Goal: Task Accomplishment & Management: Manage account settings

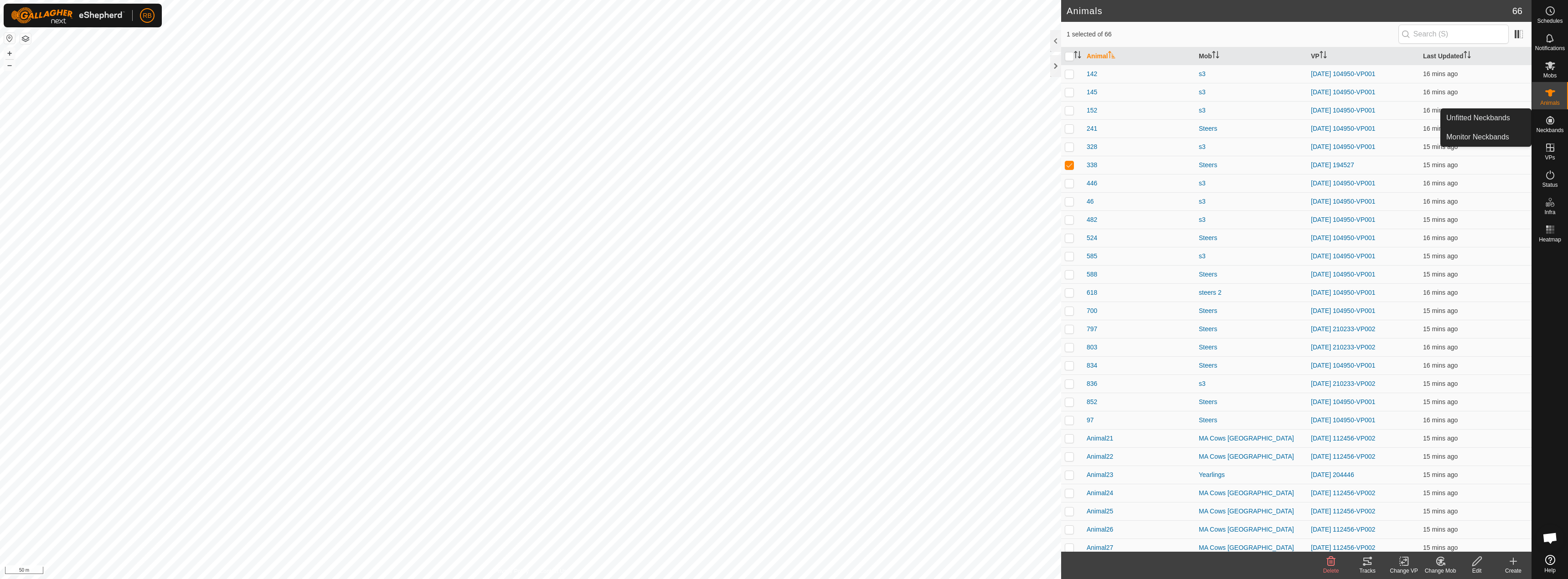
click at [1546, 120] on icon at bounding box center [1550, 120] width 8 height 8
click at [1517, 118] on link "Unfitted Neckbands" at bounding box center [1486, 118] width 90 height 18
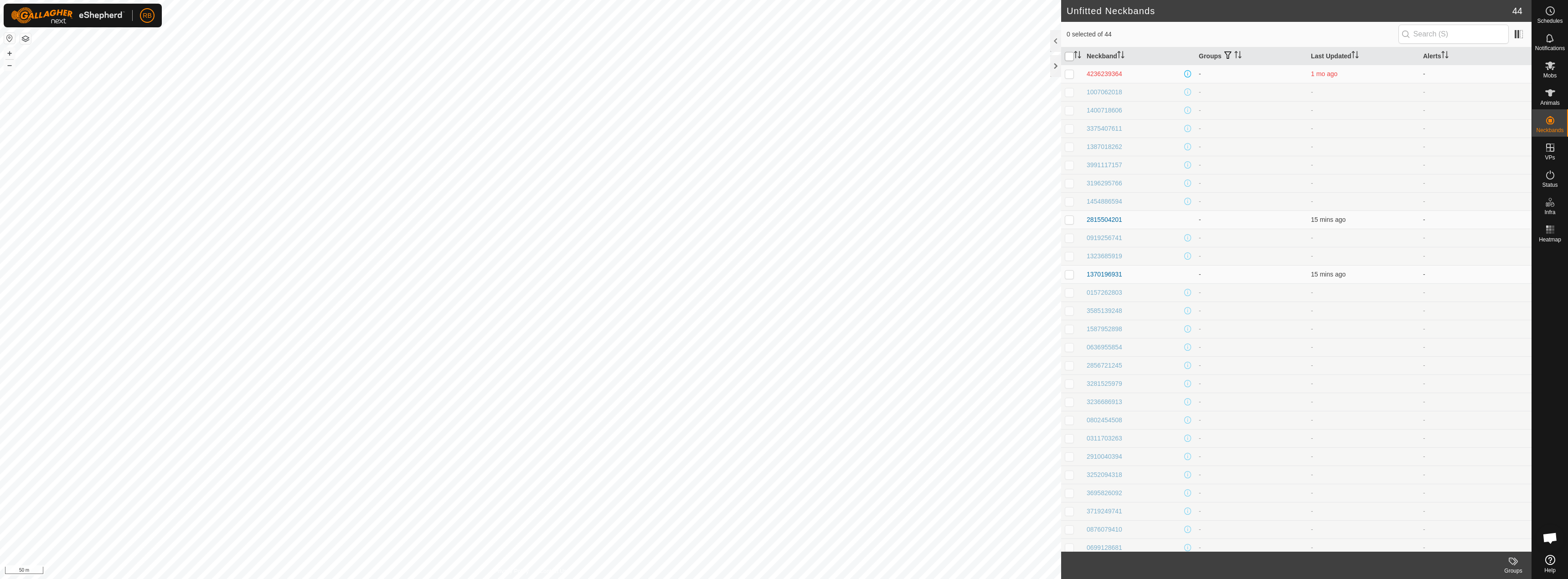
click at [1070, 57] on input "checkbox" at bounding box center [1069, 56] width 9 height 9
checkbox input "true"
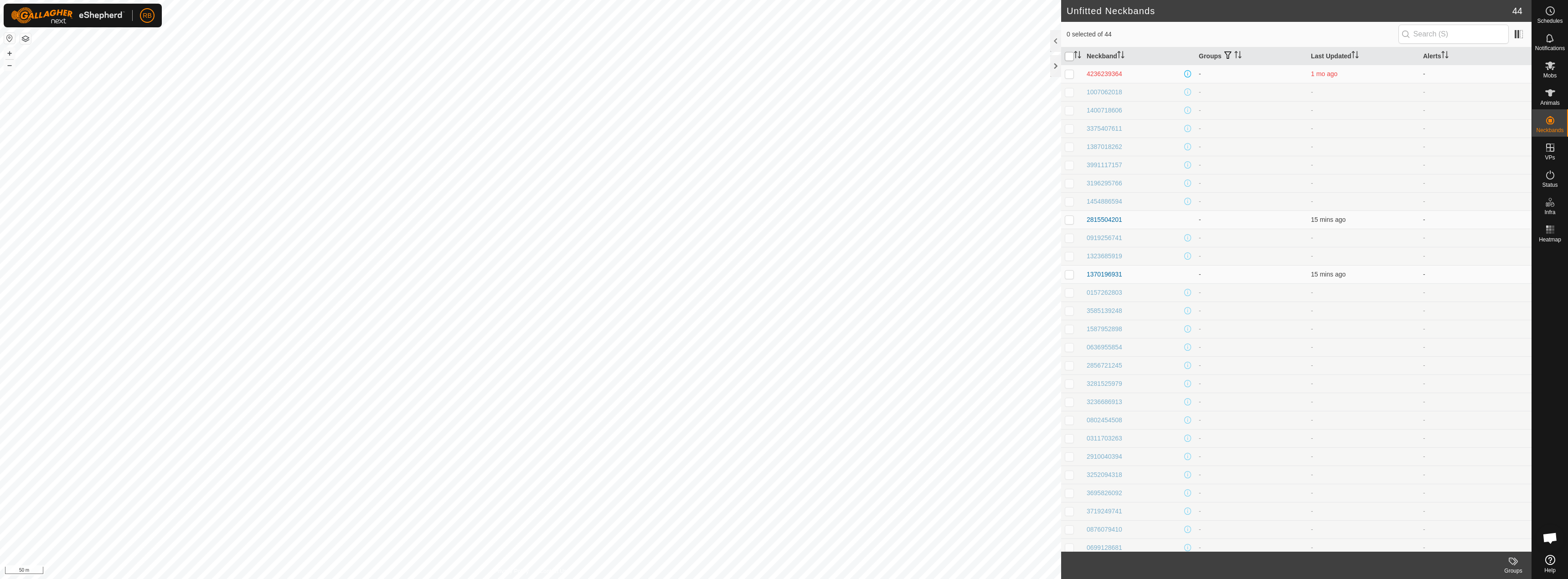
checkbox input "true"
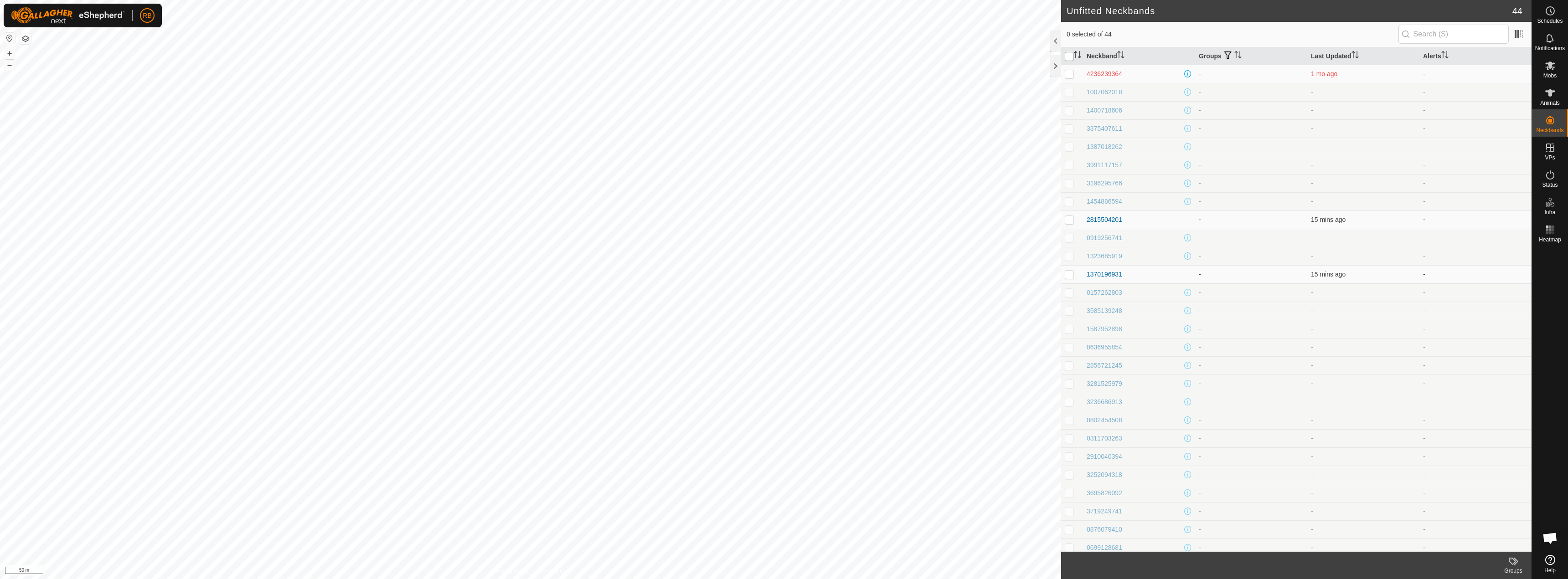
checkbox input "true"
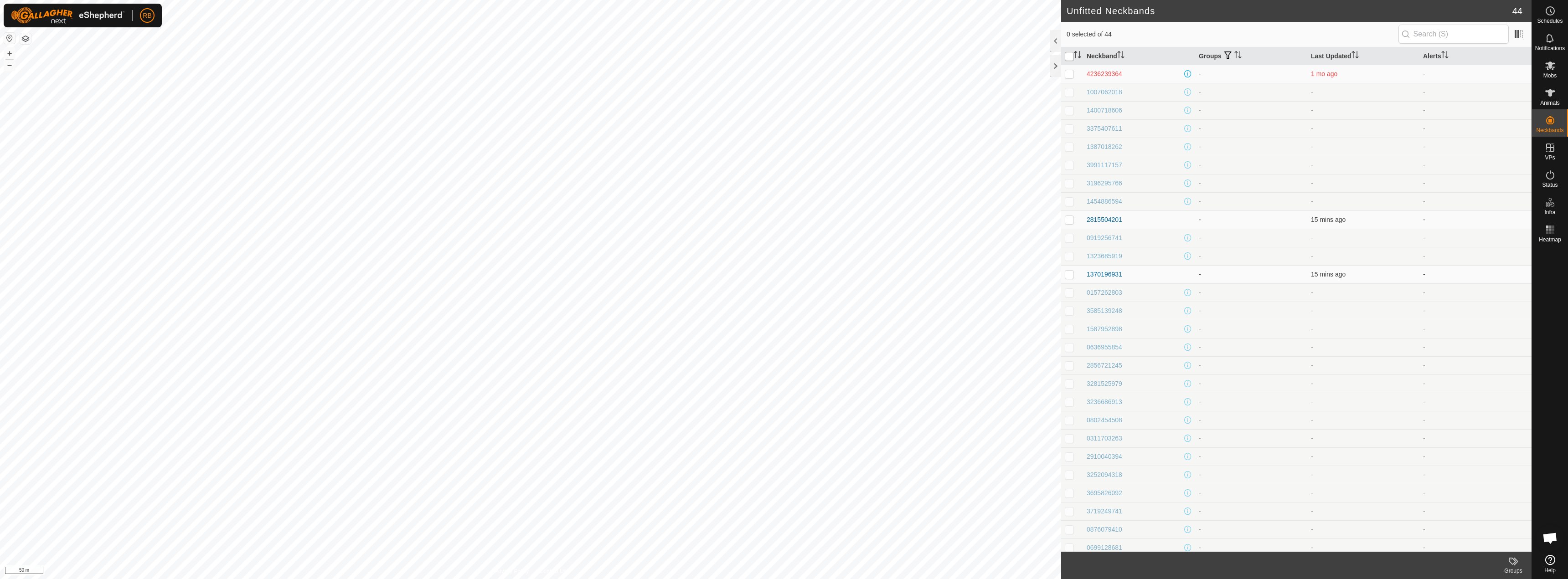
checkbox input "true"
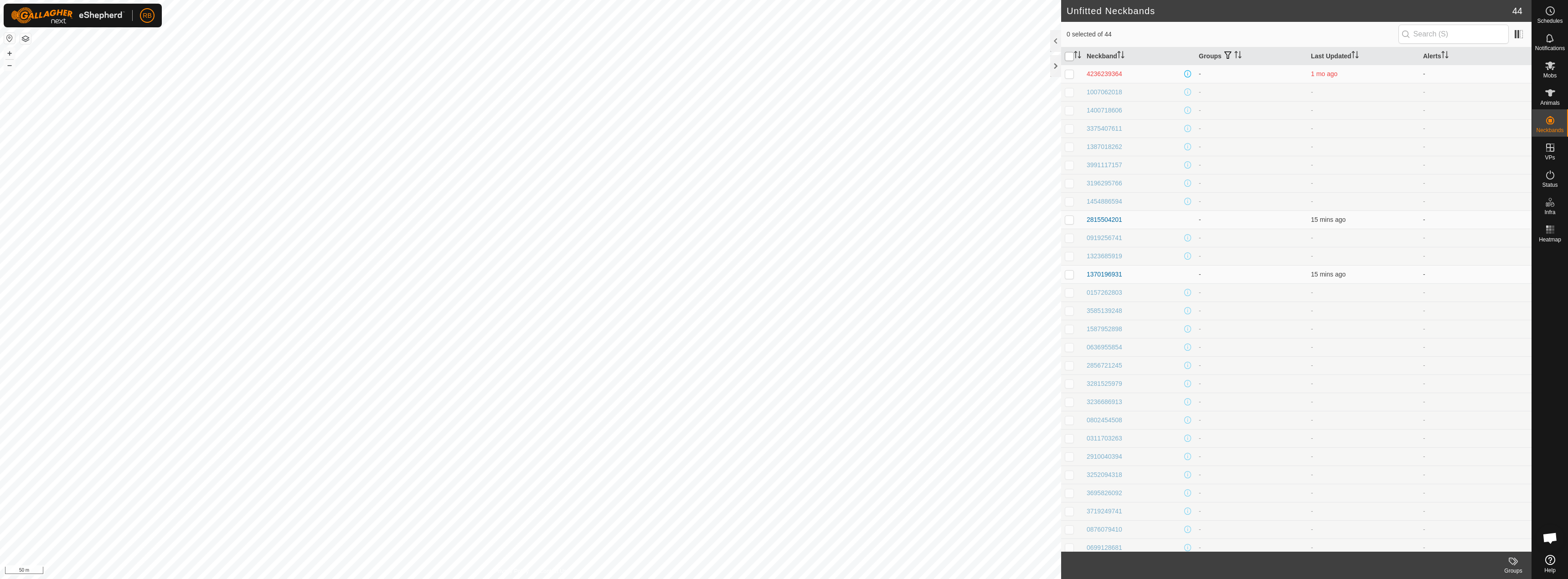
checkbox input "true"
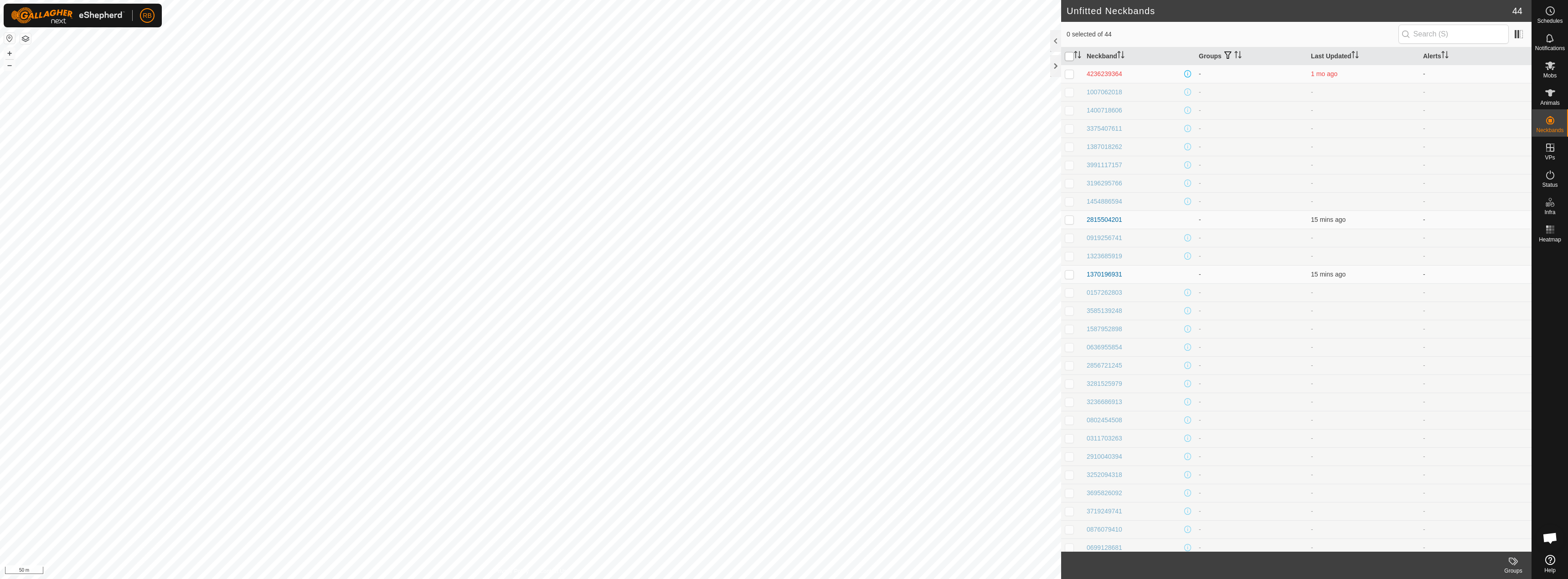
checkbox input "true"
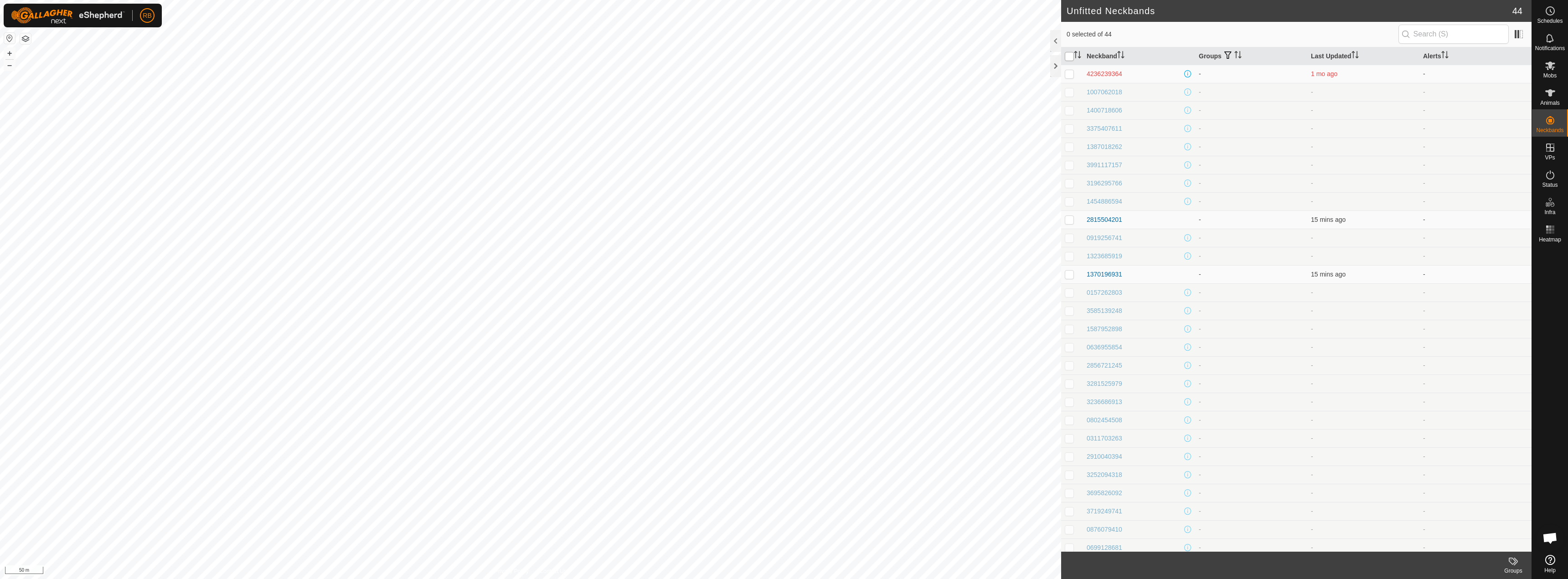
checkbox input "true"
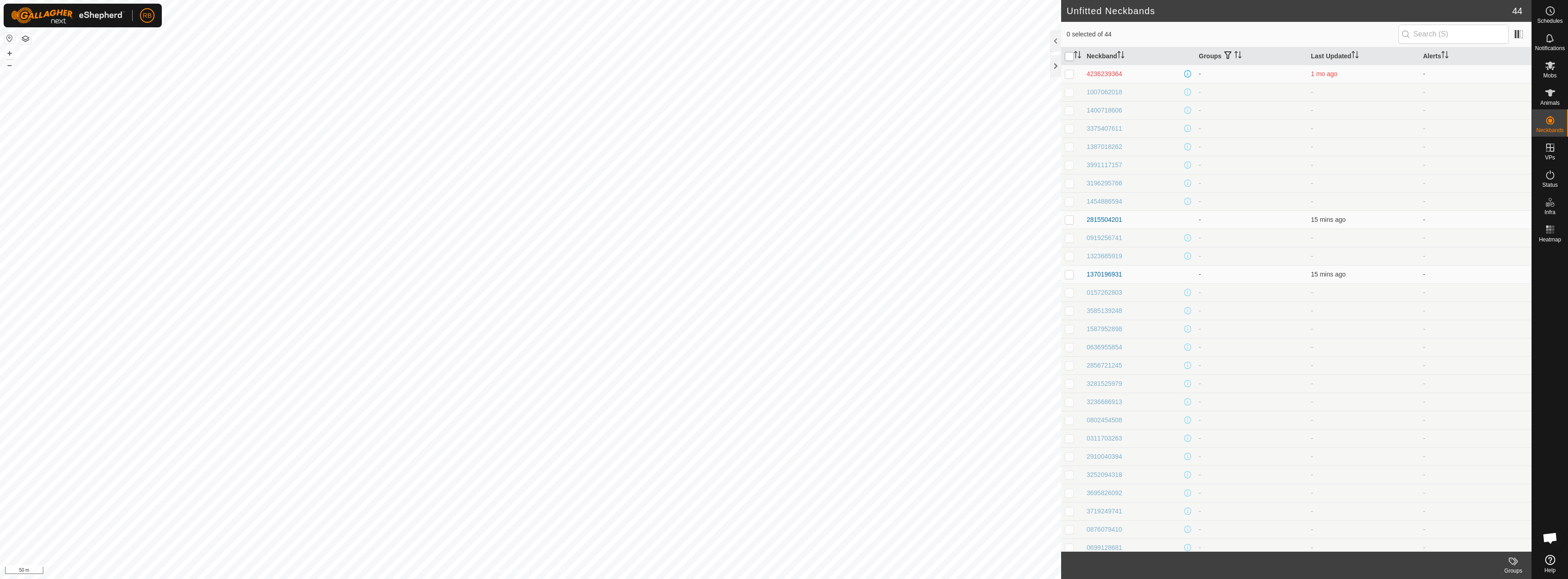
checkbox input "true"
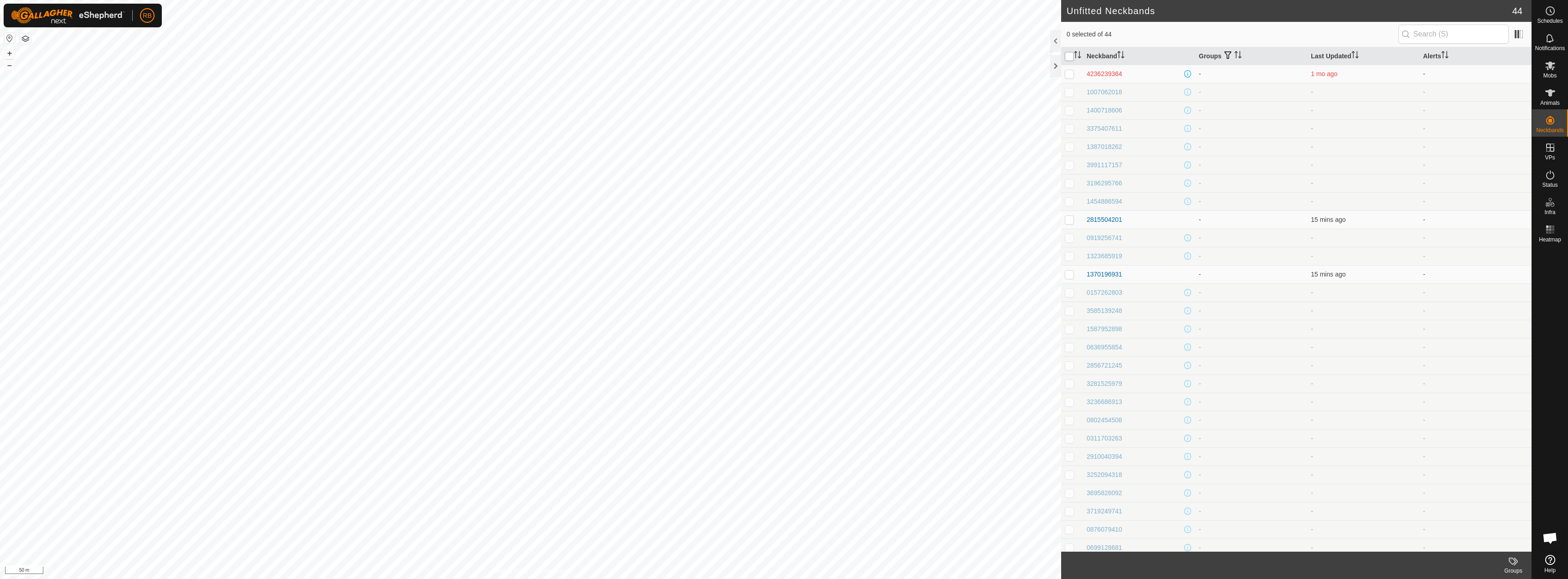
checkbox input "true"
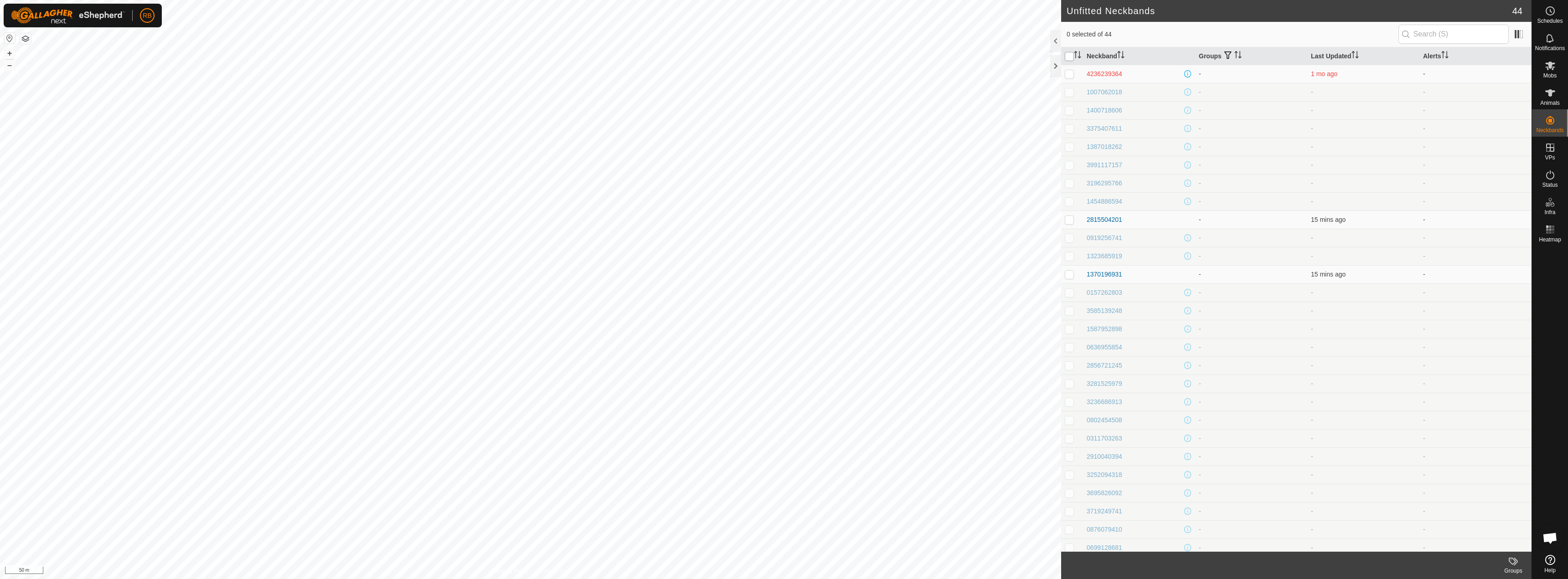
checkbox input "true"
click at [1070, 57] on input "checkbox" at bounding box center [1069, 56] width 9 height 9
checkbox input "false"
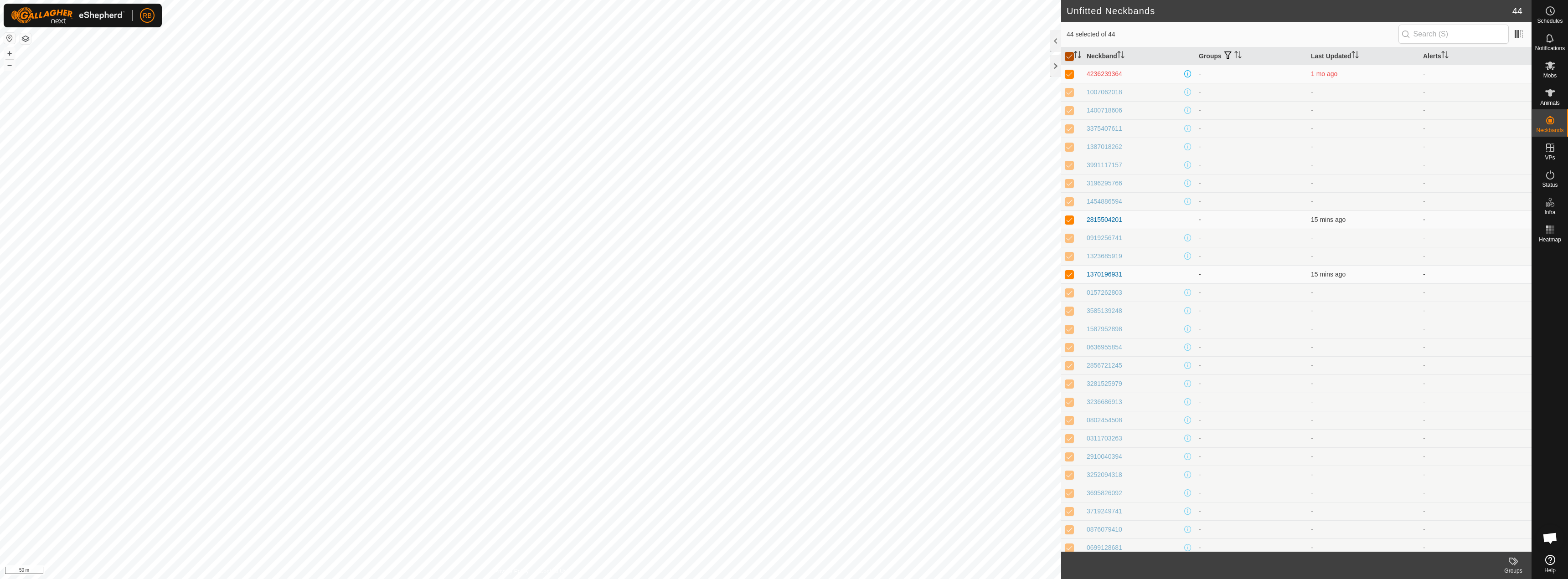
checkbox input "false"
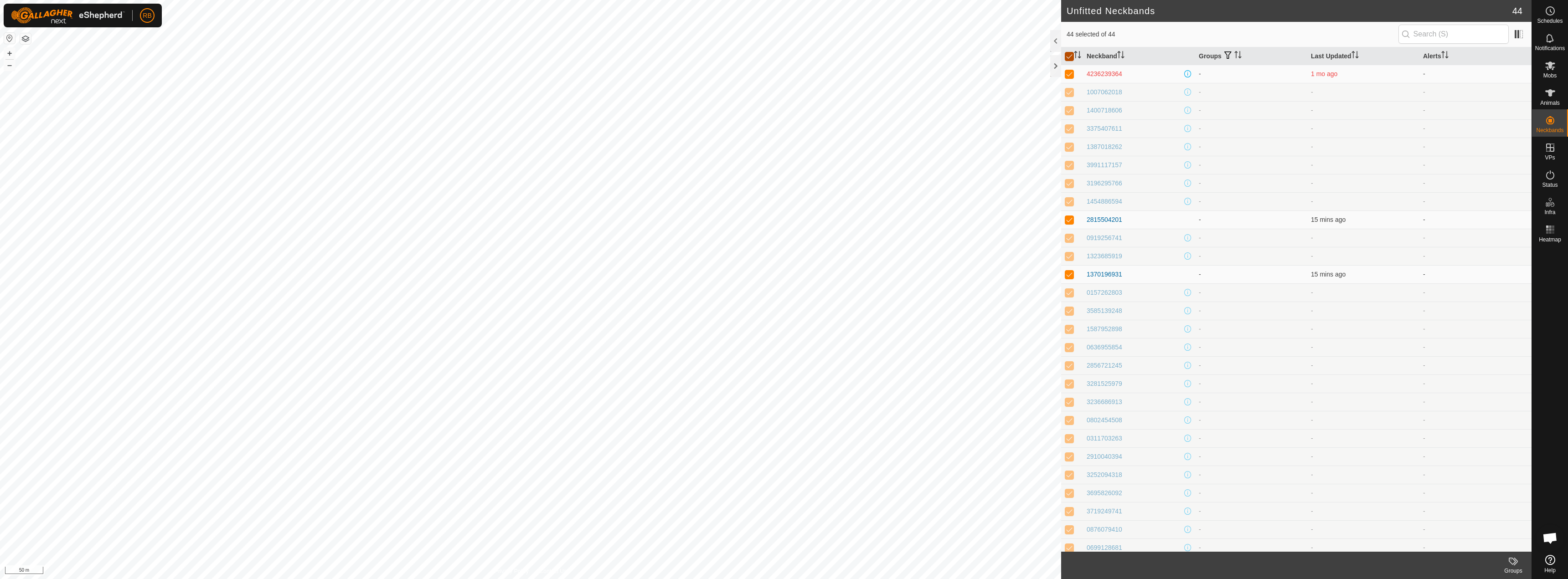
checkbox input "false"
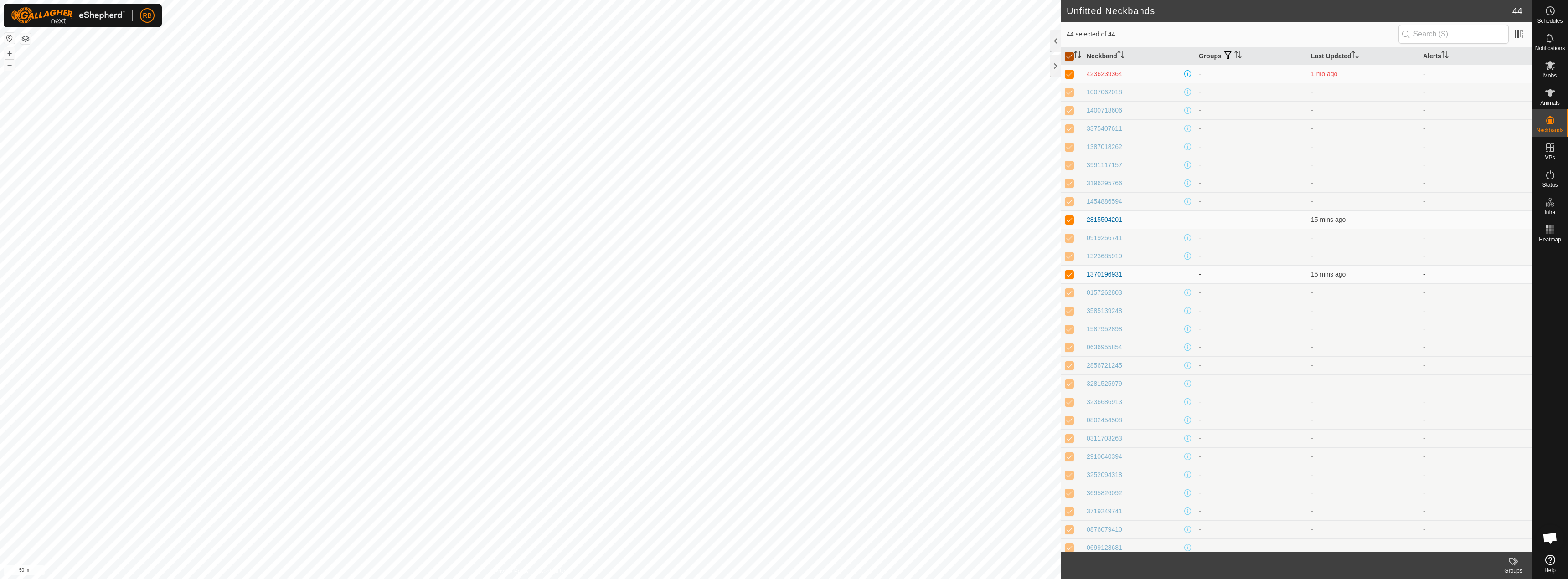
checkbox input "false"
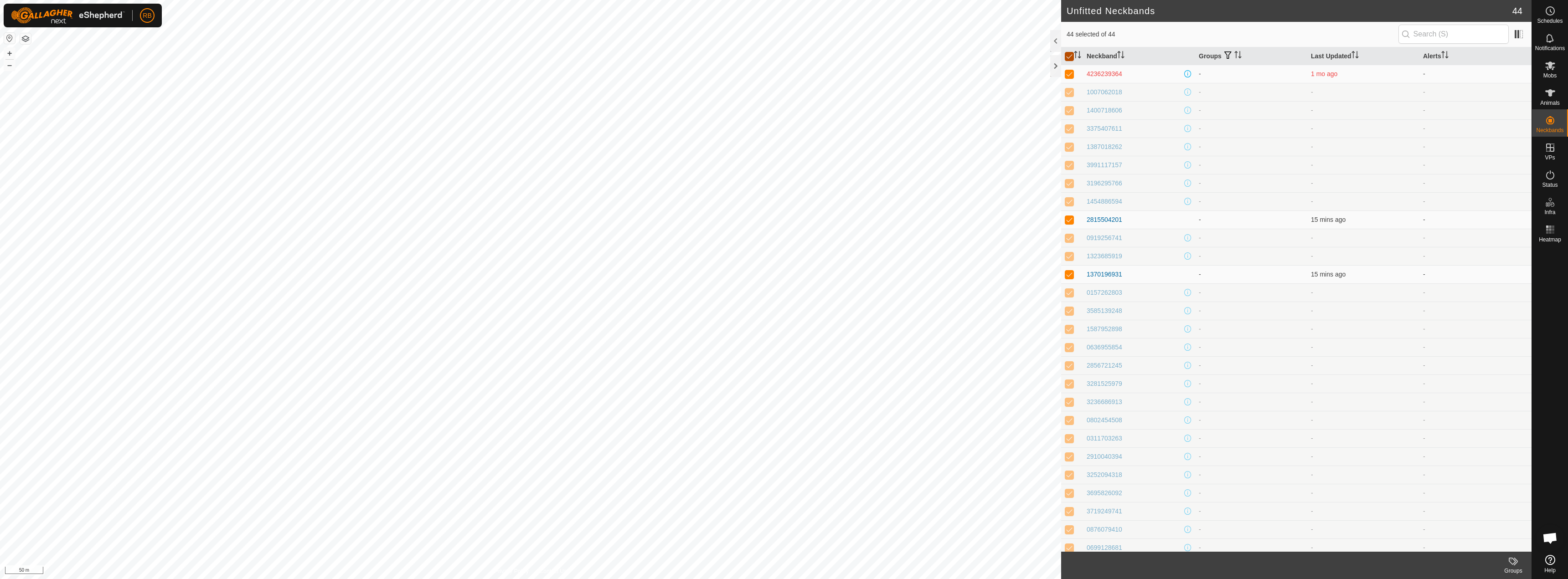
checkbox input "false"
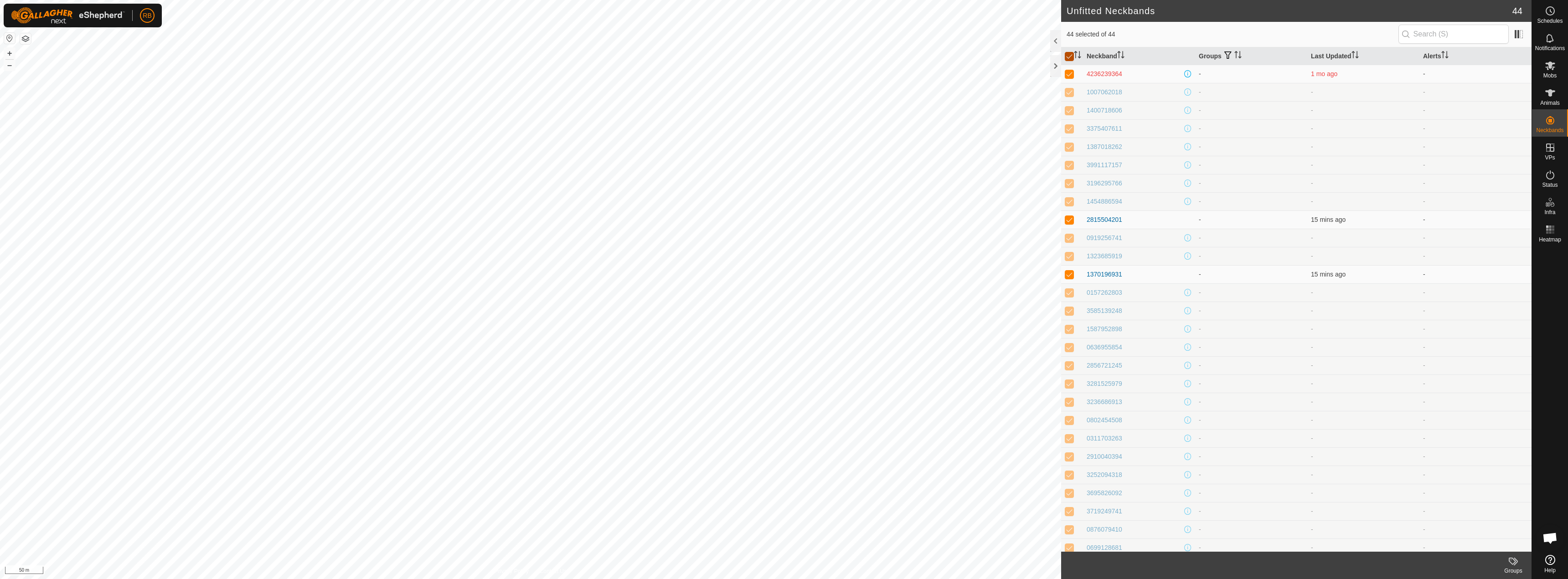
checkbox input "false"
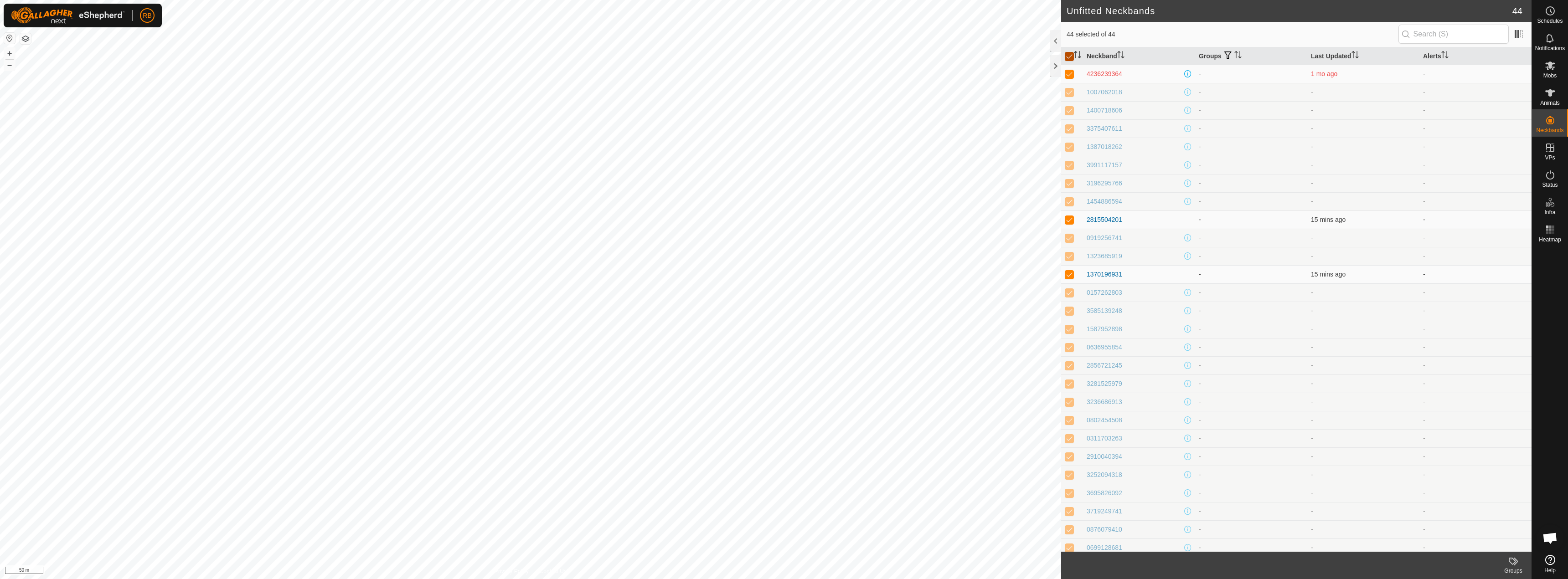
checkbox input "false"
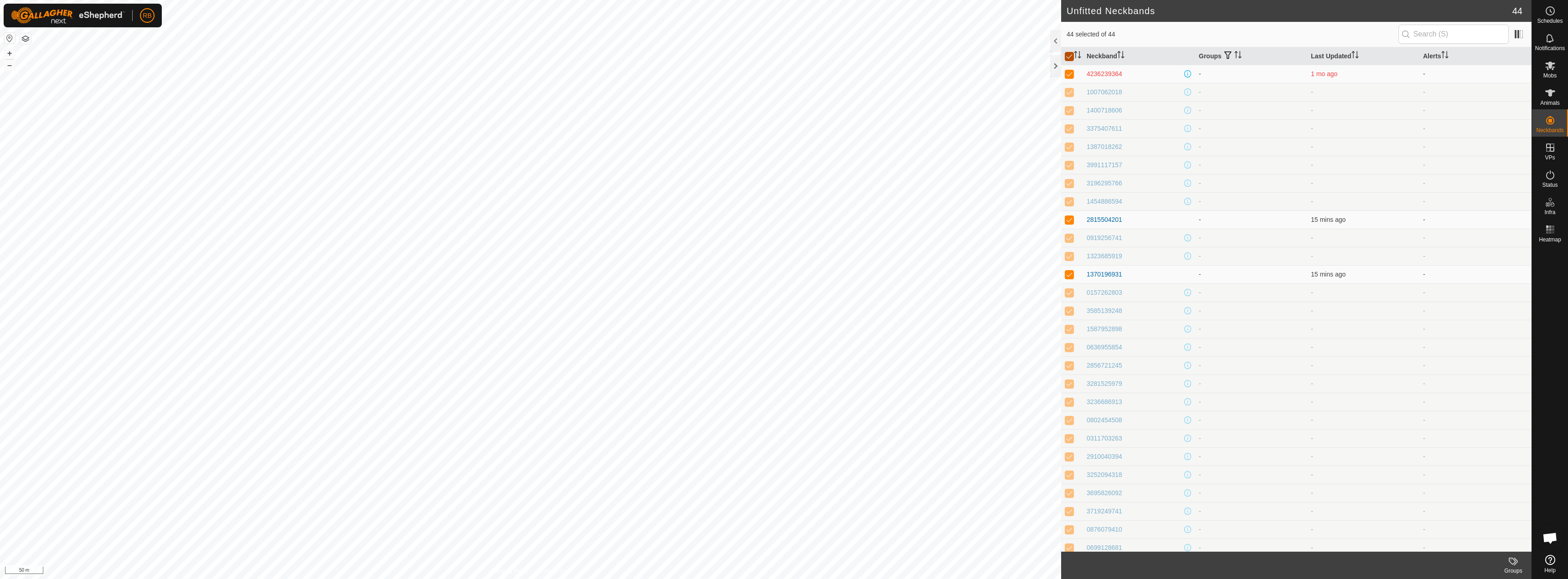
checkbox input "false"
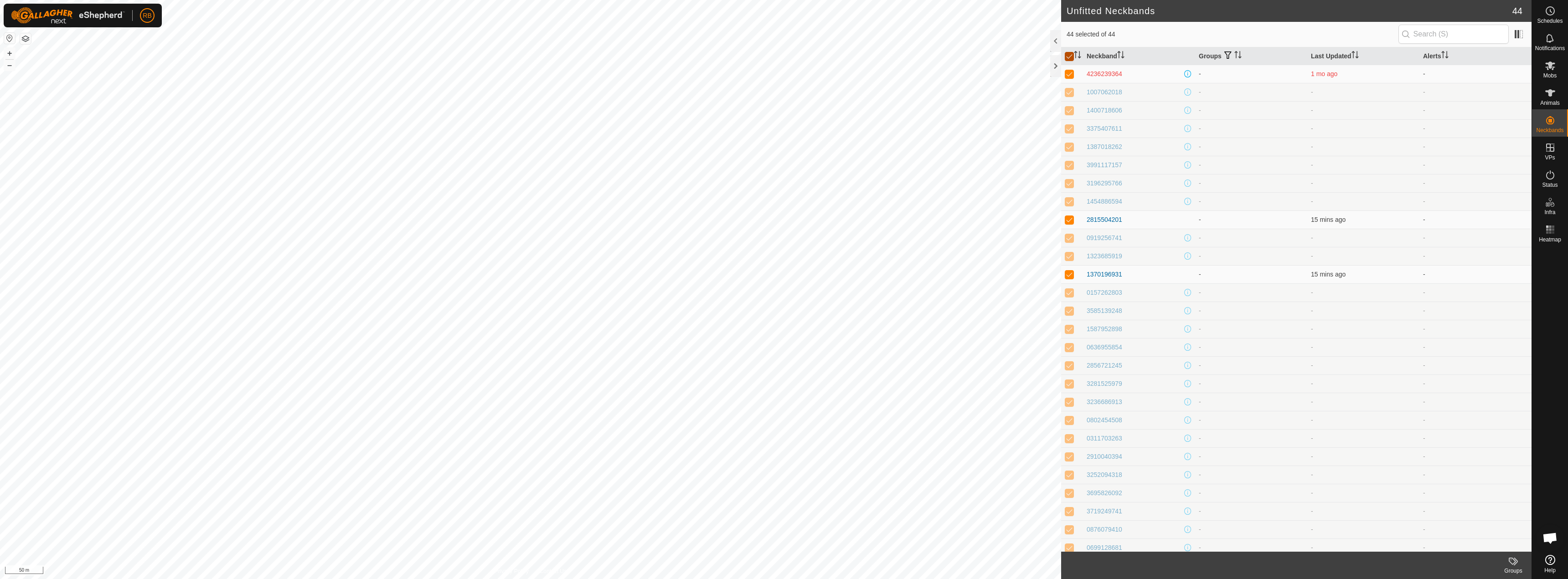
checkbox input "false"
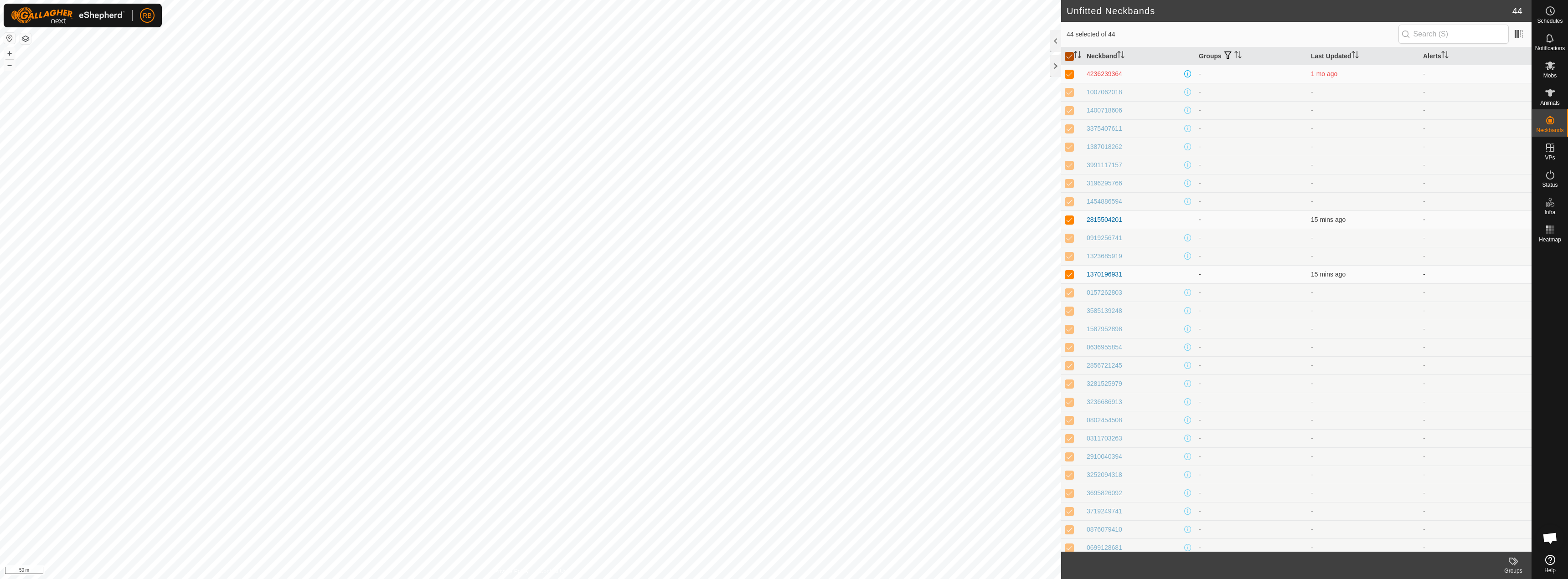
checkbox input "false"
click at [1070, 218] on p-checkbox at bounding box center [1069, 220] width 9 height 7
checkbox input "true"
click at [1068, 274] on p-checkbox at bounding box center [1069, 274] width 9 height 7
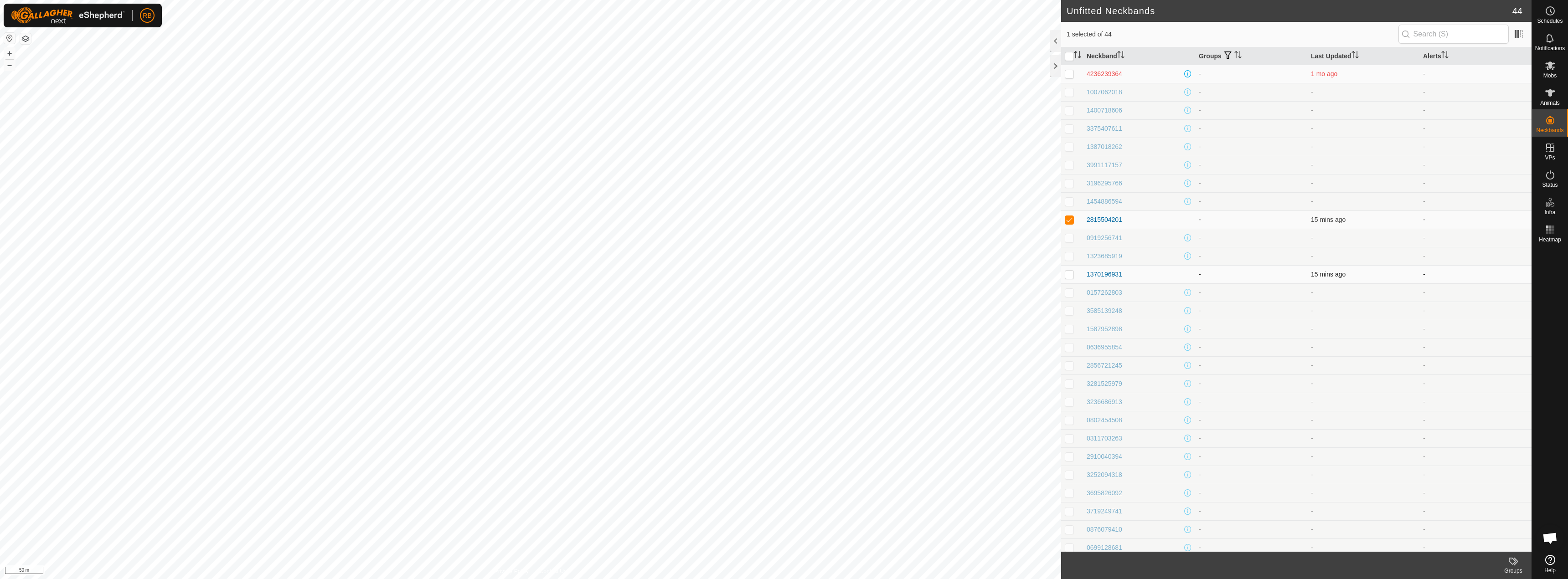
checkbox input "true"
click at [1068, 381] on p-checkbox at bounding box center [1069, 378] width 9 height 7
checkbox input "true"
click at [1068, 505] on p-checkbox at bounding box center [1069, 505] width 9 height 7
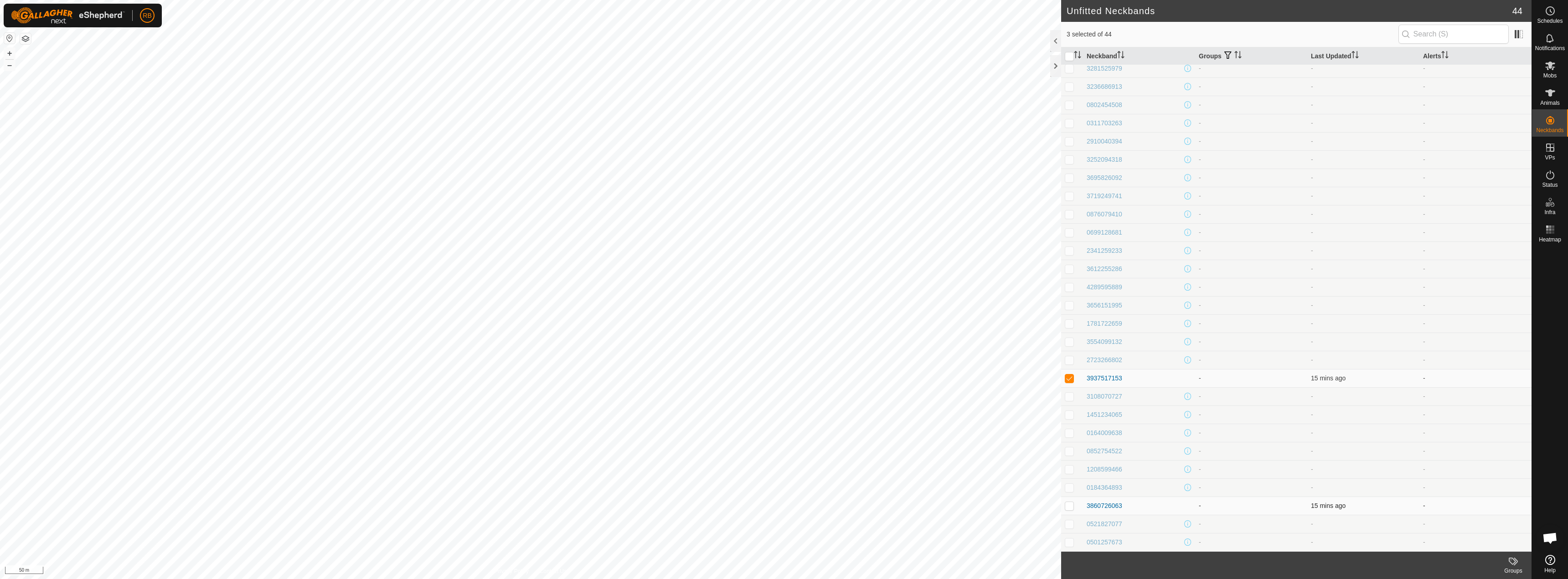
checkbox input "true"
click at [1556, 95] on es-animals-svg-icon at bounding box center [1550, 93] width 16 height 15
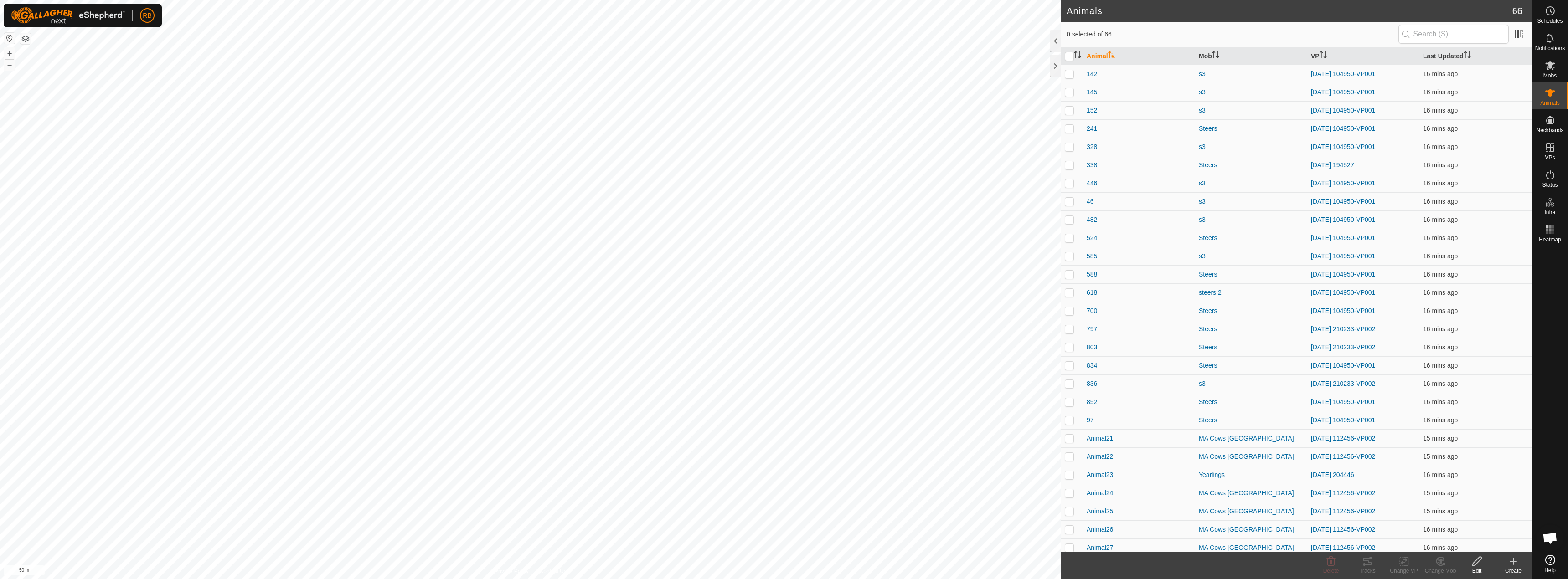
click at [1513, 563] on icon at bounding box center [1513, 561] width 0 height 6
click at [1476, 544] on link "Create Single Animal" at bounding box center [1472, 541] width 116 height 18
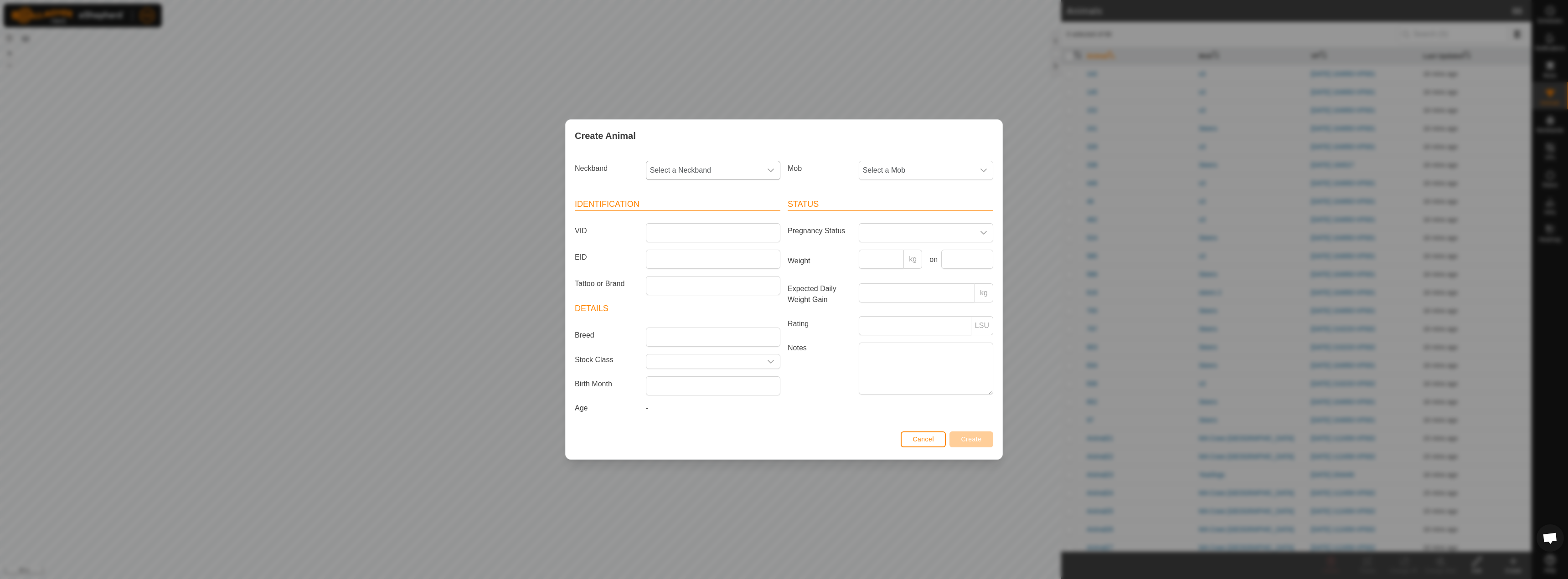
click at [707, 170] on span "Select a Neckband" at bounding box center [704, 170] width 115 height 18
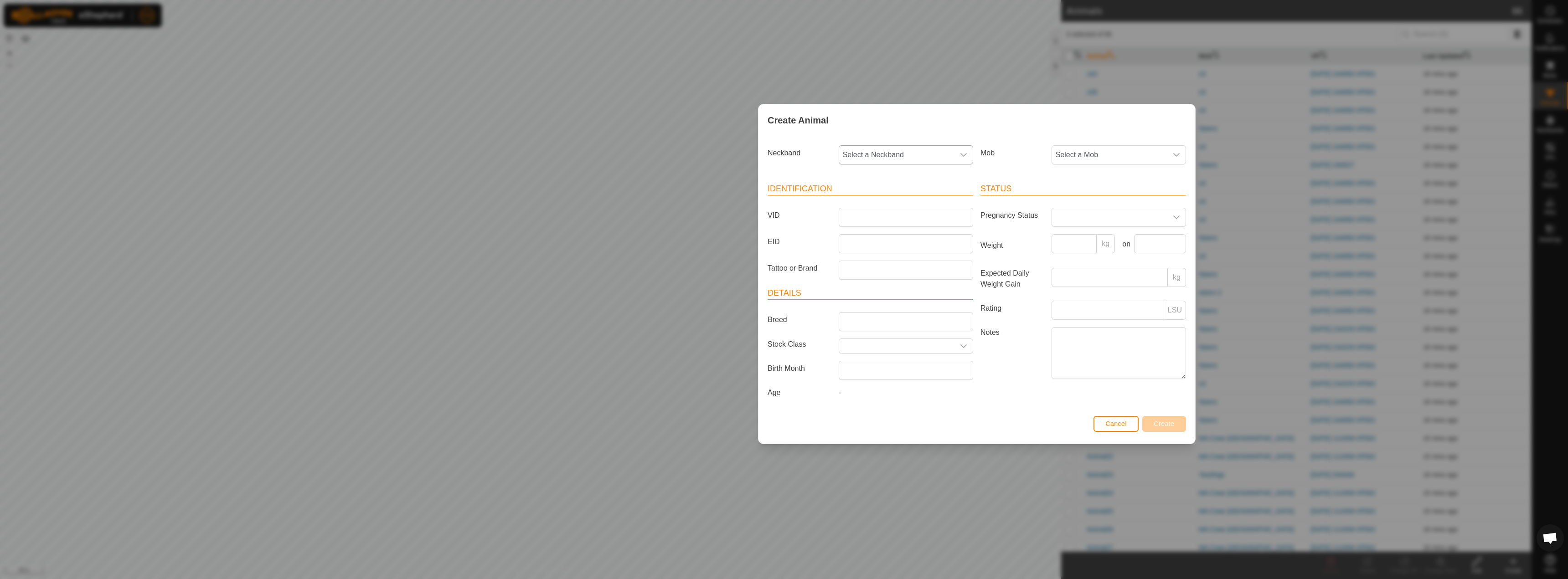
drag, startPoint x: 740, startPoint y: 134, endPoint x: 934, endPoint y: 119, distance: 194.6
click at [934, 119] on div "Create Animal" at bounding box center [976, 120] width 436 height 32
click at [1110, 420] on span "Cancel" at bounding box center [1116, 423] width 21 height 7
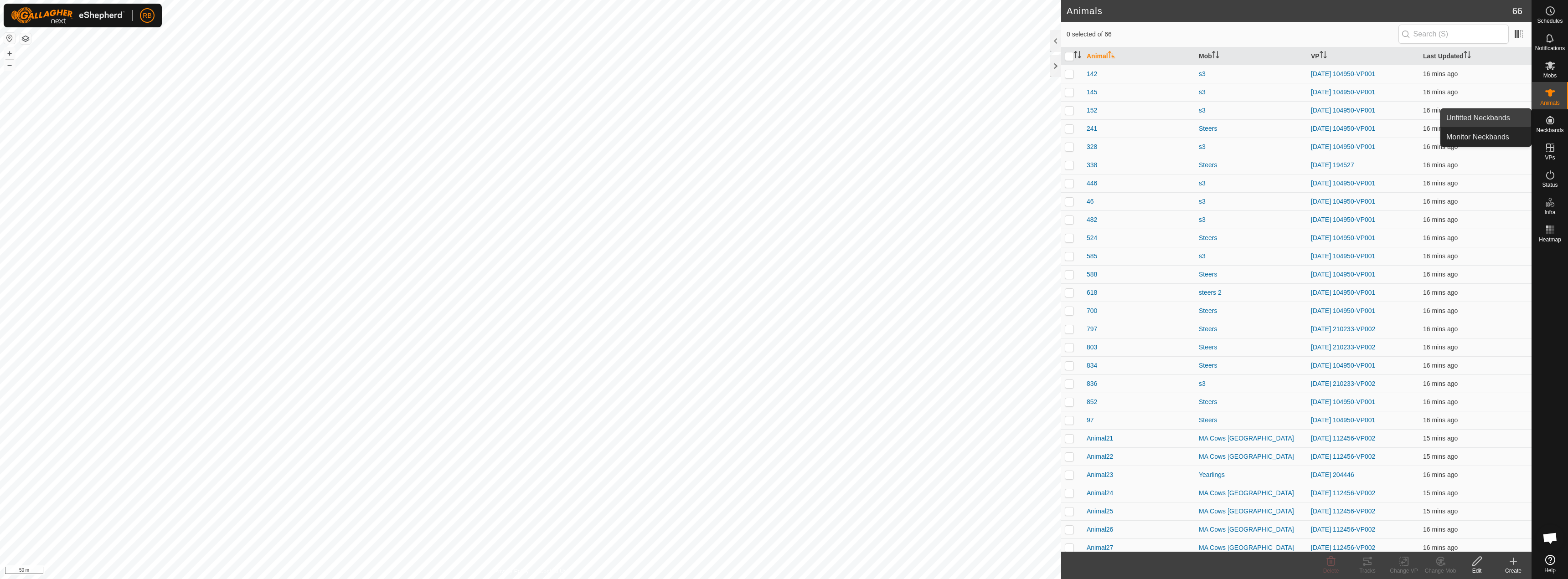
drag, startPoint x: 1530, startPoint y: 127, endPoint x: 1504, endPoint y: 120, distance: 26.9
click at [1504, 120] on link "Unfitted Neckbands" at bounding box center [1486, 118] width 90 height 18
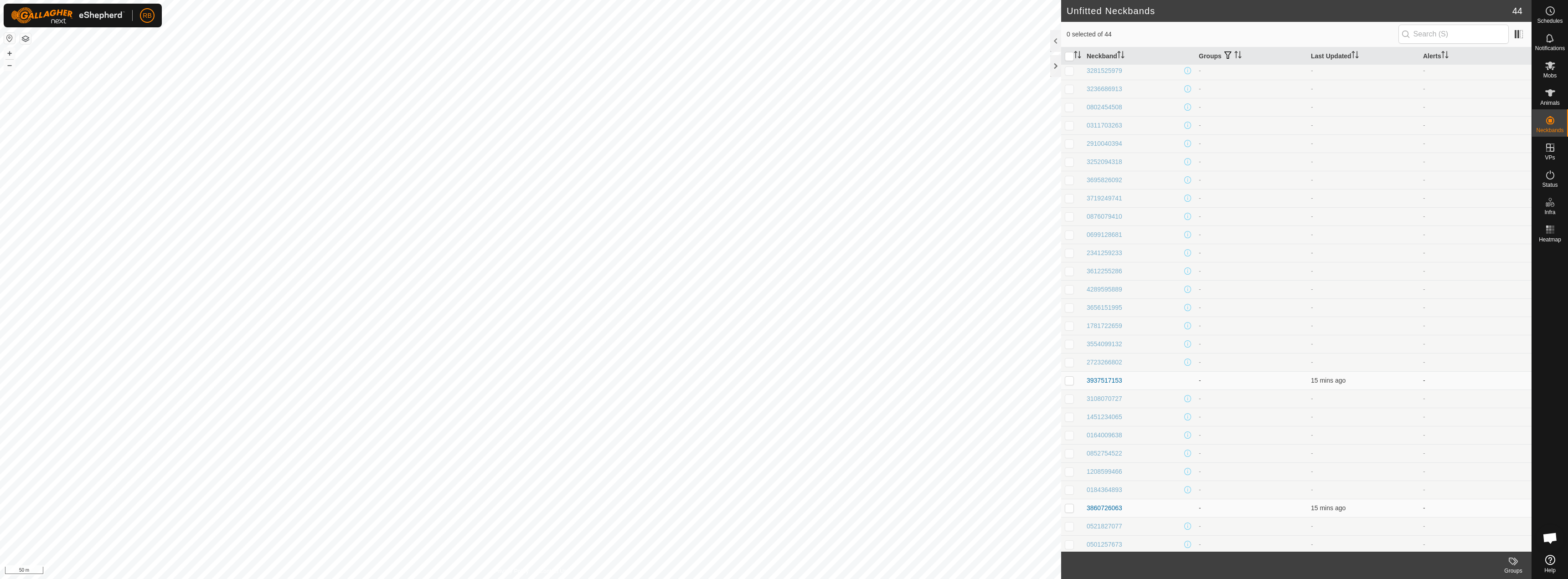
scroll to position [315, 0]
click at [1545, 93] on icon at bounding box center [1550, 93] width 11 height 11
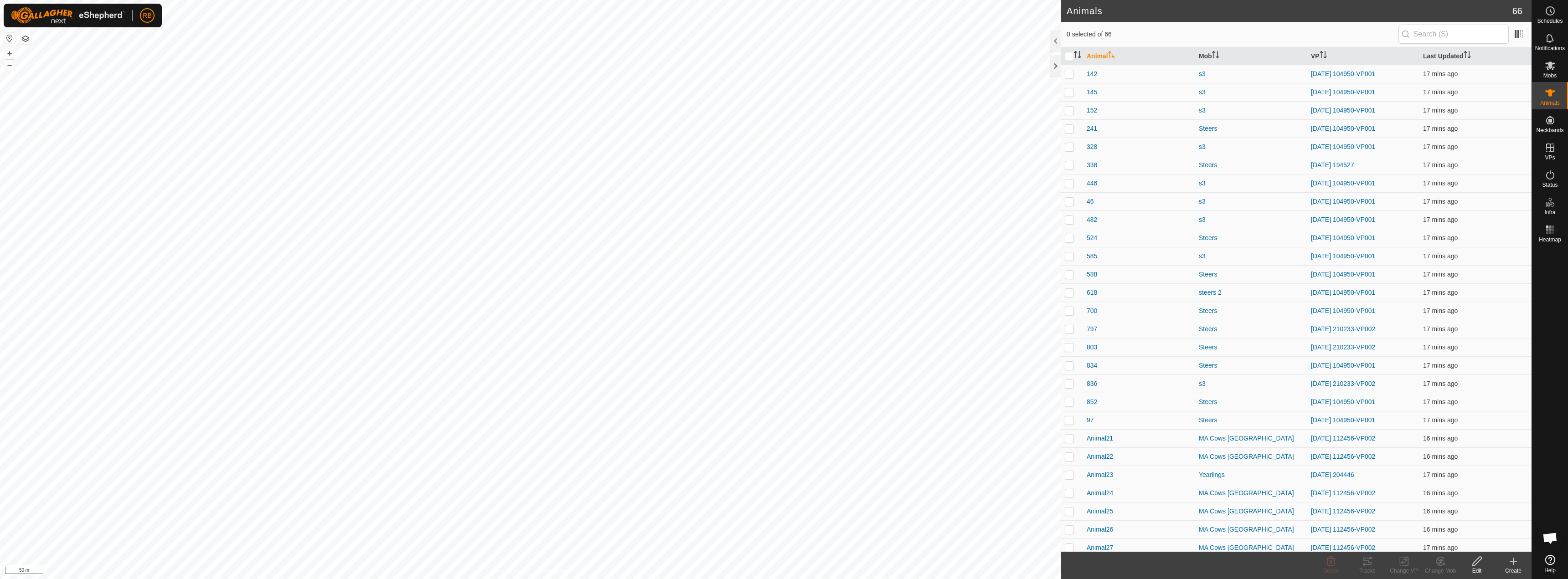
click at [1513, 564] on icon at bounding box center [1513, 561] width 0 height 6
click at [1488, 544] on link "Create Single Animal" at bounding box center [1472, 541] width 116 height 18
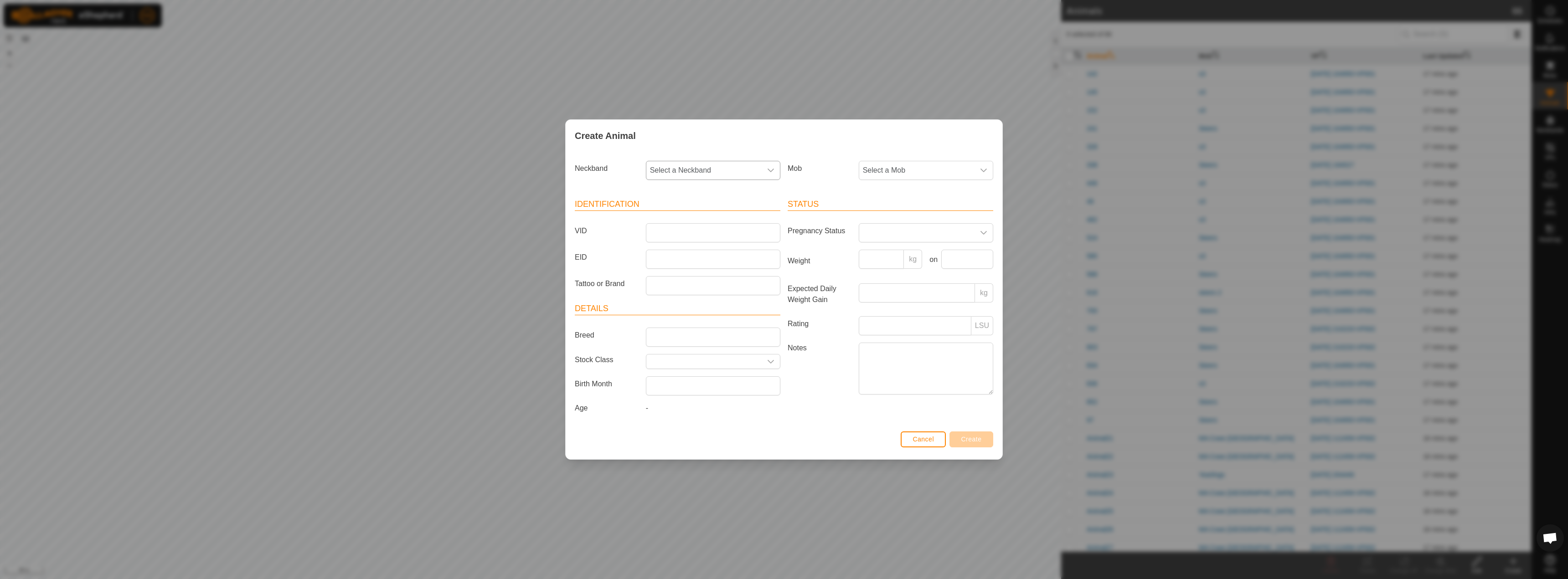
click at [723, 166] on span "Select a Neckband" at bounding box center [704, 170] width 115 height 18
type input "4201"
click at [698, 209] on li "2815504201" at bounding box center [713, 217] width 133 height 18
click at [919, 174] on span "Select a Mob" at bounding box center [917, 170] width 115 height 18
click at [894, 232] on li "Steers" at bounding box center [926, 237] width 133 height 18
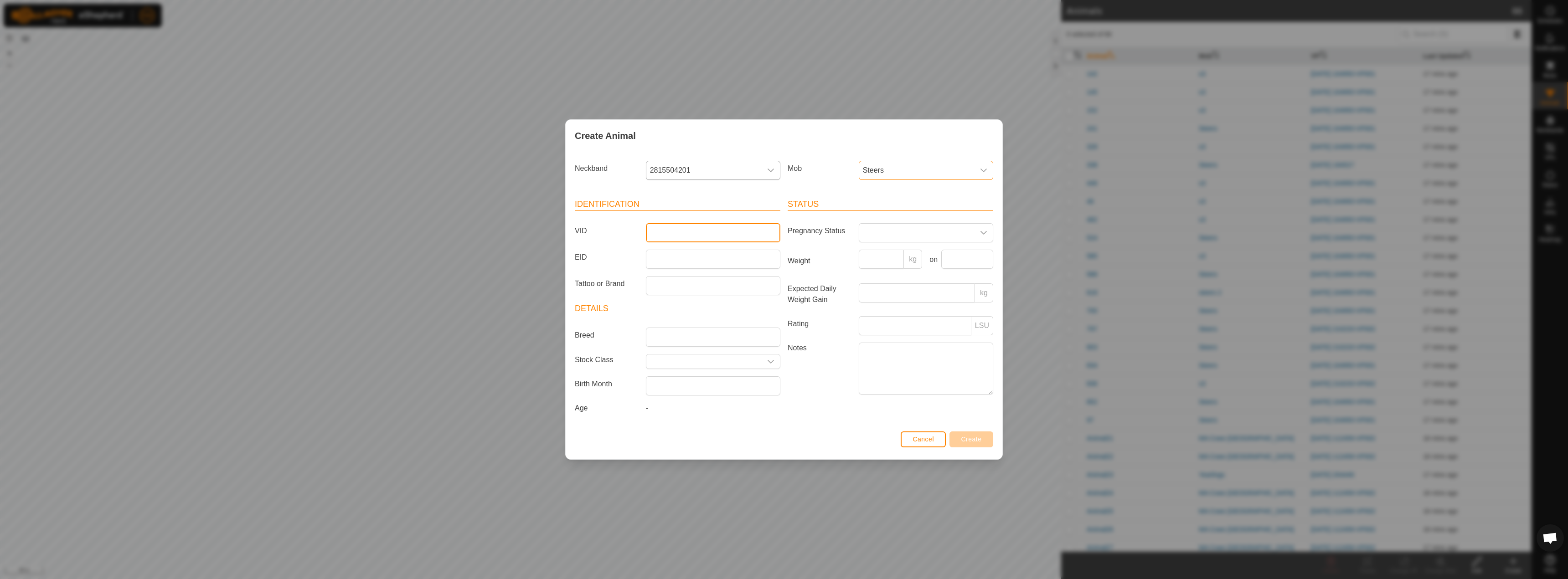
click at [684, 239] on input "VID" at bounding box center [713, 232] width 135 height 19
type input "1"
click at [934, 173] on span "Steers" at bounding box center [917, 170] width 115 height 18
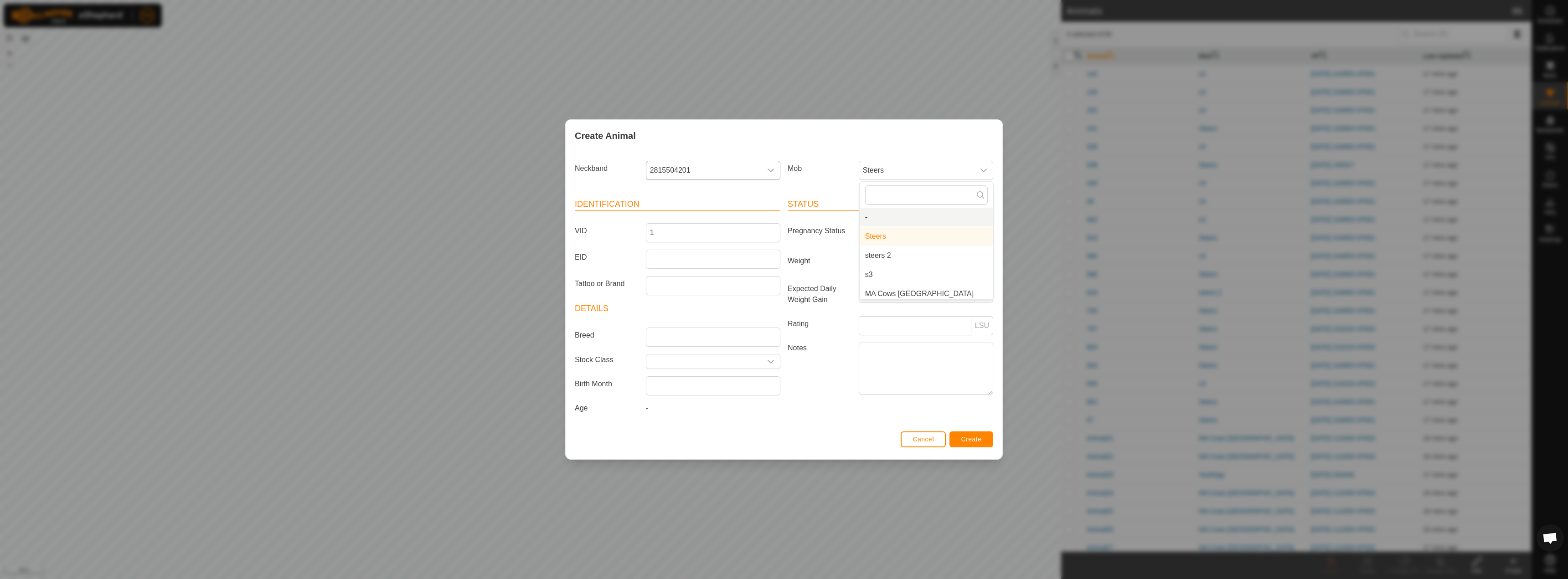
click at [898, 221] on li "-" at bounding box center [926, 217] width 133 height 18
click at [975, 442] on span "Create" at bounding box center [971, 439] width 21 height 7
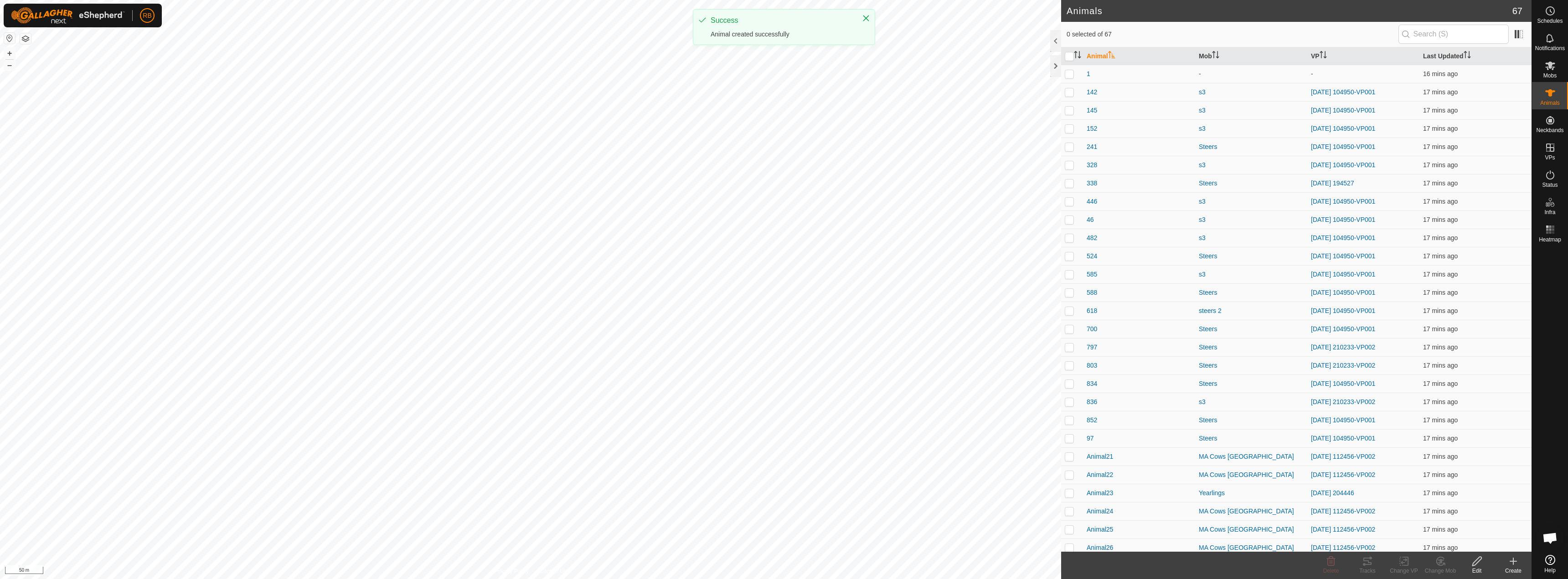
click at [1511, 566] on icon at bounding box center [1513, 561] width 11 height 11
click at [1468, 540] on link "Create Single Animal" at bounding box center [1472, 541] width 116 height 18
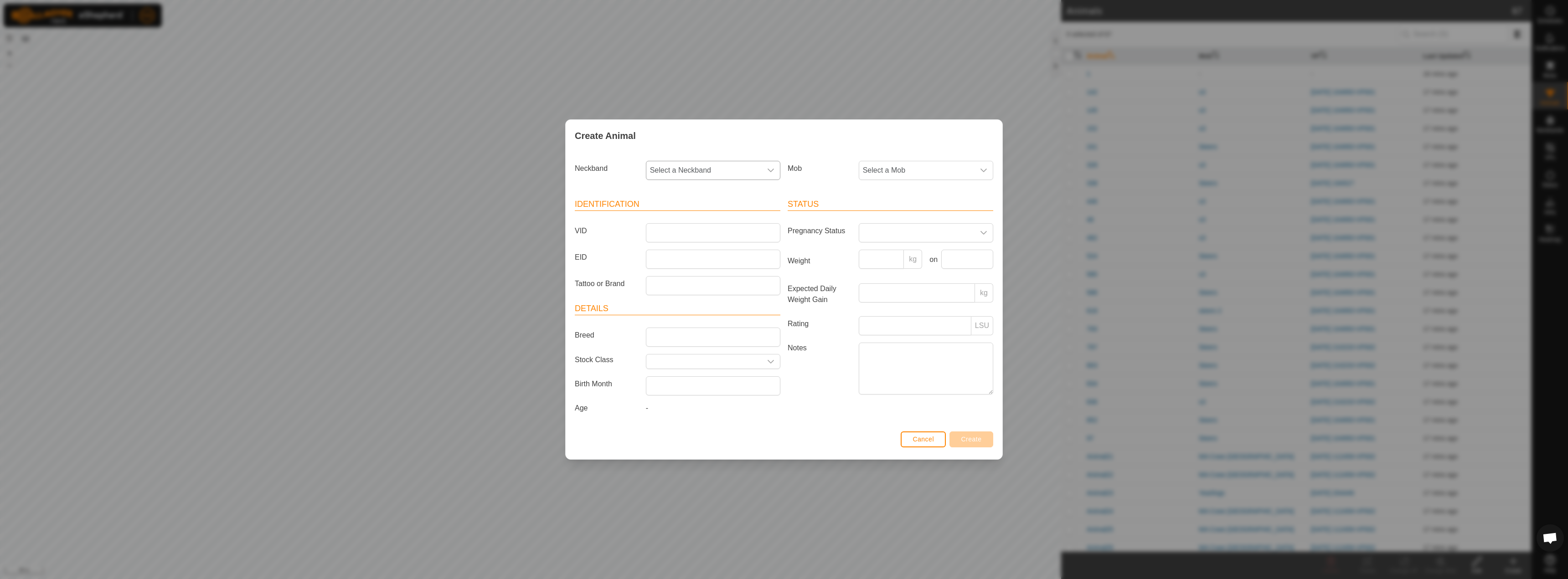
click at [694, 177] on span "Select a Neckband" at bounding box center [704, 170] width 115 height 18
type input "6931"
click at [680, 216] on li "1370196931" at bounding box center [713, 217] width 133 height 18
click at [680, 233] on input "VID" at bounding box center [713, 232] width 135 height 19
type input "2"
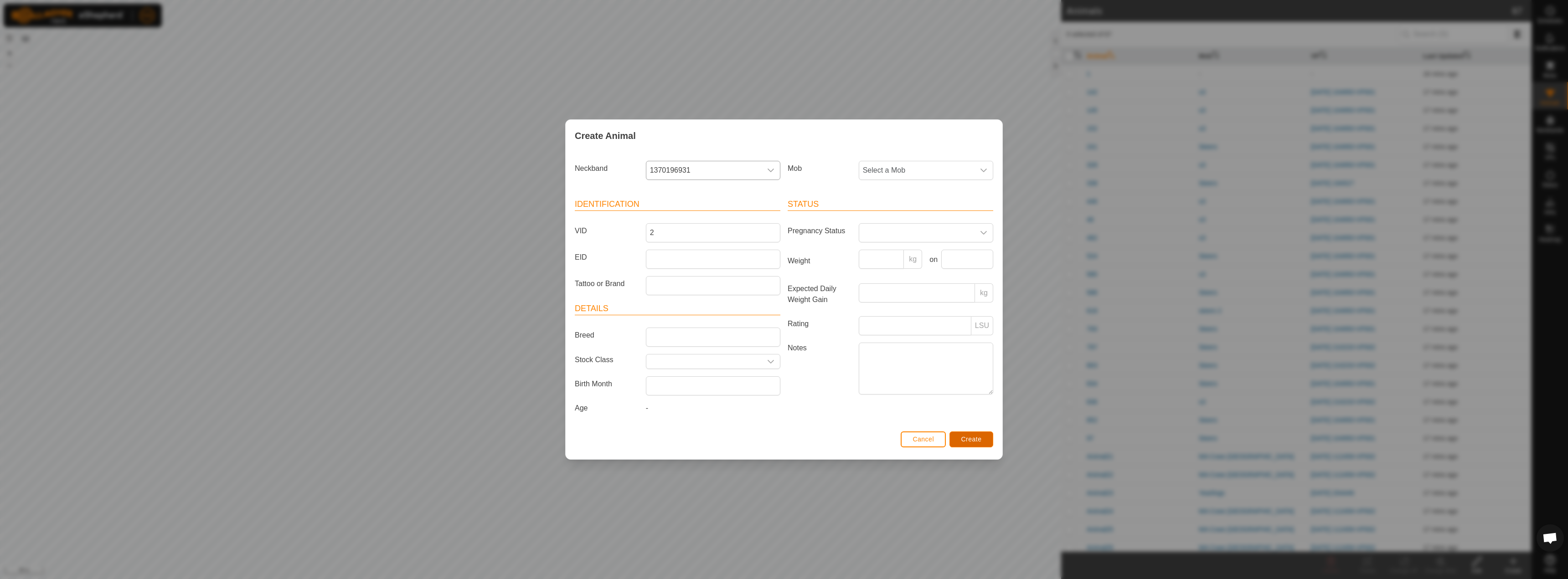
click at [986, 437] on button "Create" at bounding box center [971, 439] width 44 height 16
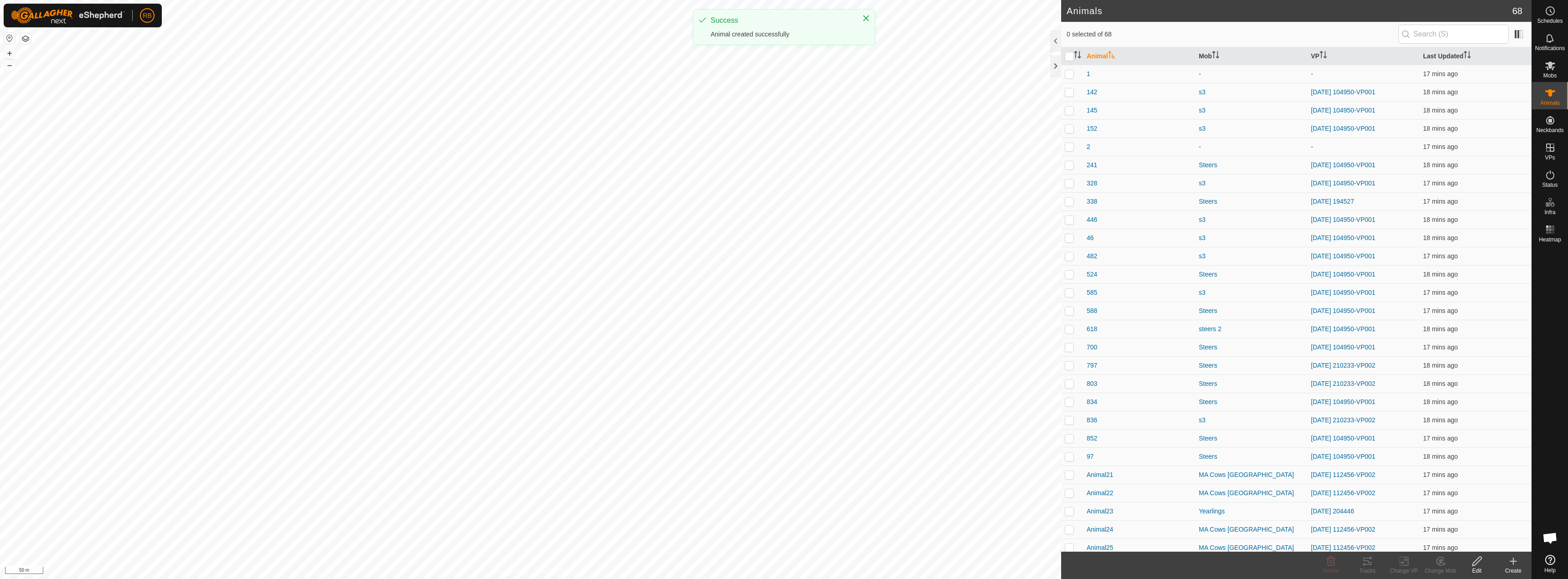
click at [1510, 568] on div "Create" at bounding box center [1513, 570] width 37 height 8
click at [1469, 541] on link "Create Single Animal" at bounding box center [1472, 541] width 116 height 18
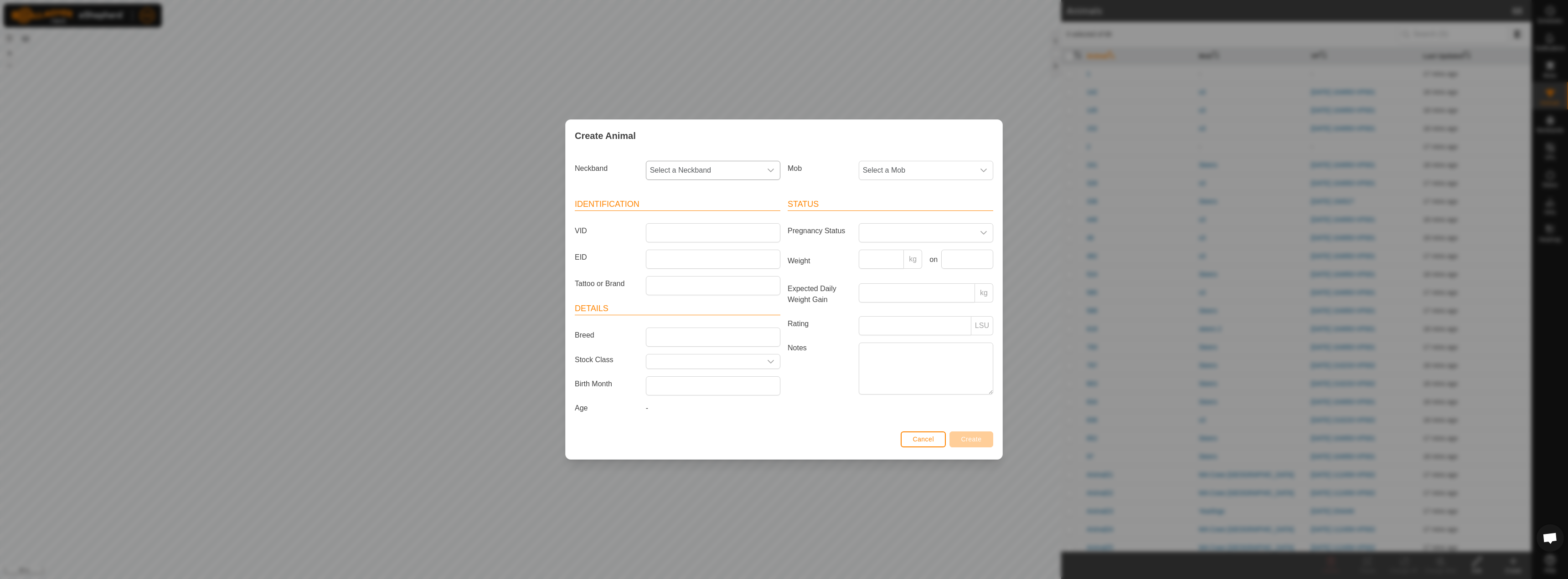
click at [716, 167] on span "Select a Neckband" at bounding box center [704, 170] width 115 height 18
type input "7153"
click at [694, 218] on li "3937517153" at bounding box center [713, 217] width 133 height 18
click at [687, 231] on input "VID" at bounding box center [713, 232] width 135 height 19
type input "3"
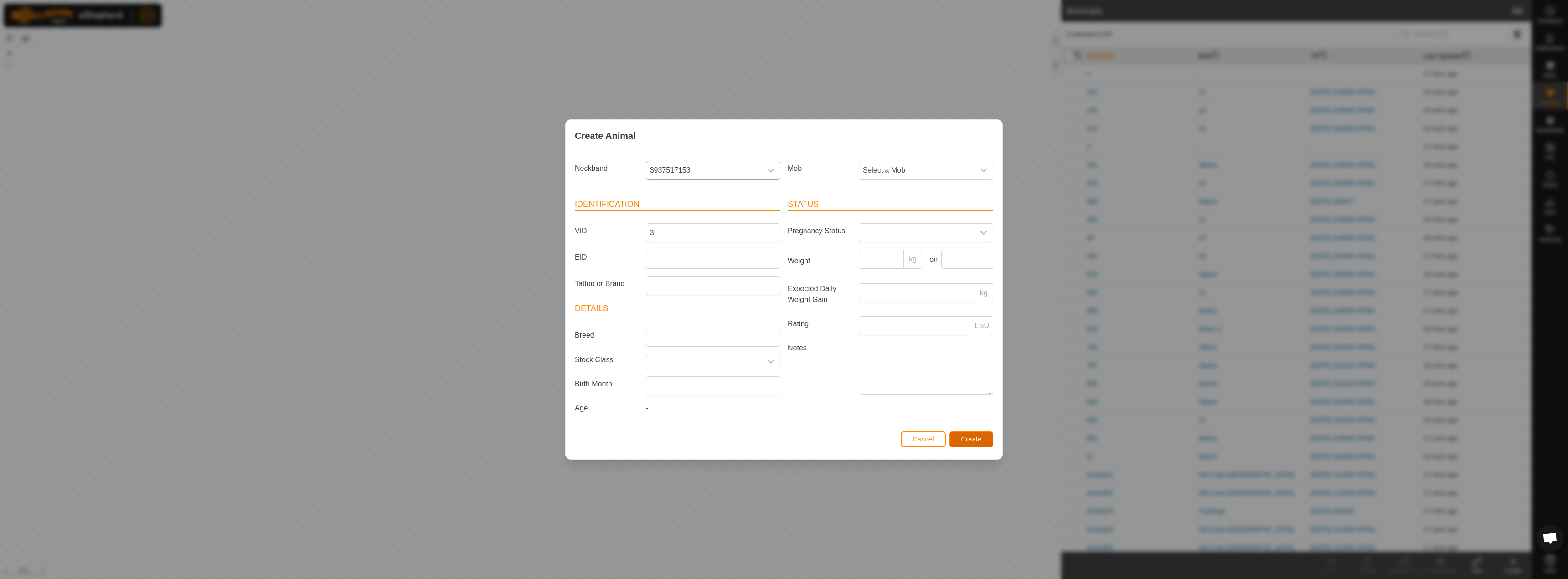
click at [965, 438] on span "Create" at bounding box center [971, 439] width 21 height 7
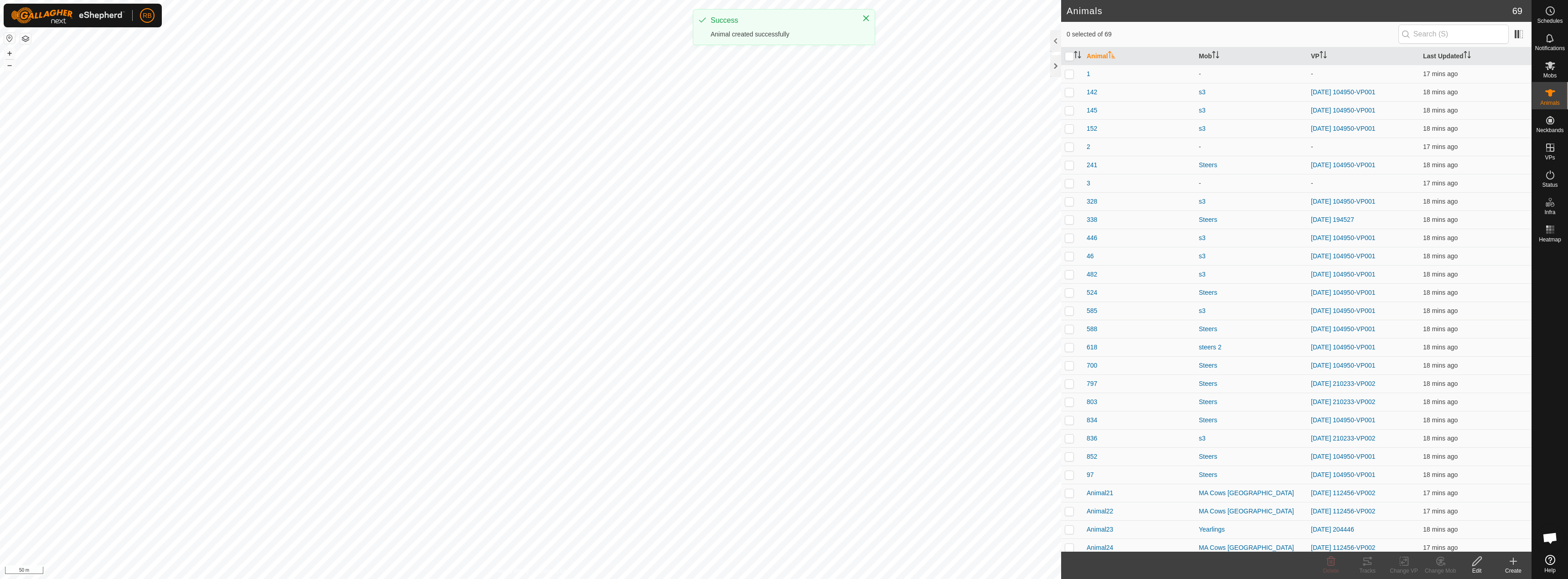
click at [1513, 563] on icon at bounding box center [1513, 561] width 0 height 6
click at [1462, 543] on link "Create Single Animal" at bounding box center [1472, 541] width 116 height 18
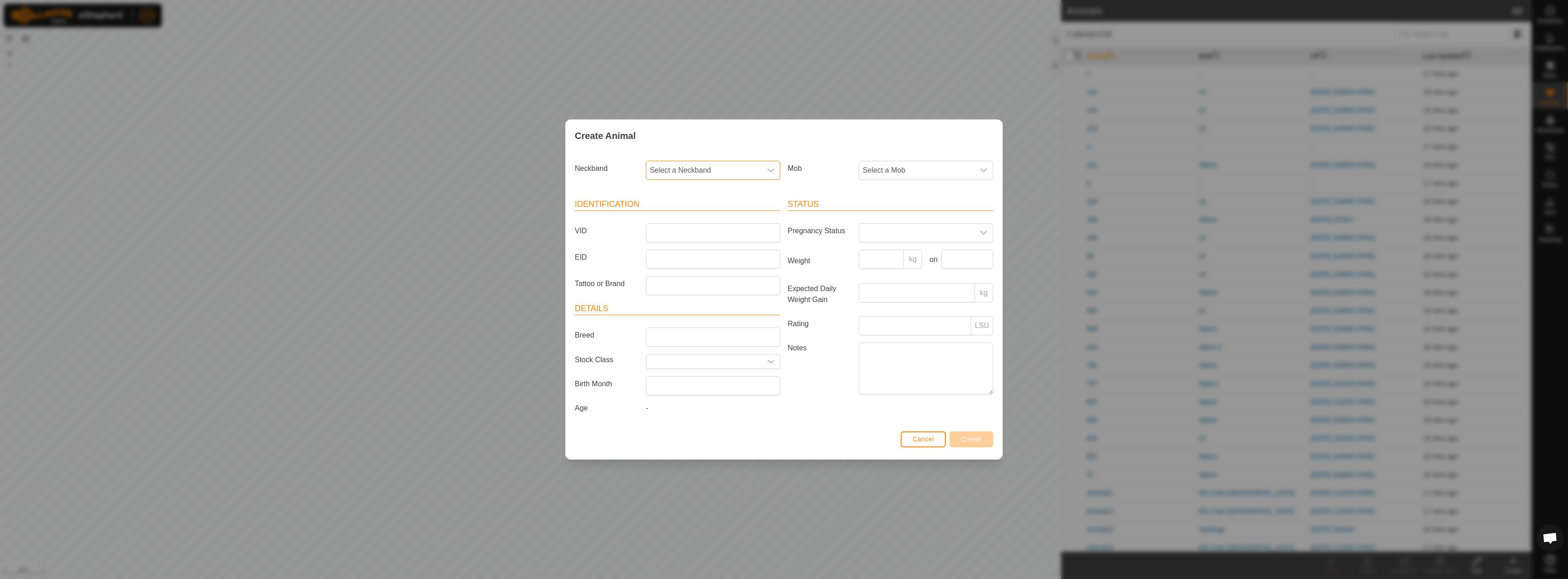
click at [724, 170] on span "Select a Neckband" at bounding box center [704, 170] width 115 height 18
type input "6063"
click at [693, 221] on li "3860726063" at bounding box center [713, 217] width 133 height 18
click at [693, 235] on input "VID" at bounding box center [713, 232] width 135 height 19
type input "4"
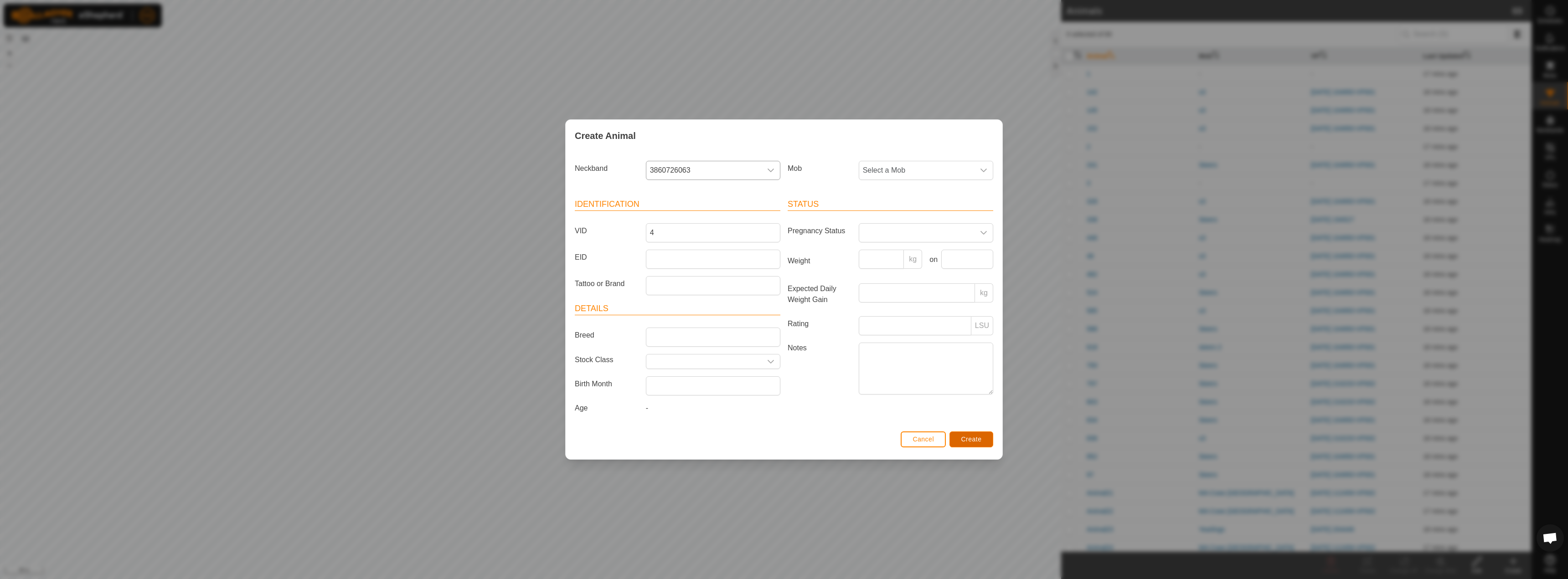
click at [979, 441] on span "Create" at bounding box center [971, 439] width 21 height 7
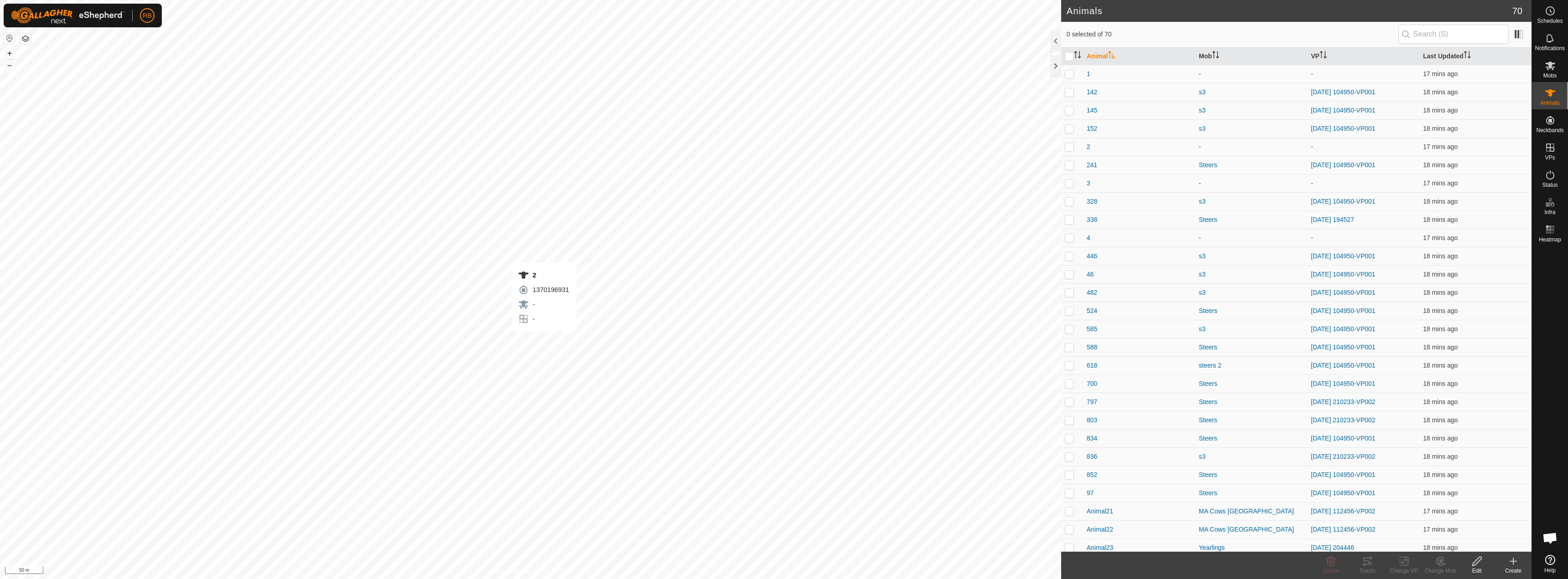
checkbox input "true"
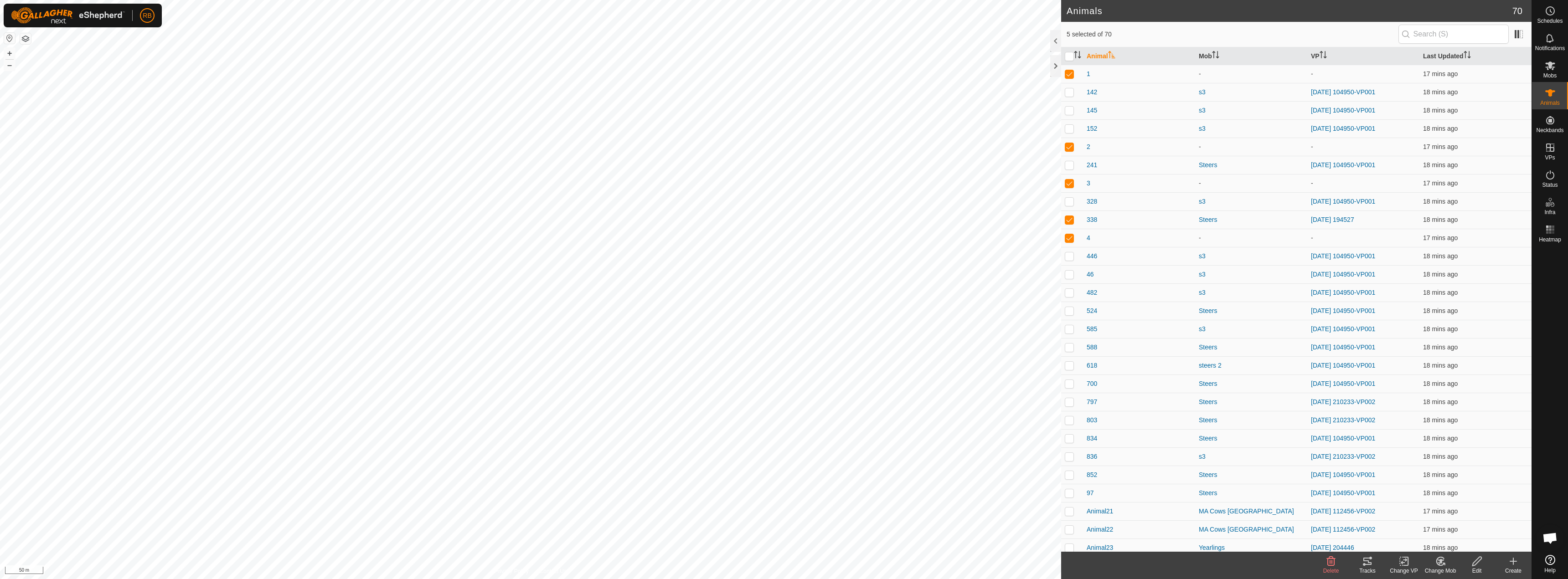
click at [1440, 563] on icon at bounding box center [1440, 561] width 12 height 11
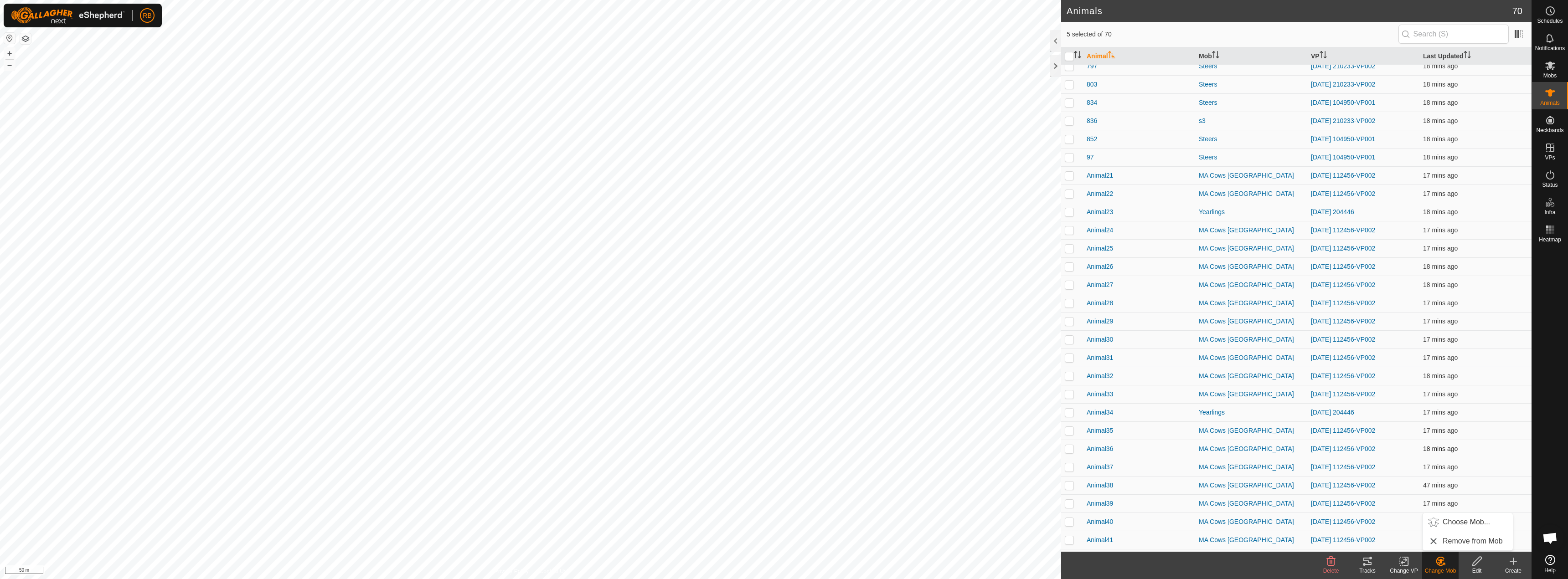
scroll to position [441, 0]
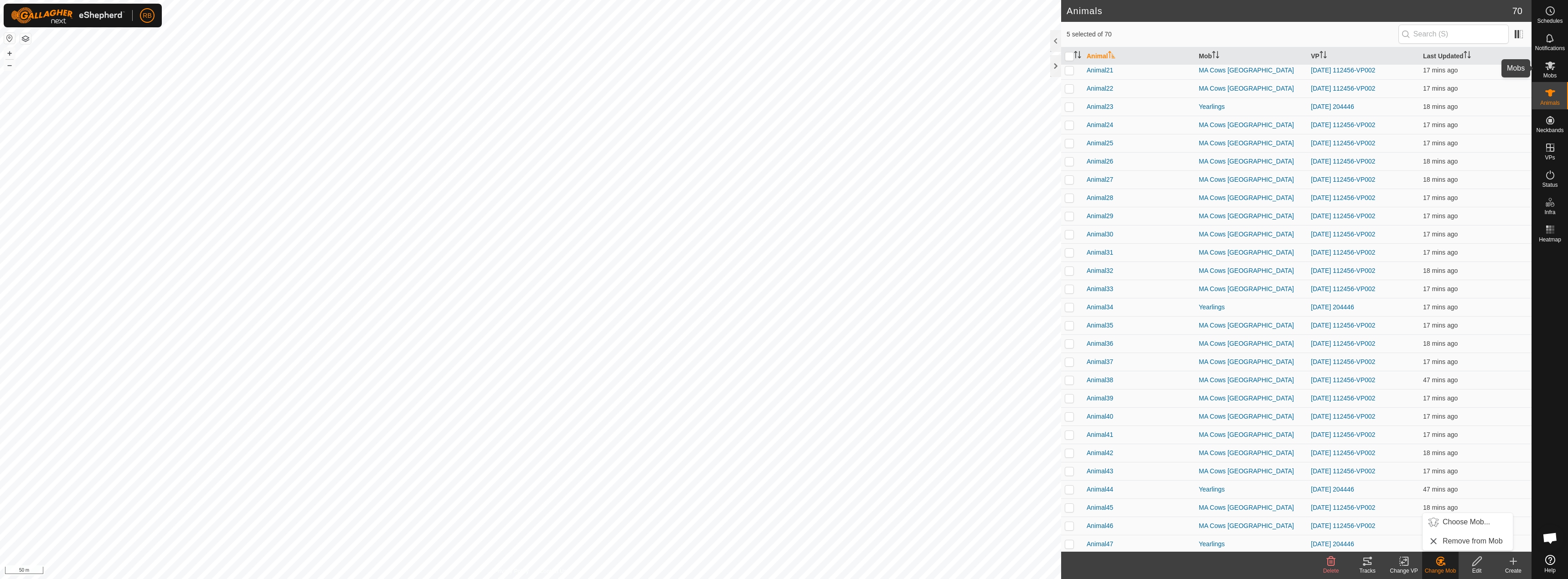
click at [1558, 73] on div "Mobs" at bounding box center [1550, 68] width 36 height 27
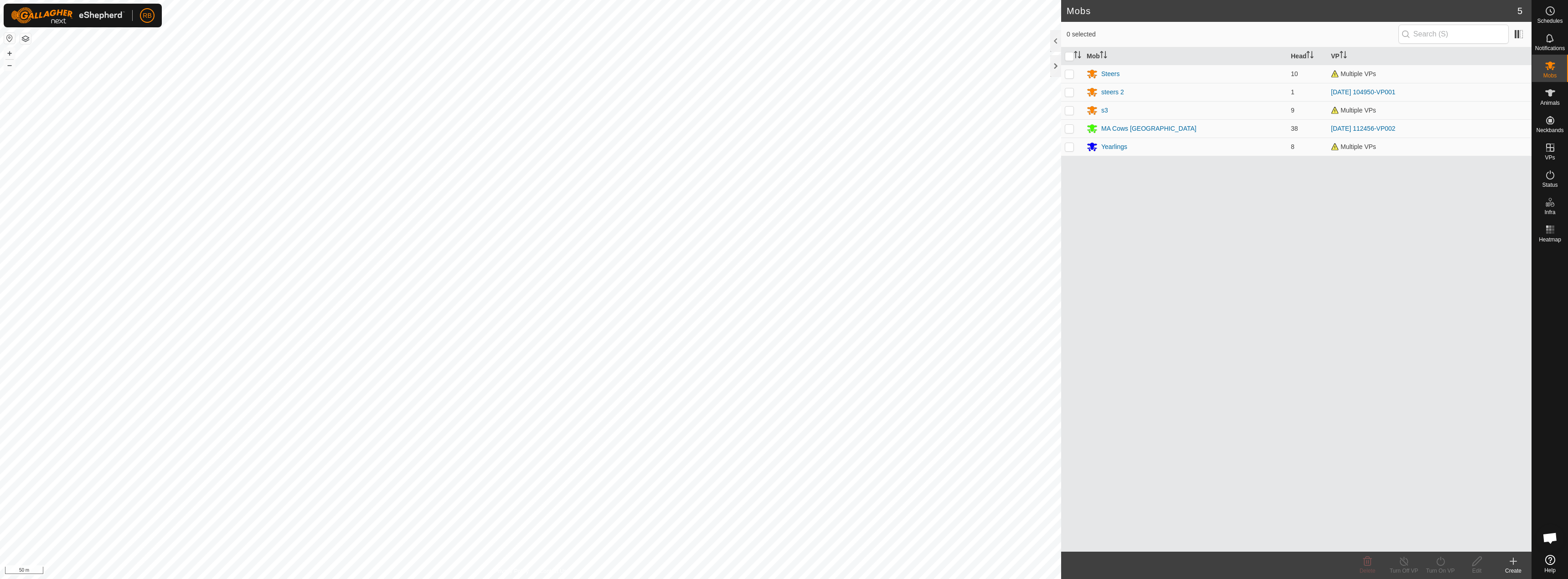
click at [1516, 567] on div "Create" at bounding box center [1513, 570] width 37 height 8
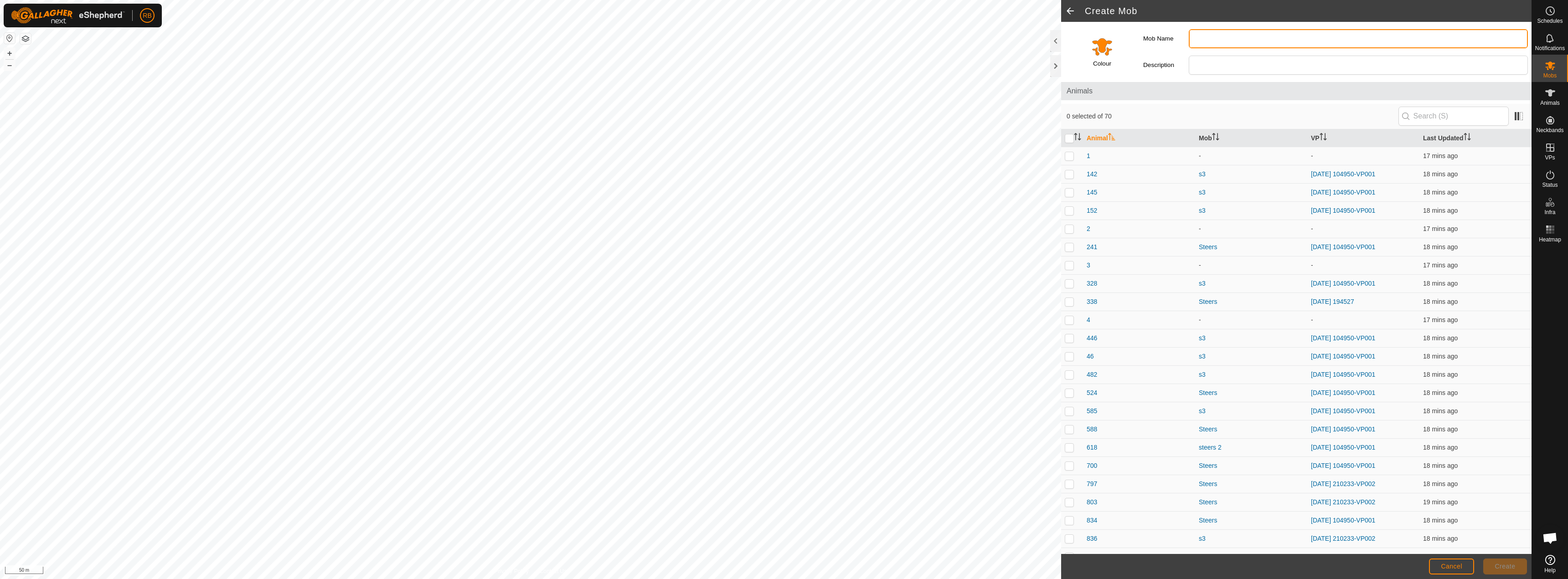
click at [1253, 41] on input "Mob Name" at bounding box center [1358, 38] width 339 height 19
type input "LittleTora"
click at [1108, 50] on input "Select a color" at bounding box center [1102, 46] width 22 height 22
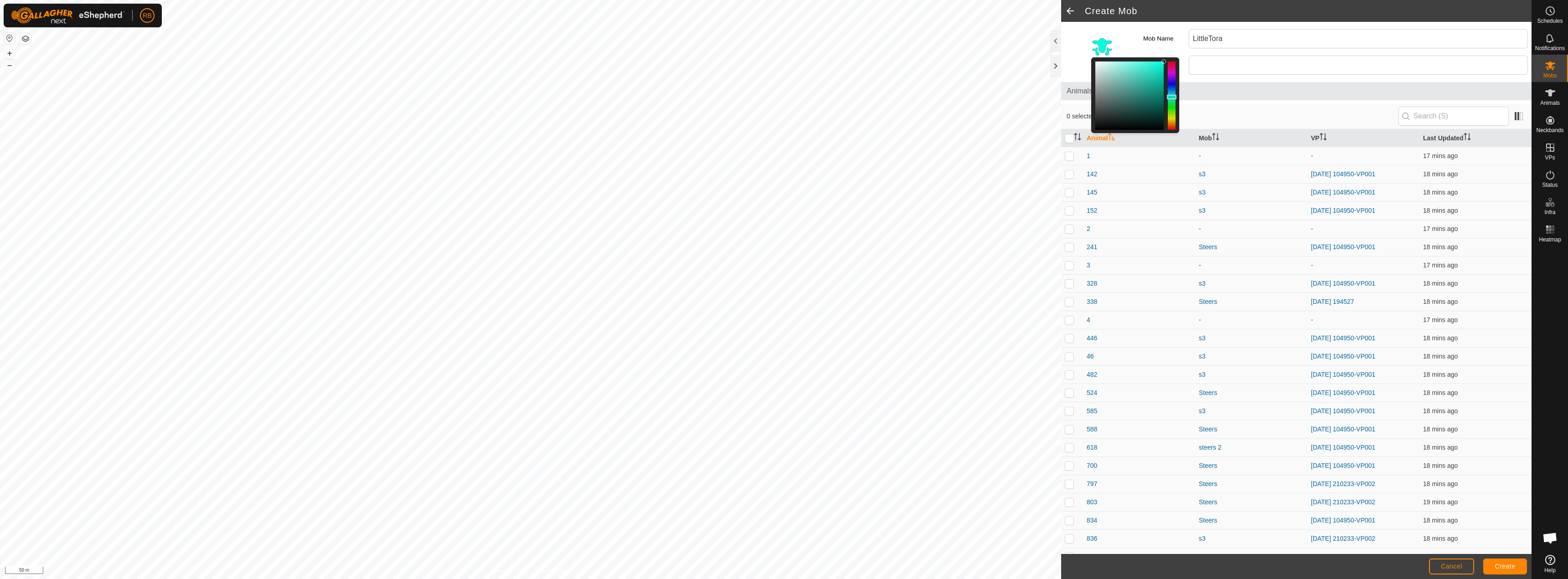
drag, startPoint x: 1173, startPoint y: 89, endPoint x: 1172, endPoint y: 97, distance: 8.1
click at [1172, 97] on div at bounding box center [1172, 95] width 8 height 68
click at [1500, 569] on span "Create" at bounding box center [1505, 566] width 21 height 7
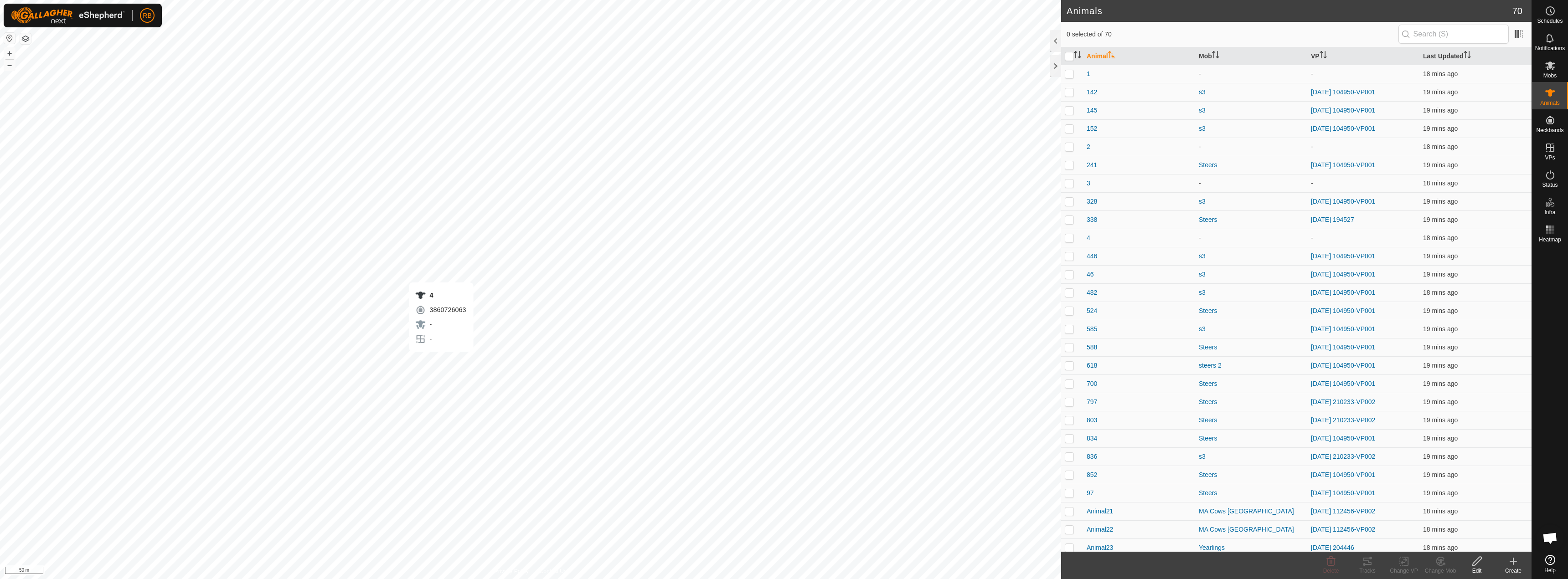
checkbox input "true"
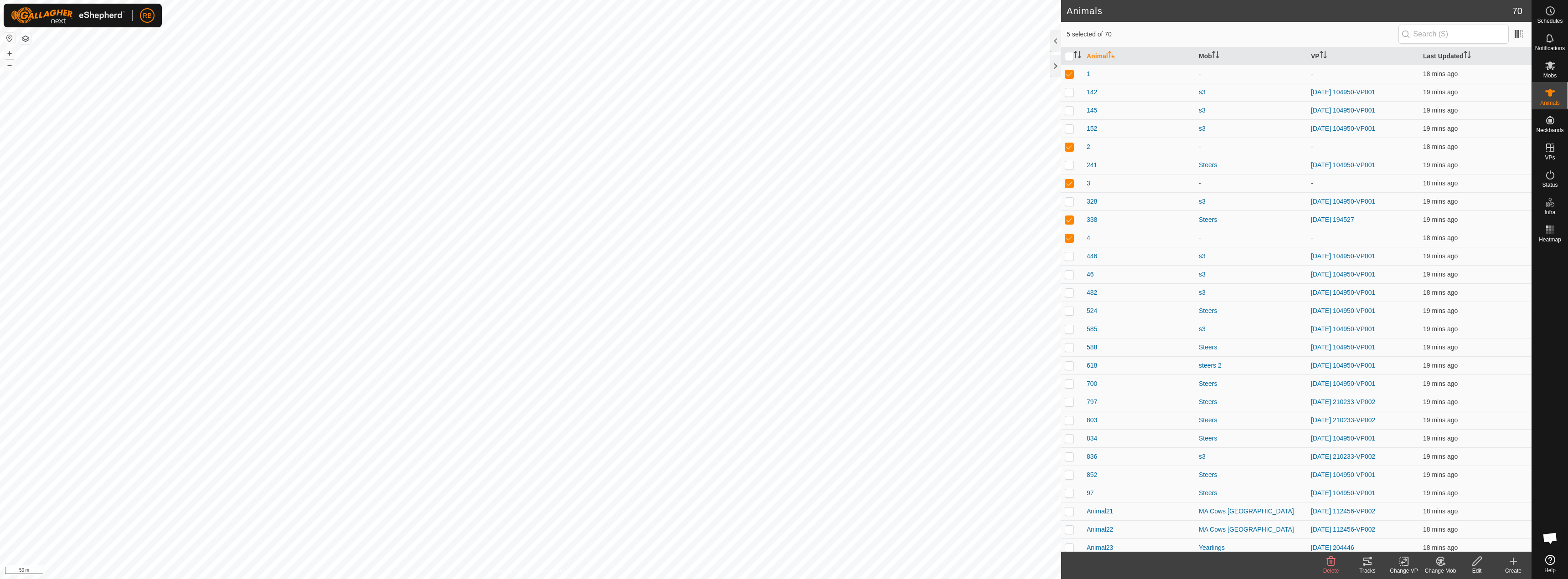
click at [1444, 569] on div "Change Mob" at bounding box center [1440, 570] width 37 height 8
click at [1465, 526] on link "Choose Mob..." at bounding box center [1468, 522] width 90 height 18
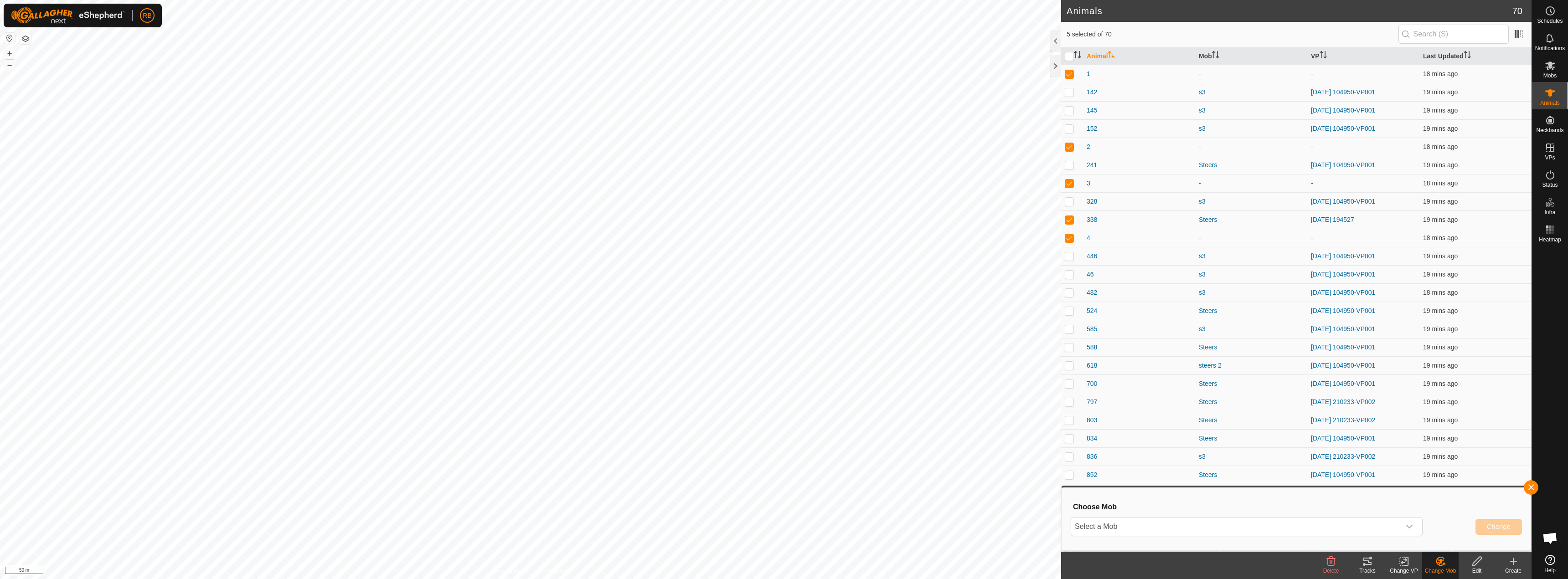
click at [1416, 543] on div "Choose Mob Select a Mob Change" at bounding box center [1296, 518] width 458 height 52
click at [1399, 525] on span "Select a Mob" at bounding box center [1236, 527] width 329 height 18
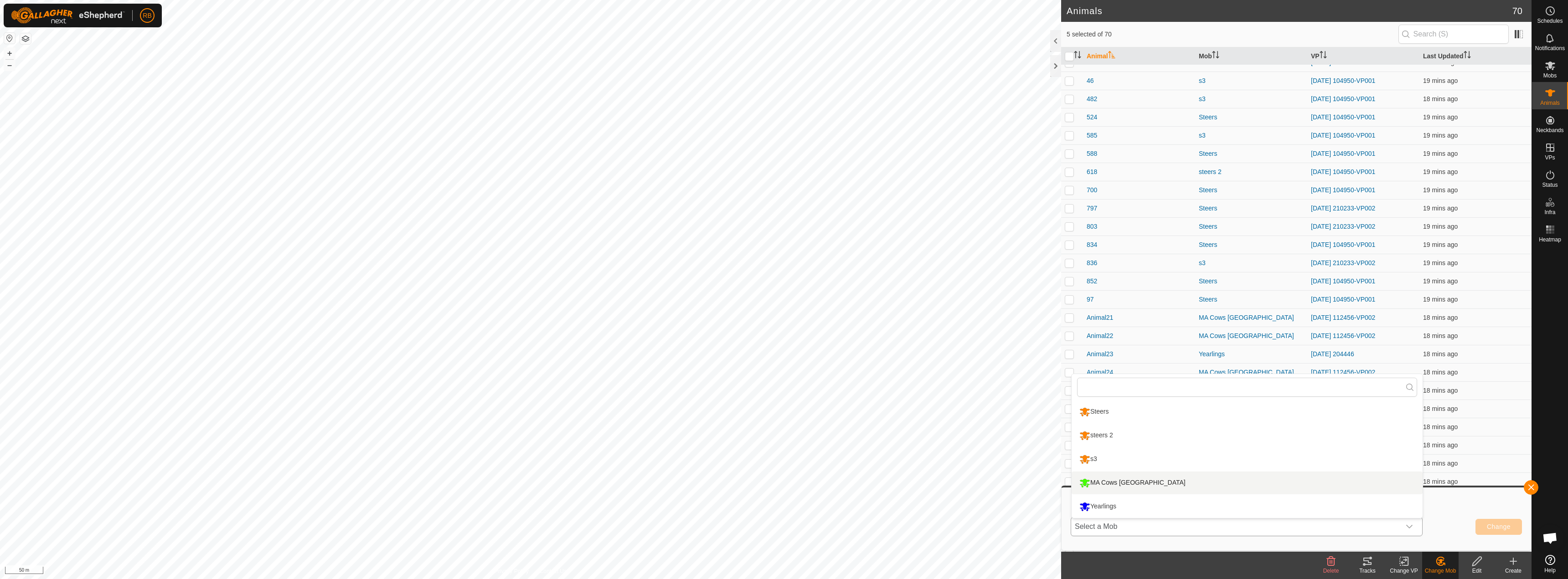
scroll to position [182, 0]
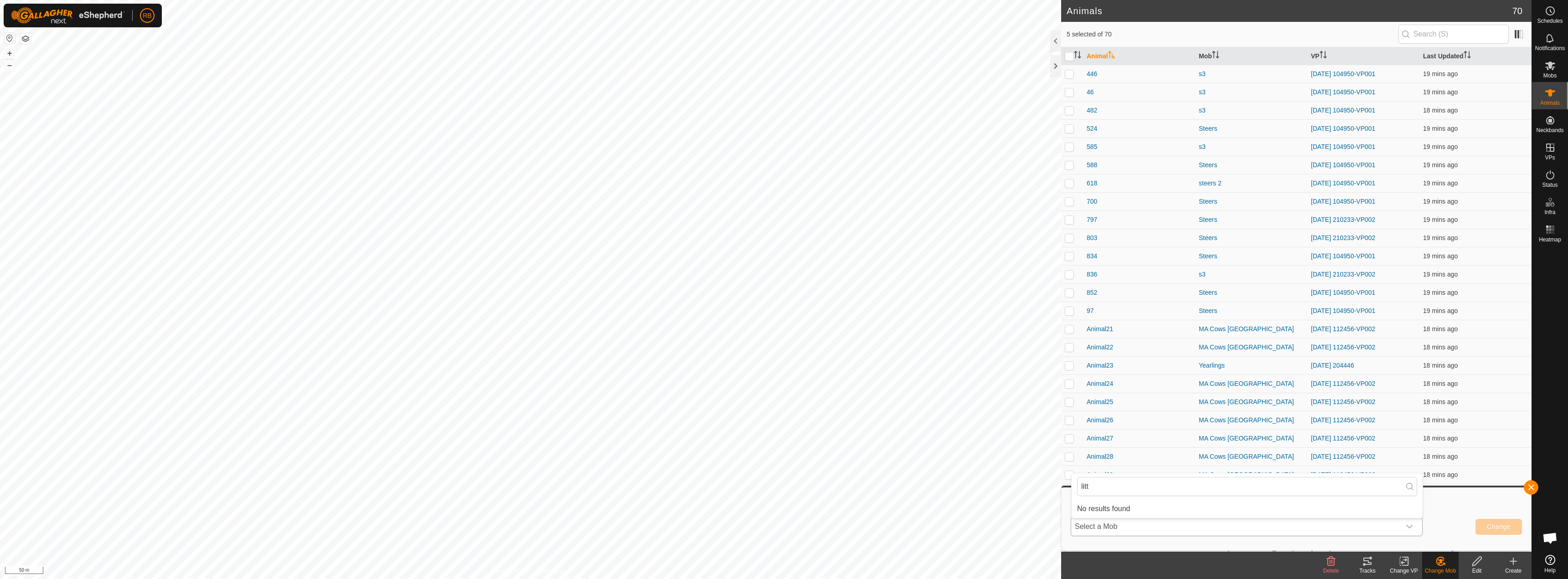
type input "litt"
click at [1553, 66] on icon at bounding box center [1550, 66] width 11 height 11
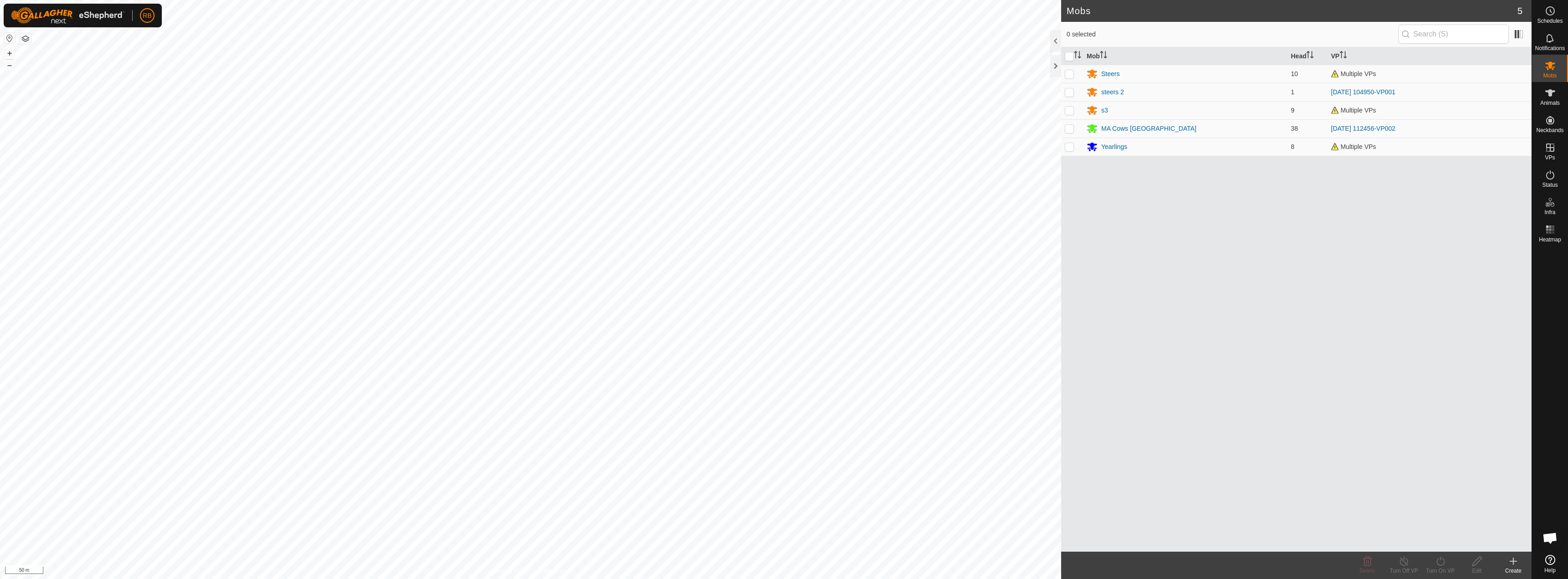
click at [1514, 565] on icon at bounding box center [1513, 561] width 11 height 11
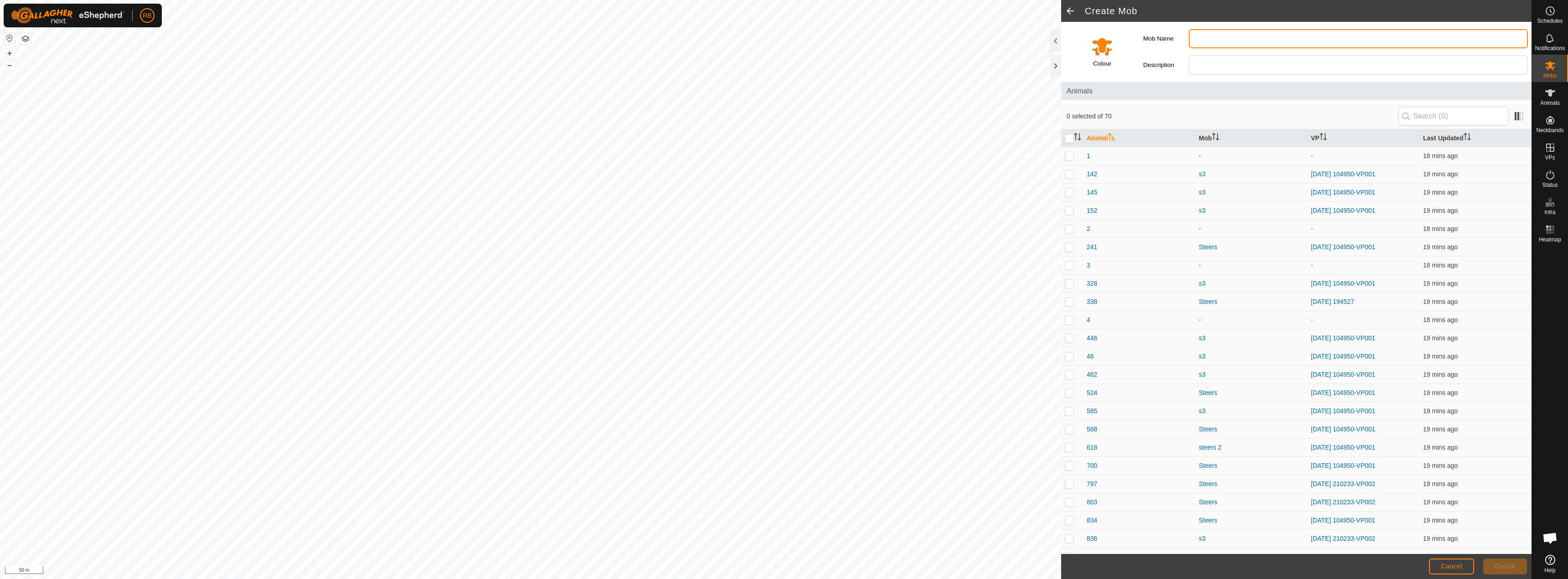
click at [1234, 41] on input "Mob Name" at bounding box center [1358, 38] width 339 height 19
type input "Little [MEDICAL_DATA]"
drag, startPoint x: 1113, startPoint y: 41, endPoint x: 1108, endPoint y: 43, distance: 5.4
click at [1113, 41] on div "Colour" at bounding box center [1100, 50] width 79 height 57
click at [1104, 46] on input "Select a color" at bounding box center [1102, 46] width 22 height 22
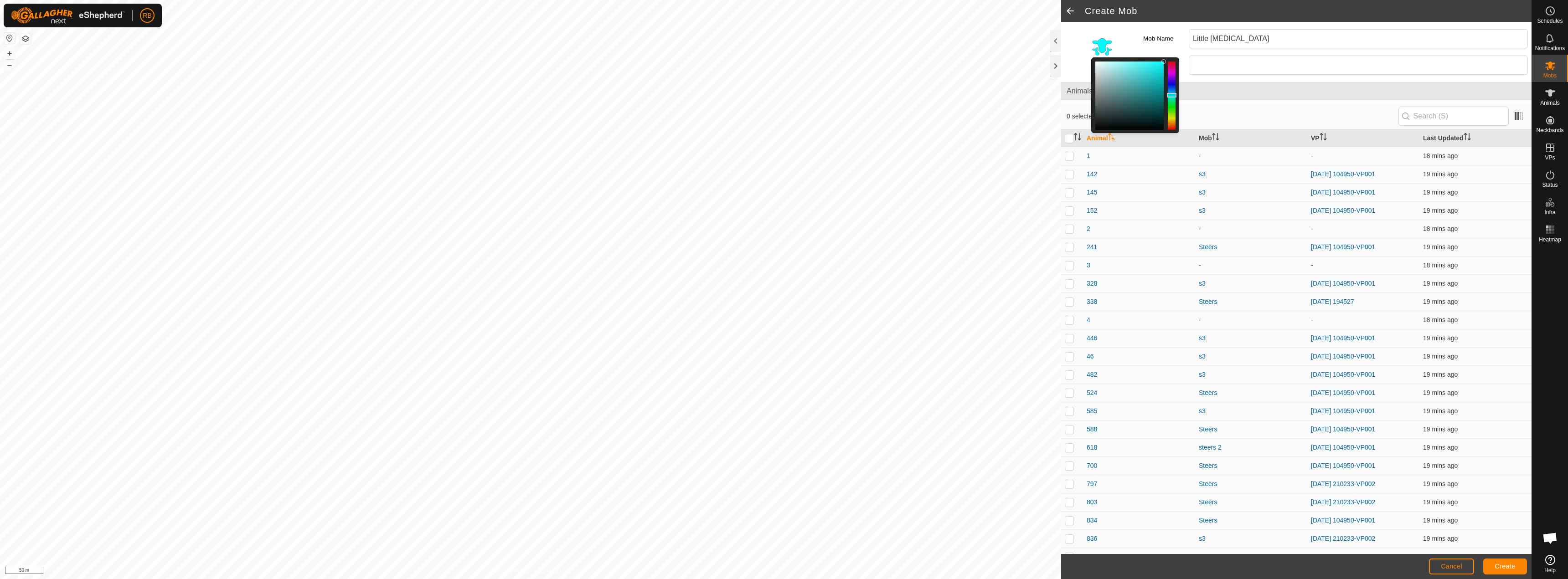
click at [1175, 95] on div at bounding box center [1172, 95] width 8 height 68
click at [1495, 564] on span "Create" at bounding box center [1505, 566] width 21 height 7
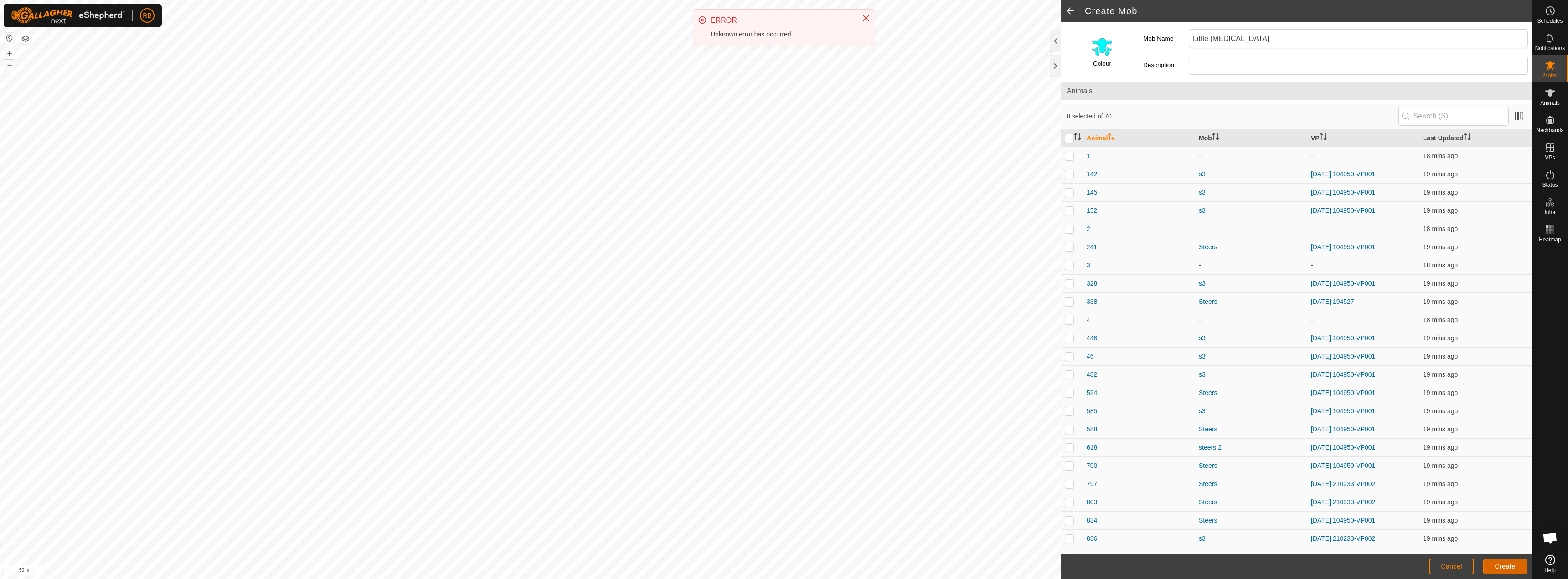
click at [1496, 564] on span "Create" at bounding box center [1505, 566] width 21 height 7
click at [1551, 67] on icon at bounding box center [1550, 66] width 10 height 9
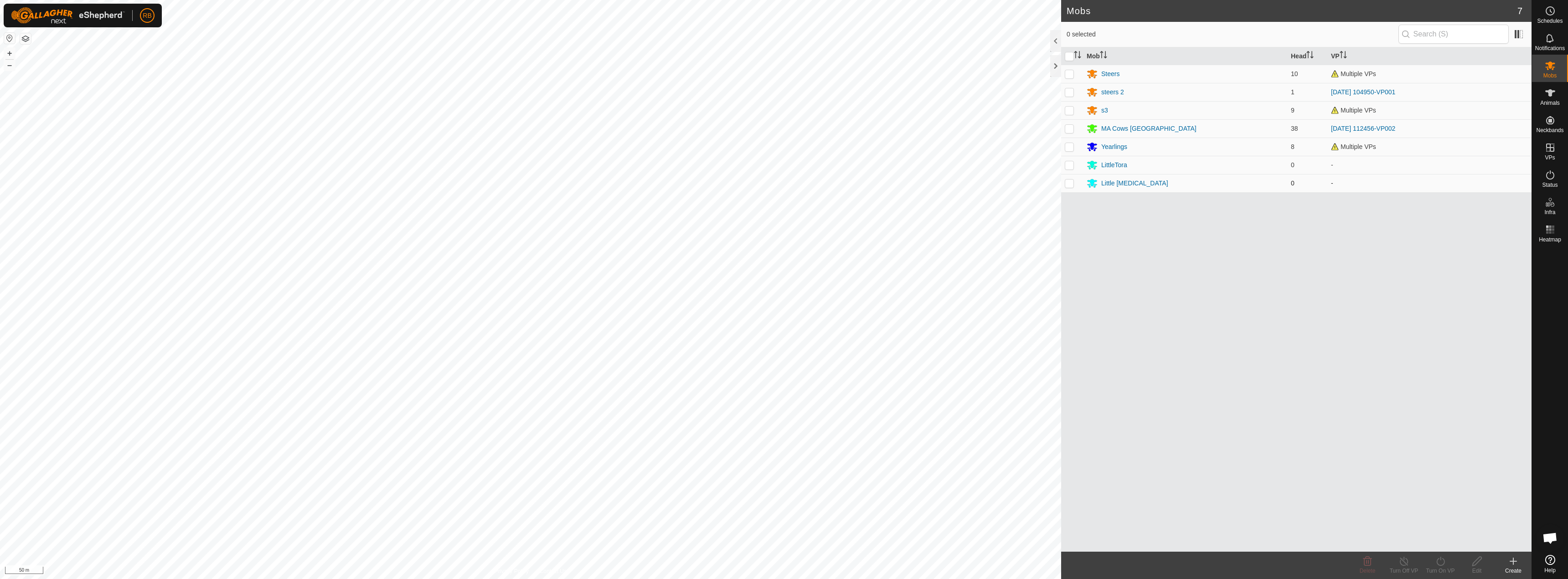
click at [1068, 182] on p-checkbox at bounding box center [1069, 183] width 9 height 7
checkbox input "true"
click at [1068, 167] on p-checkbox at bounding box center [1069, 165] width 9 height 7
checkbox input "true"
click at [1071, 184] on p-checkbox at bounding box center [1069, 183] width 9 height 7
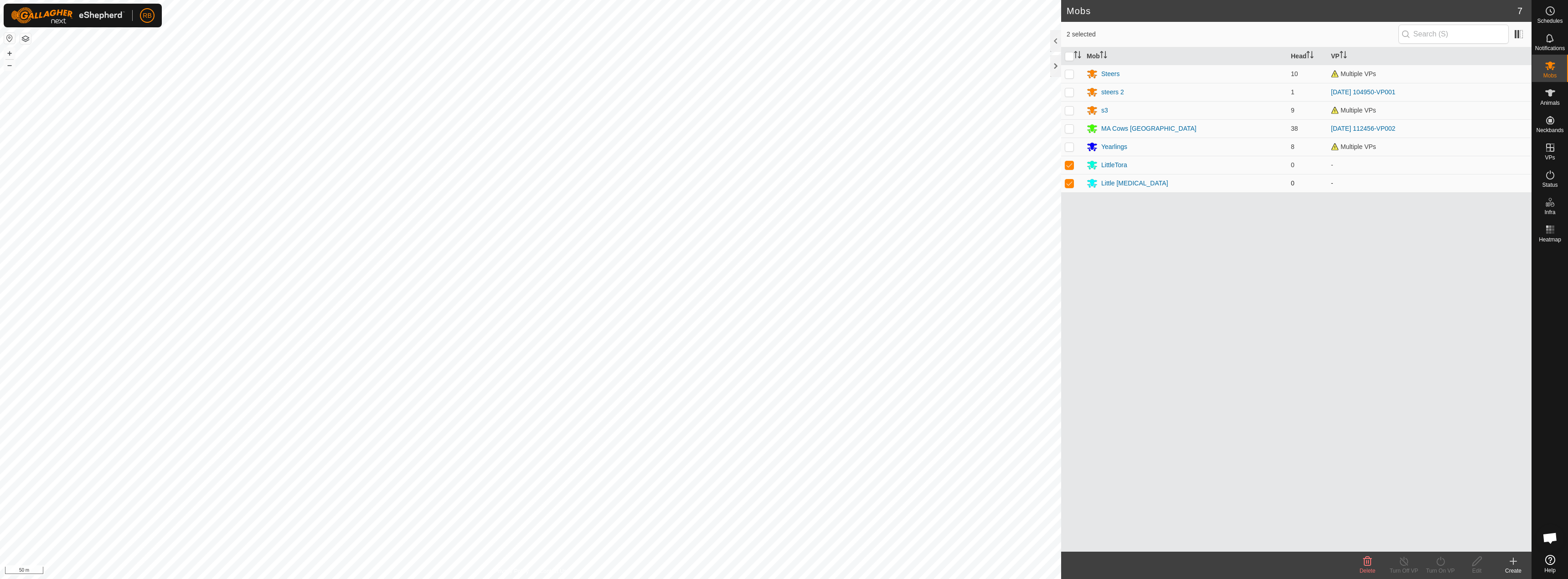
checkbox input "false"
click at [1364, 565] on icon at bounding box center [1368, 561] width 11 height 11
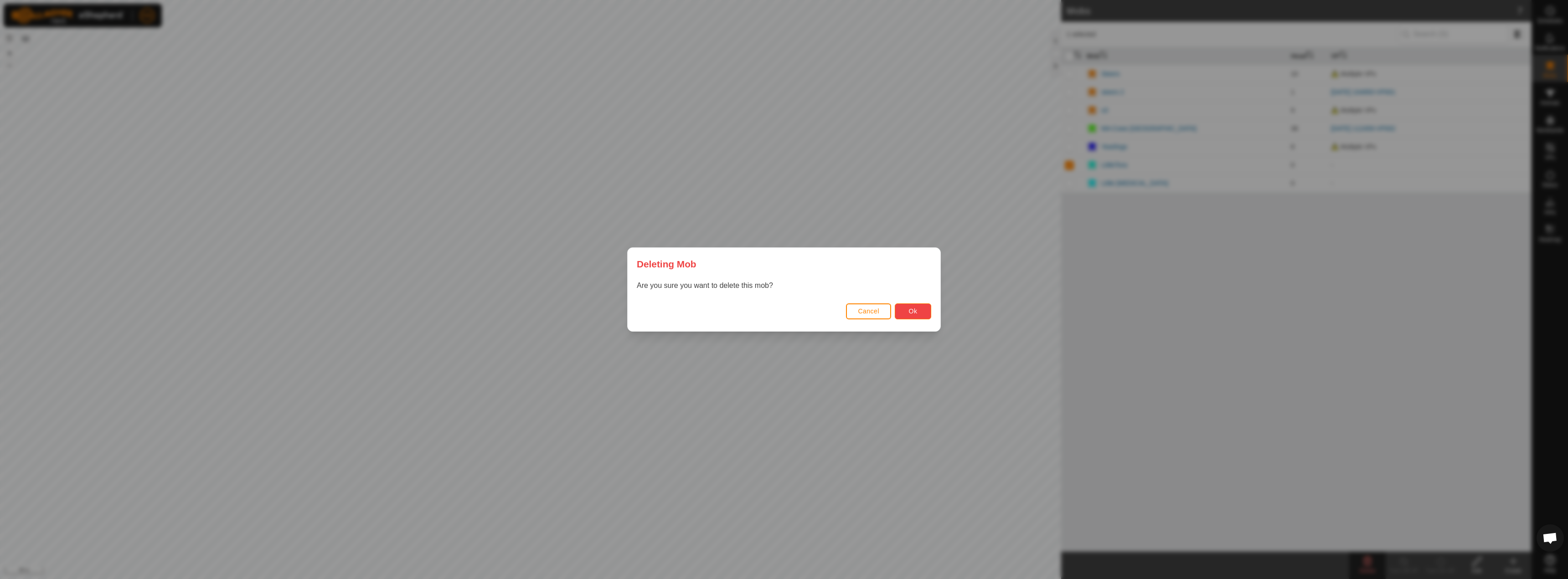
click at [908, 311] on button "Ok" at bounding box center [913, 311] width 37 height 16
checkbox input "false"
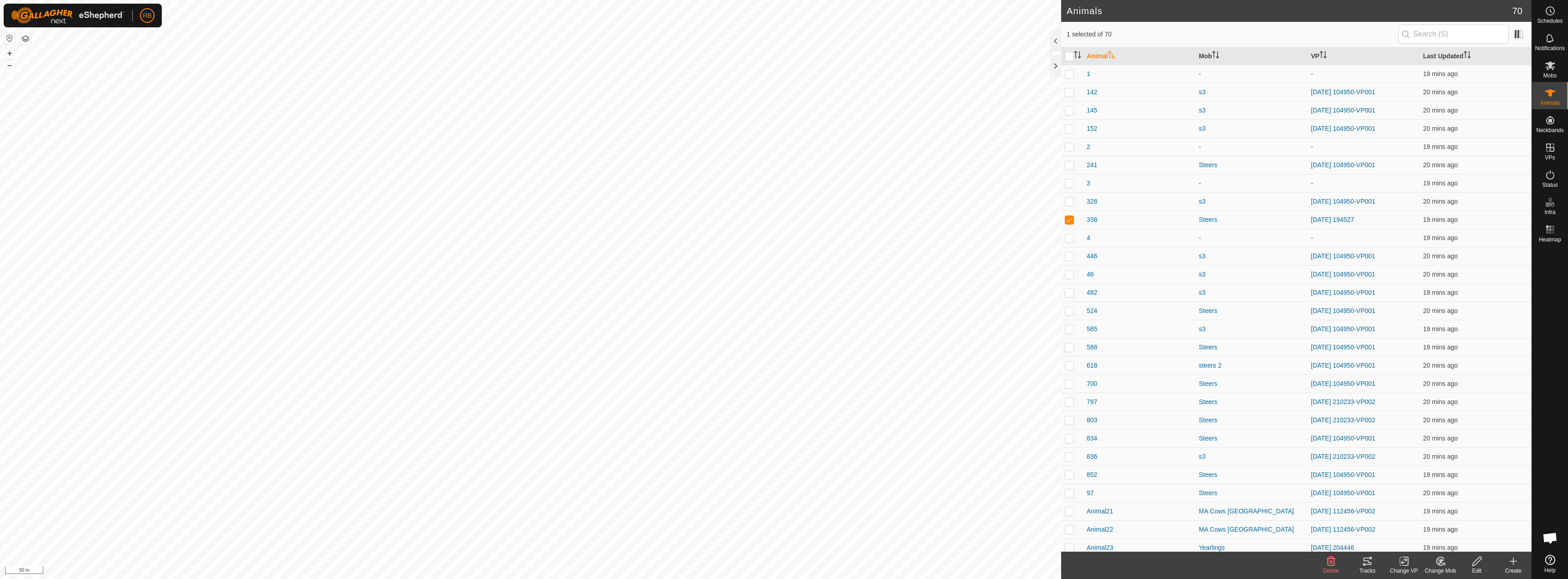
checkbox input "true"
click at [1441, 565] on icon at bounding box center [1440, 561] width 8 height 8
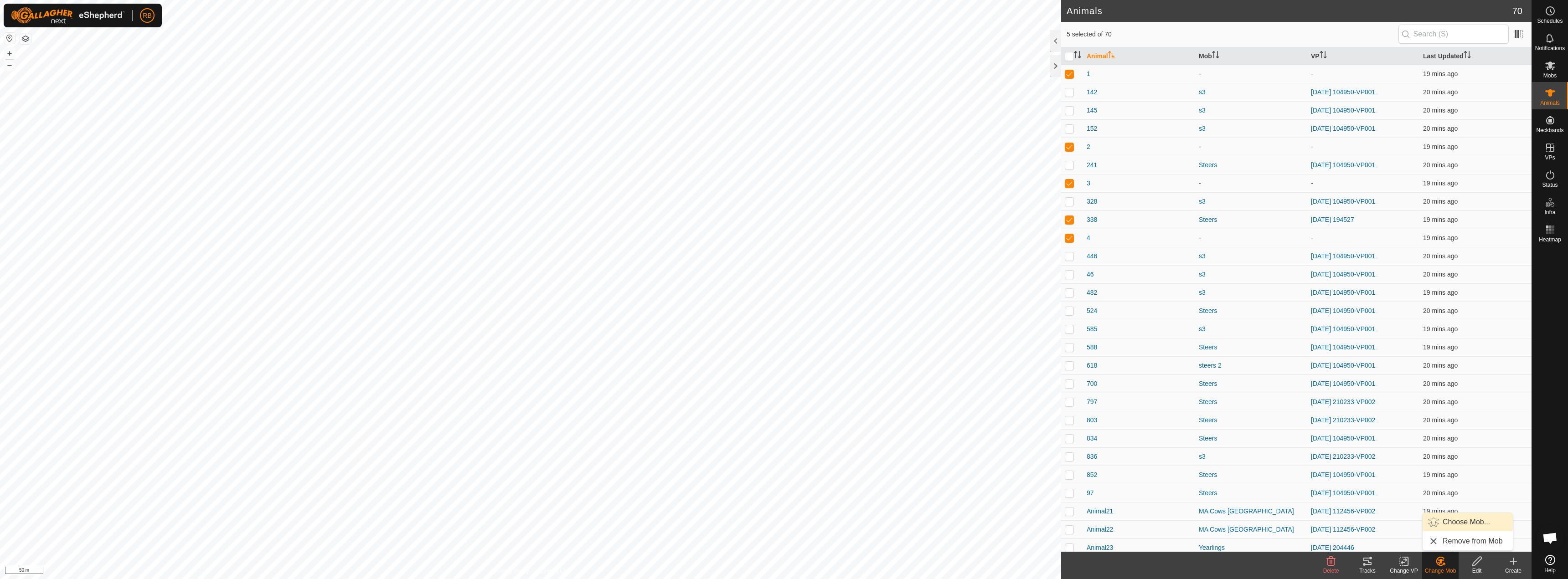
click at [1467, 524] on link "Choose Mob..." at bounding box center [1468, 522] width 90 height 18
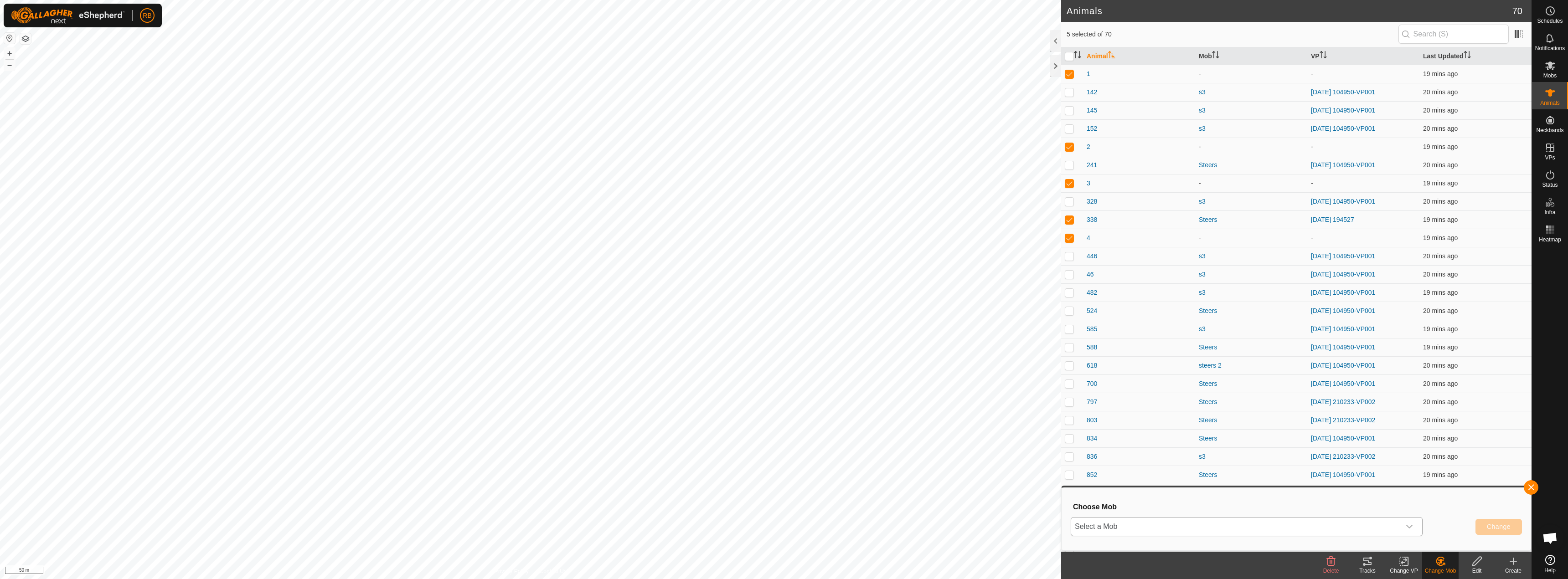
click at [1141, 522] on span "Select a Mob" at bounding box center [1236, 527] width 329 height 18
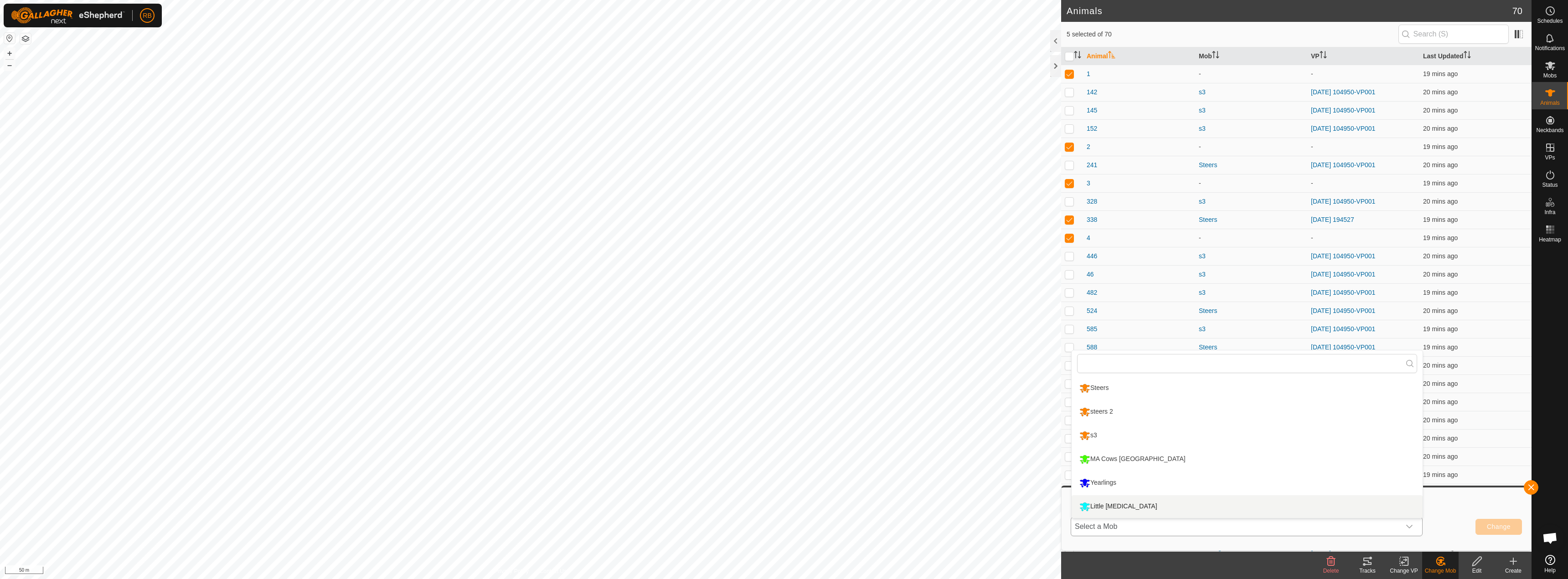
click at [1139, 511] on li "Little [MEDICAL_DATA]" at bounding box center [1247, 506] width 351 height 23
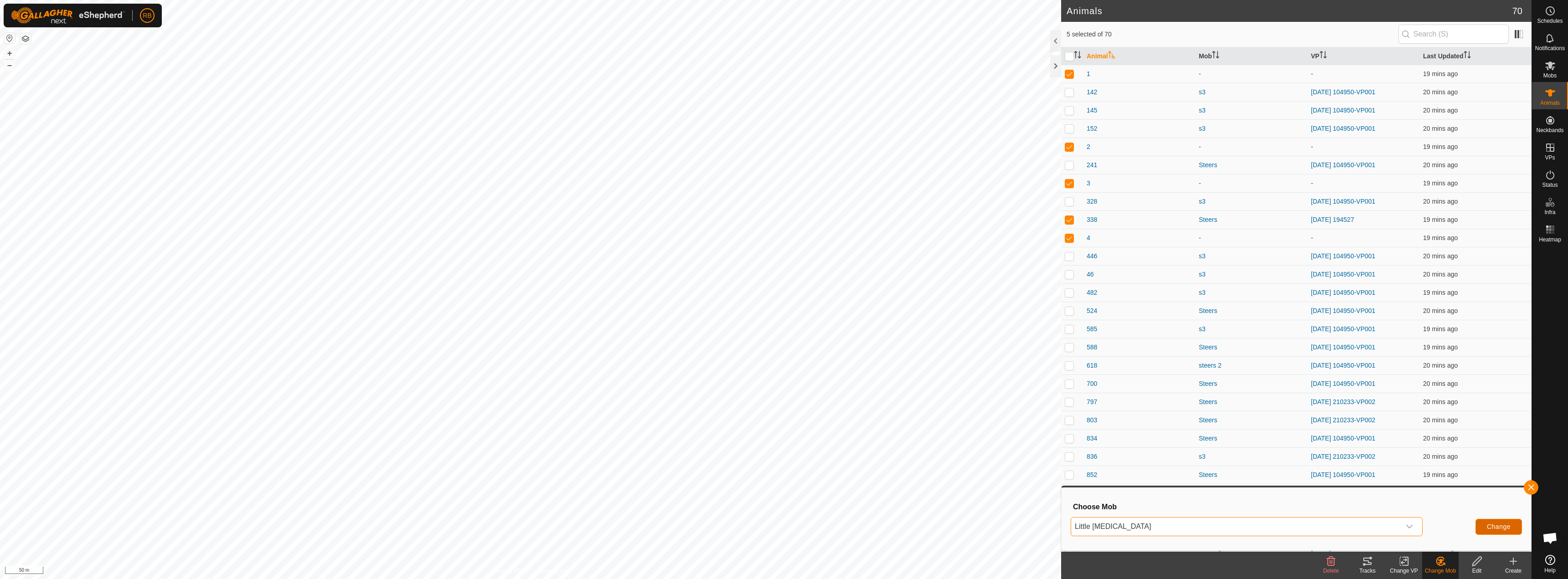
click at [1494, 527] on span "Change" at bounding box center [1499, 527] width 24 height 7
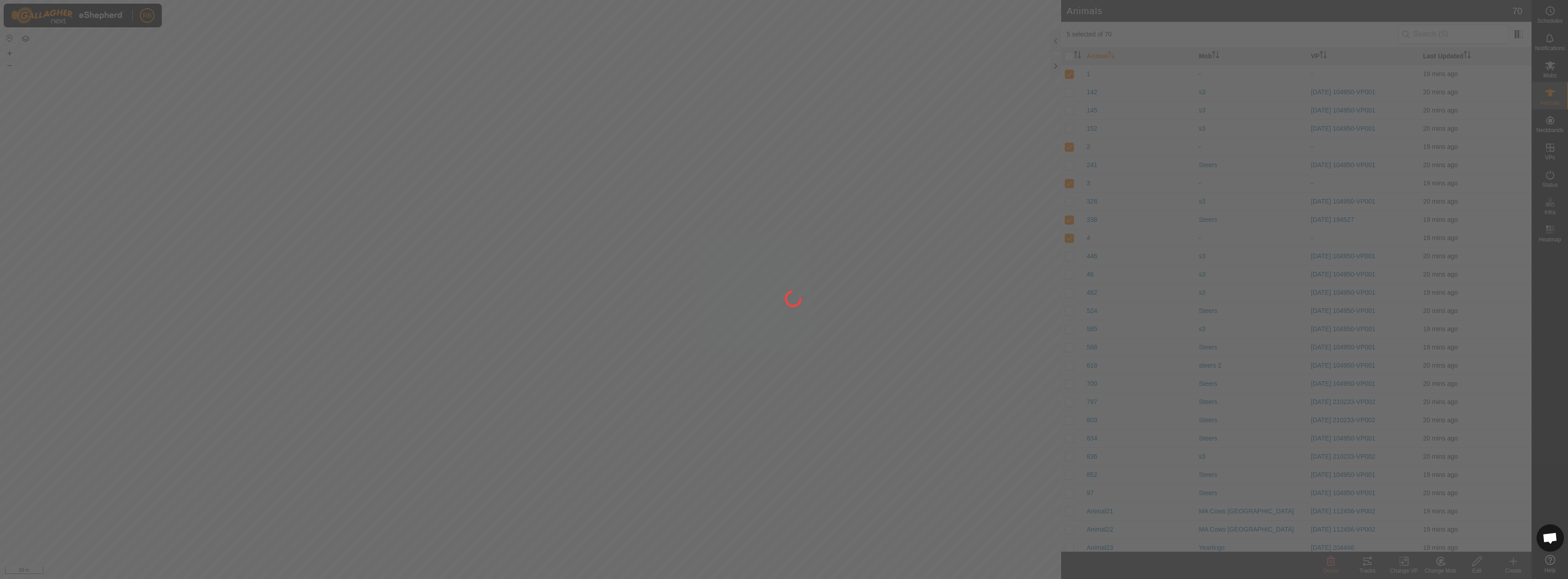
checkbox input "false"
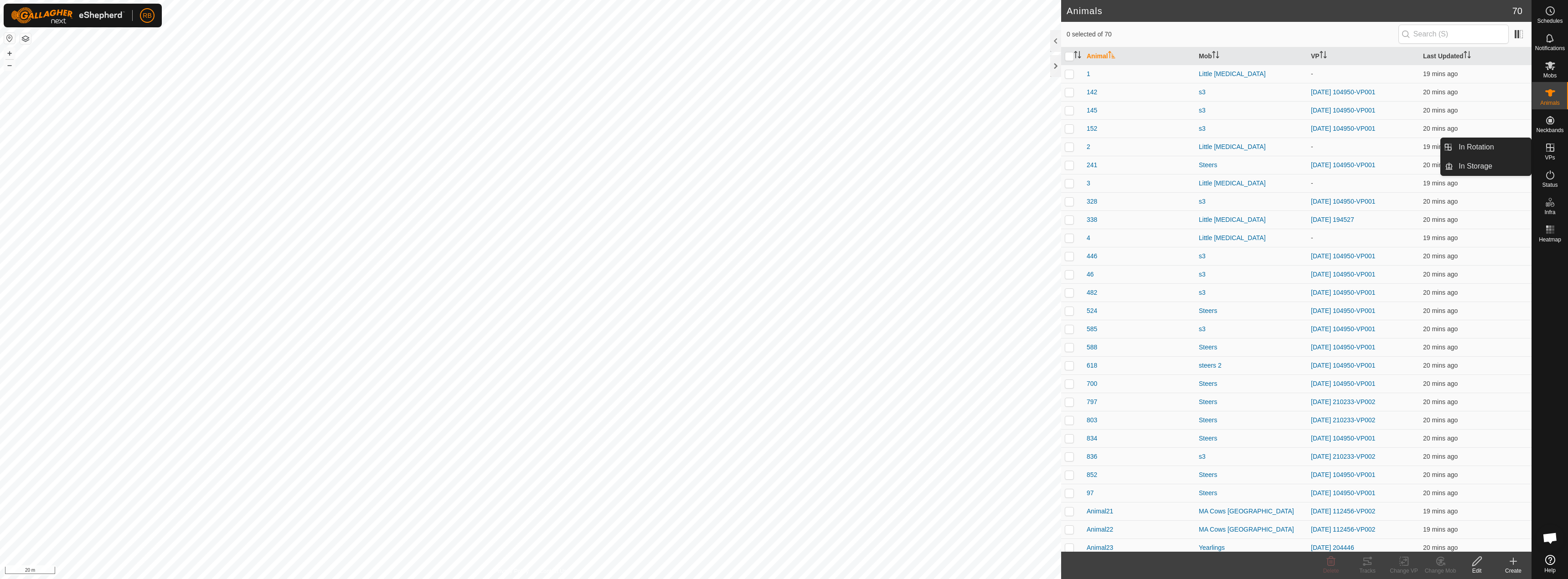
click at [1550, 153] on es-virtualpaddocks-svg-icon at bounding box center [1550, 148] width 16 height 15
click at [1482, 150] on link "In Rotation" at bounding box center [1492, 147] width 78 height 18
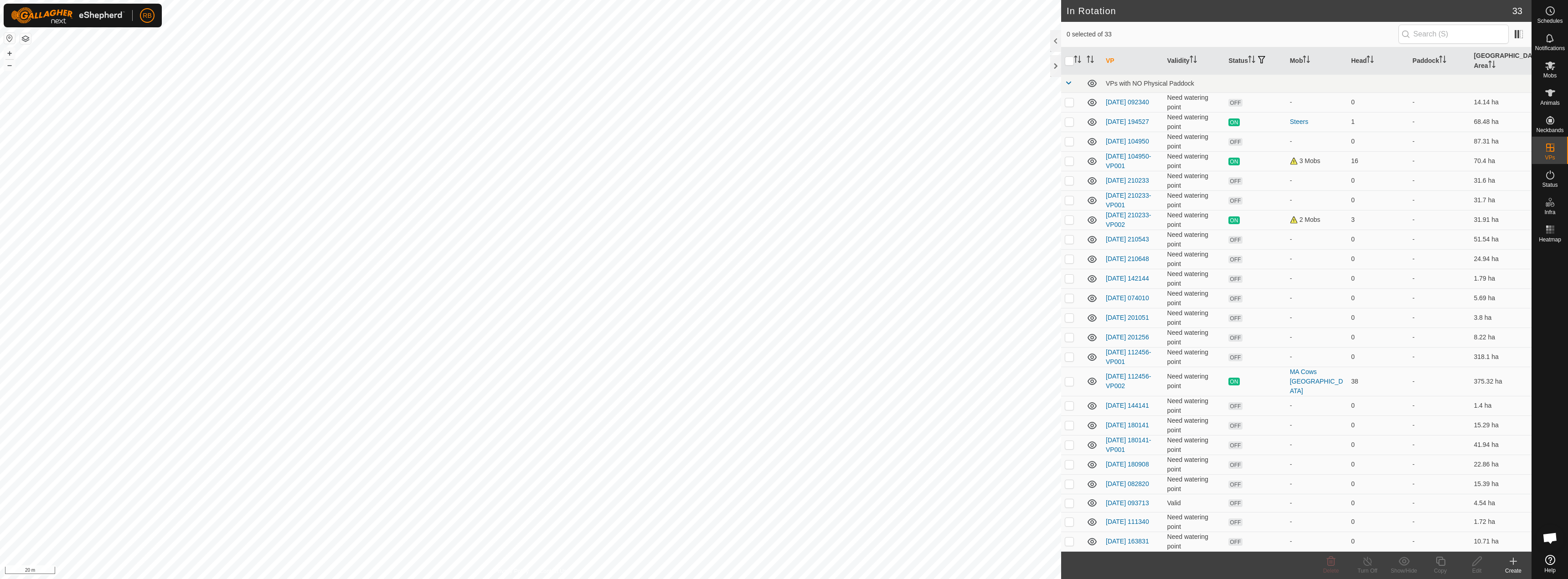
click at [1520, 568] on div "Create" at bounding box center [1513, 570] width 37 height 8
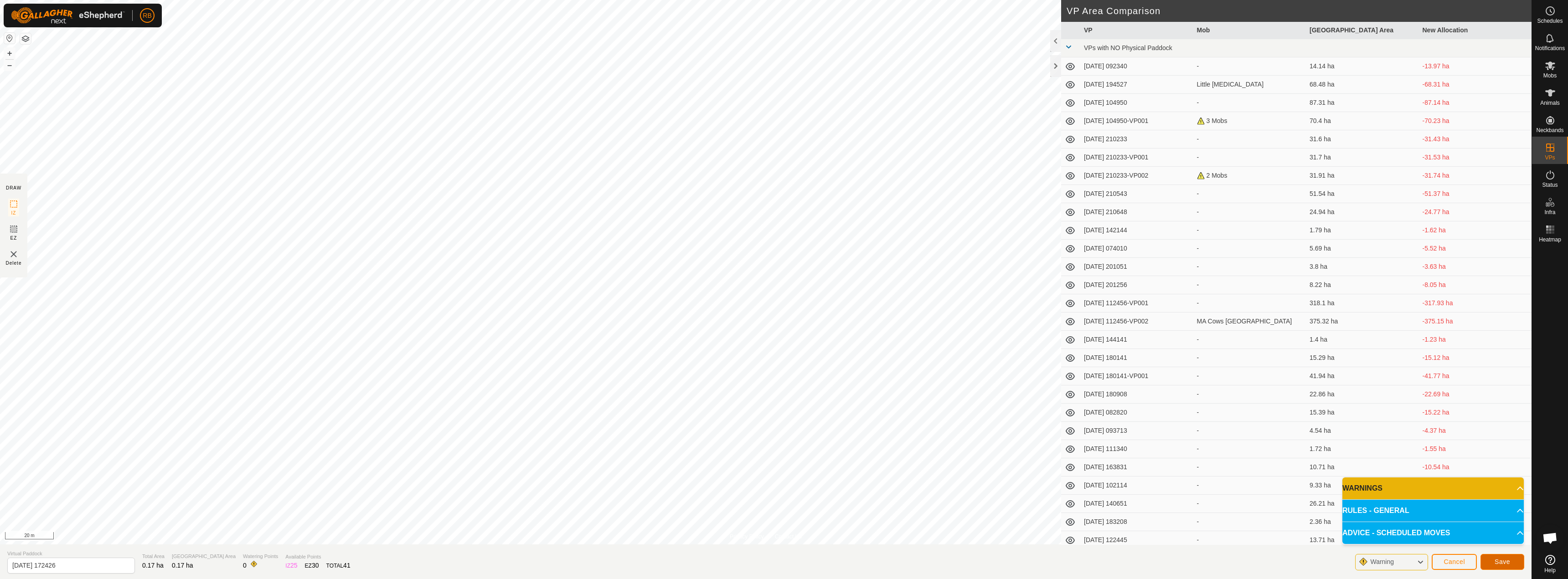
click at [1505, 563] on span "Save" at bounding box center [1502, 561] width 15 height 7
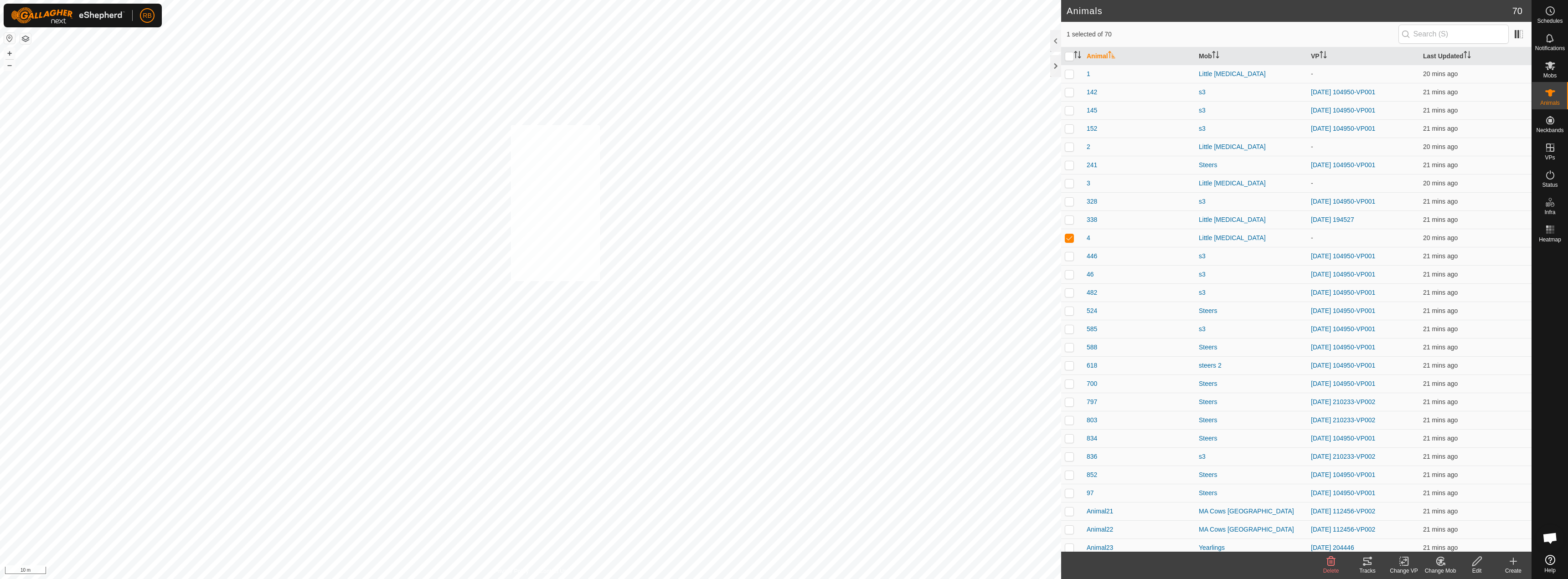
checkbox input "true"
click at [1398, 556] on icon at bounding box center [1404, 561] width 12 height 11
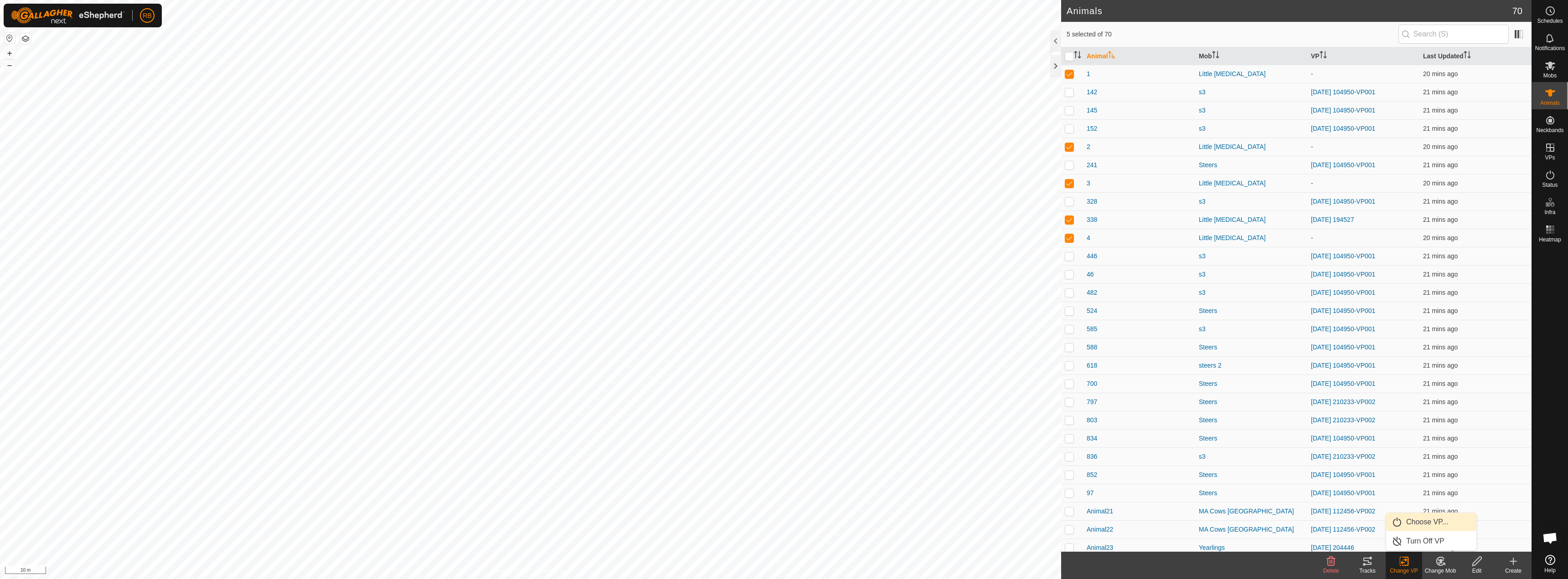
click at [1411, 522] on span "Choose VP..." at bounding box center [1427, 522] width 42 height 11
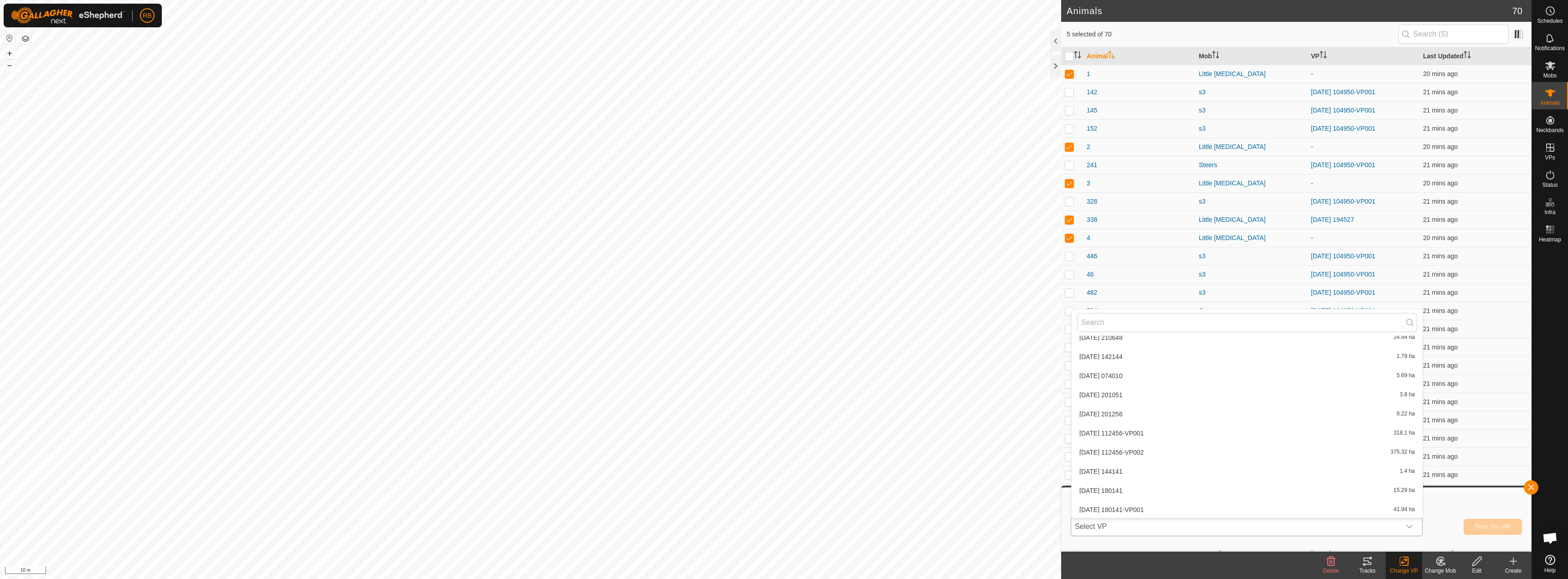
scroll to position [488, 0]
click at [1144, 508] on li "2025-09-24 172426 0.17 ha" at bounding box center [1247, 508] width 351 height 18
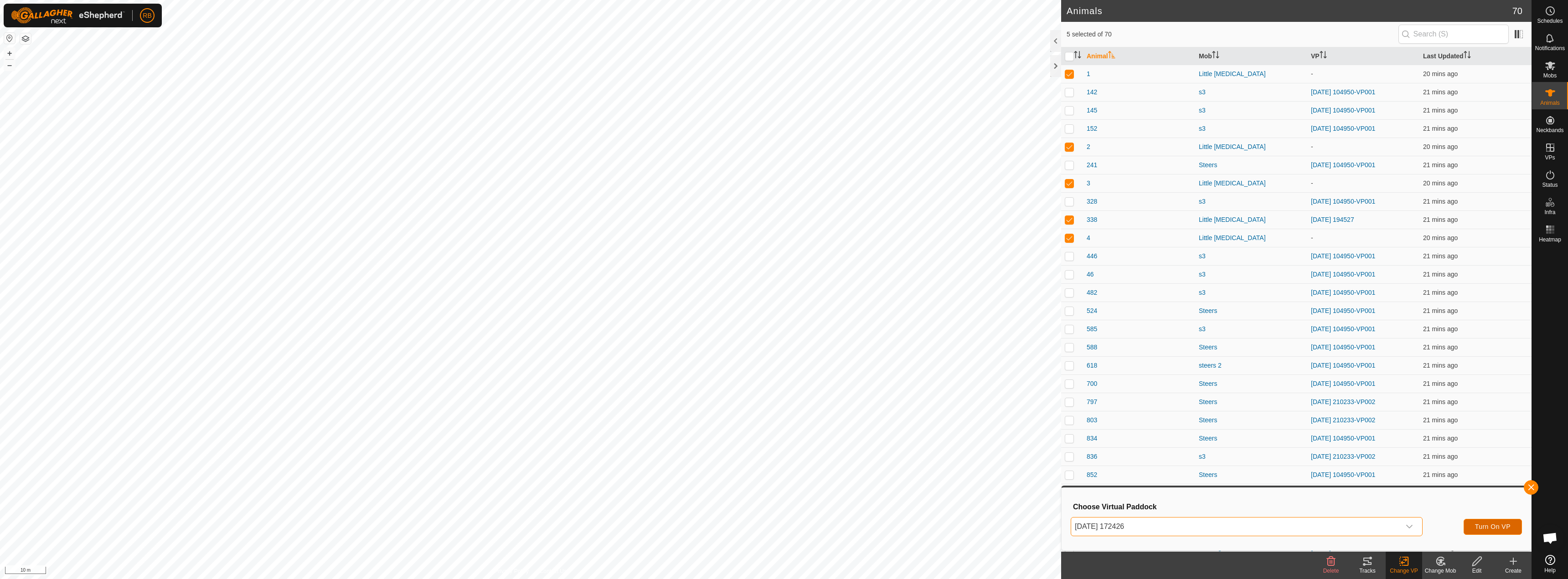
click at [1494, 525] on span "Turn On VP" at bounding box center [1493, 527] width 35 height 7
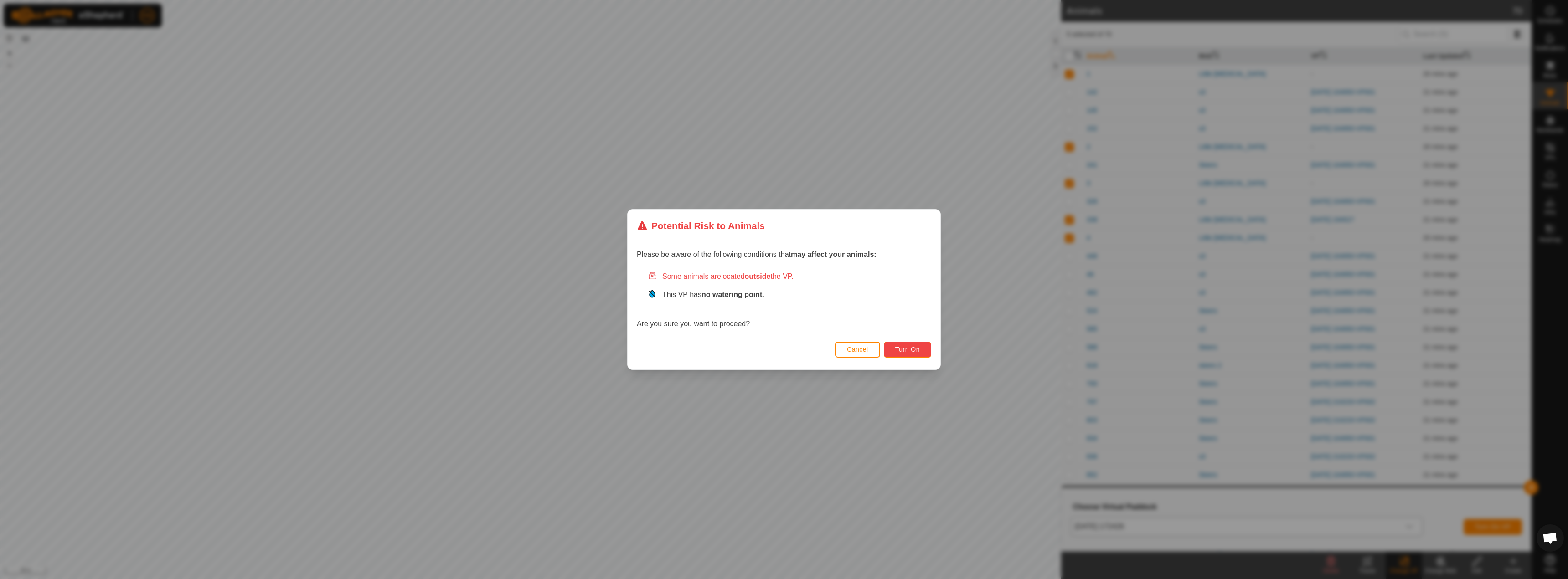
click at [911, 349] on span "Turn On" at bounding box center [908, 349] width 24 height 7
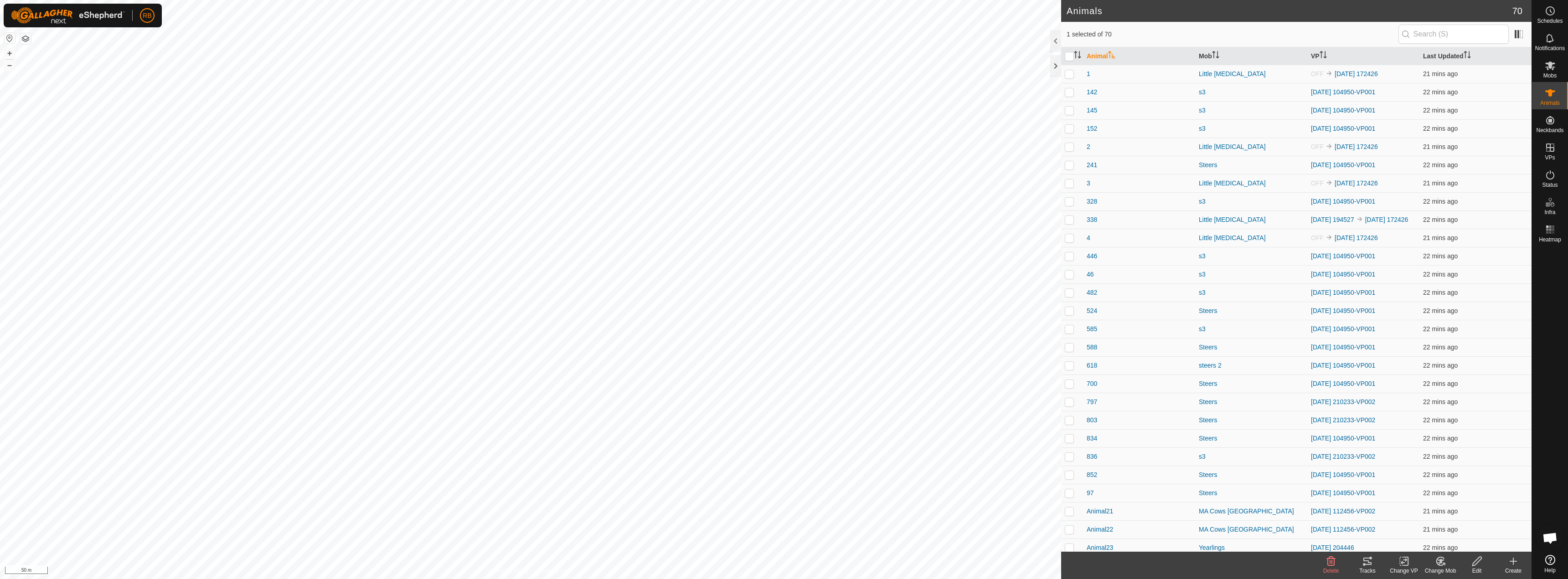
click at [1367, 562] on icon at bounding box center [1368, 561] width 11 height 11
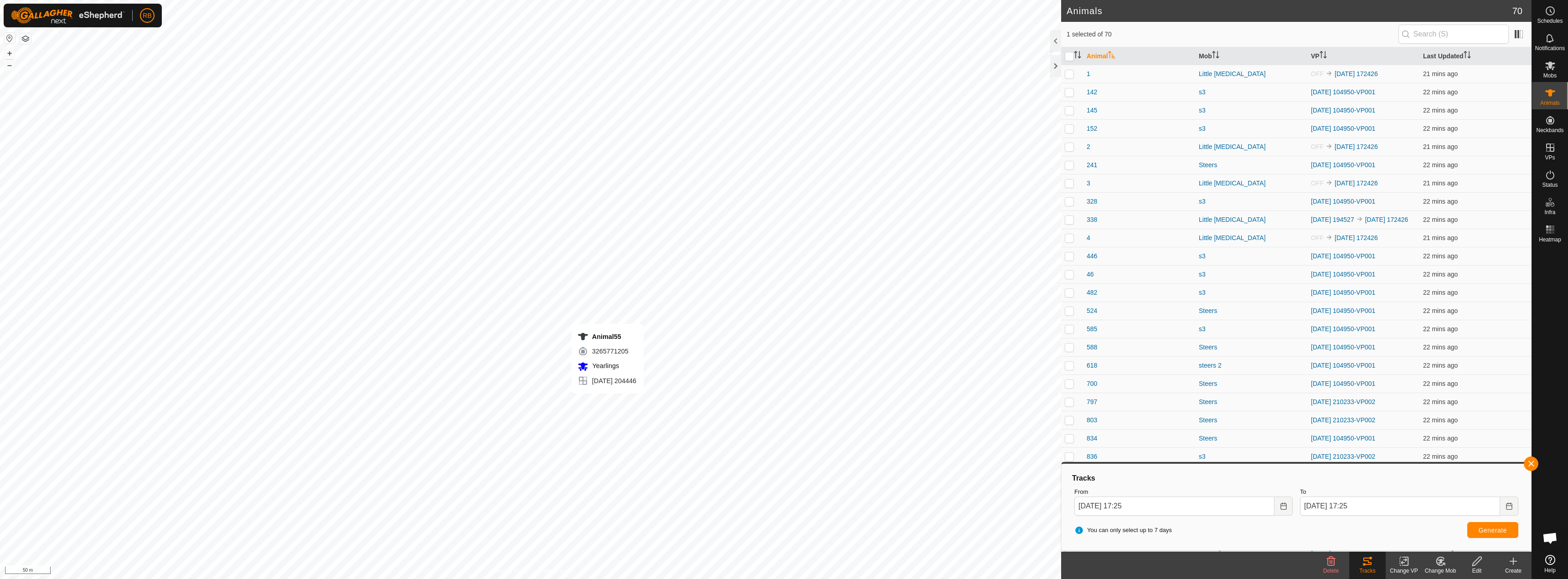
checkbox input "false"
checkbox input "true"
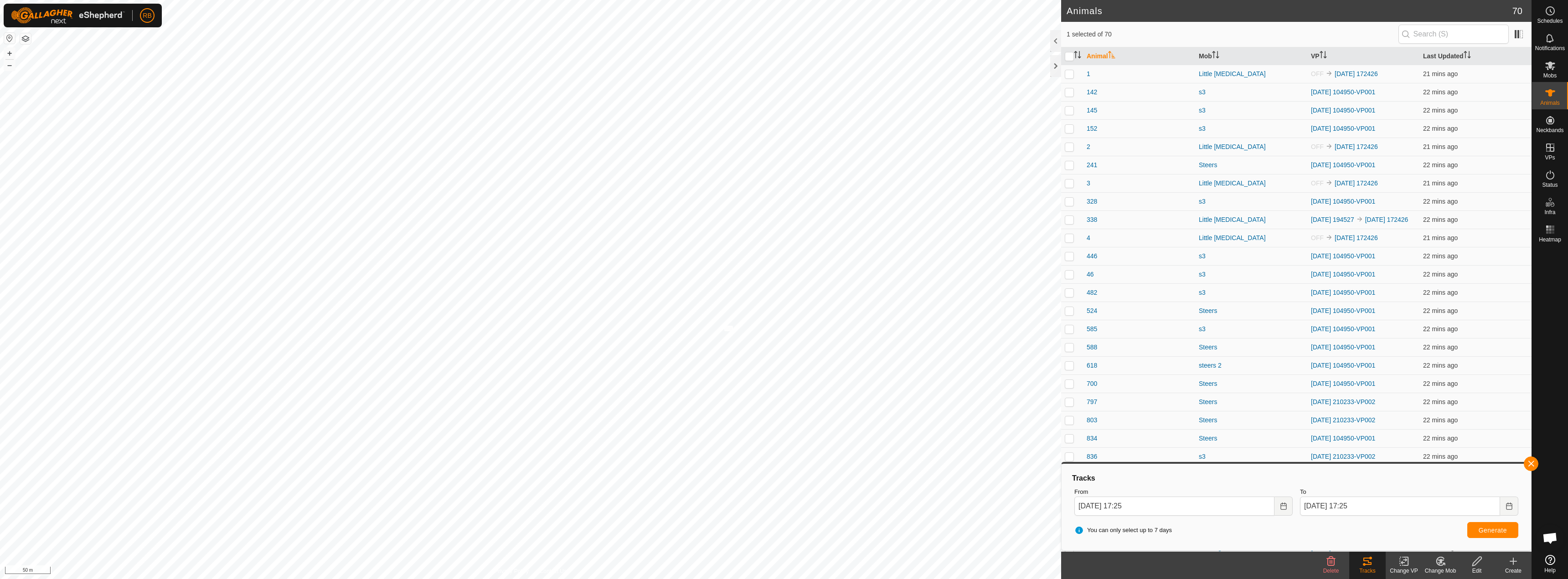
checkbox input "true"
drag, startPoint x: 1529, startPoint y: 460, endPoint x: 1454, endPoint y: 529, distance: 101.9
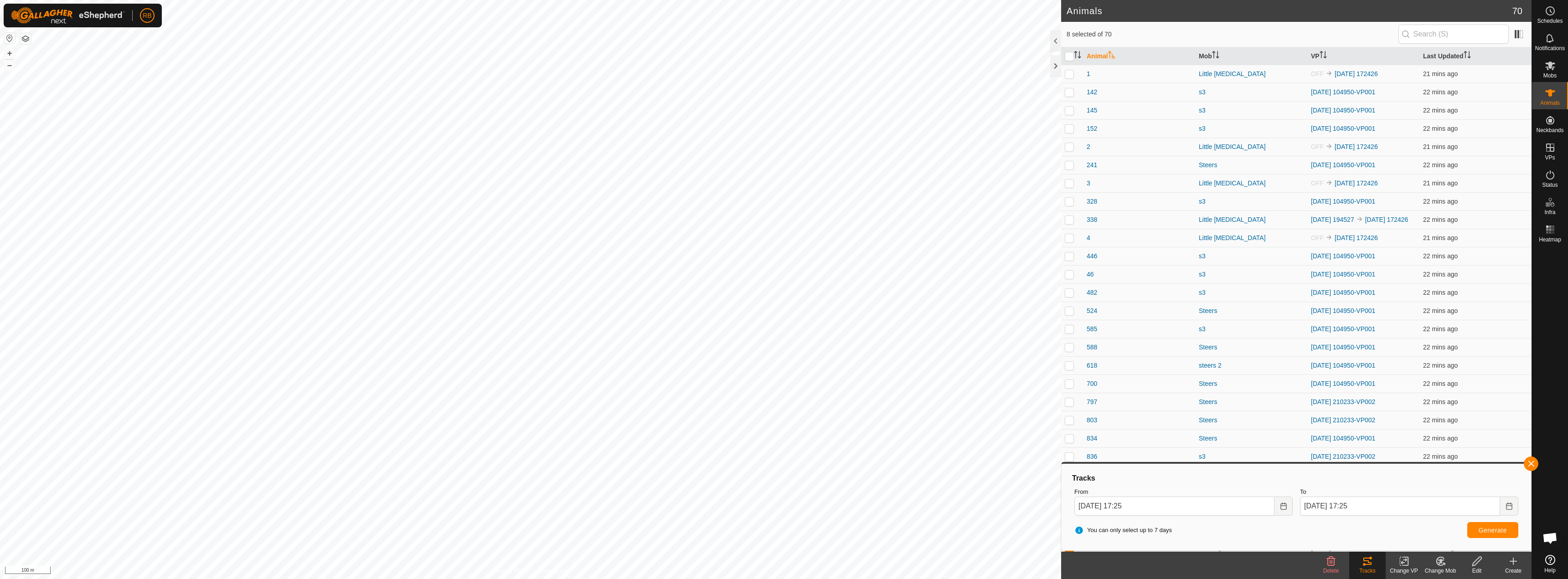
click at [1529, 461] on button "button" at bounding box center [1531, 463] width 15 height 15
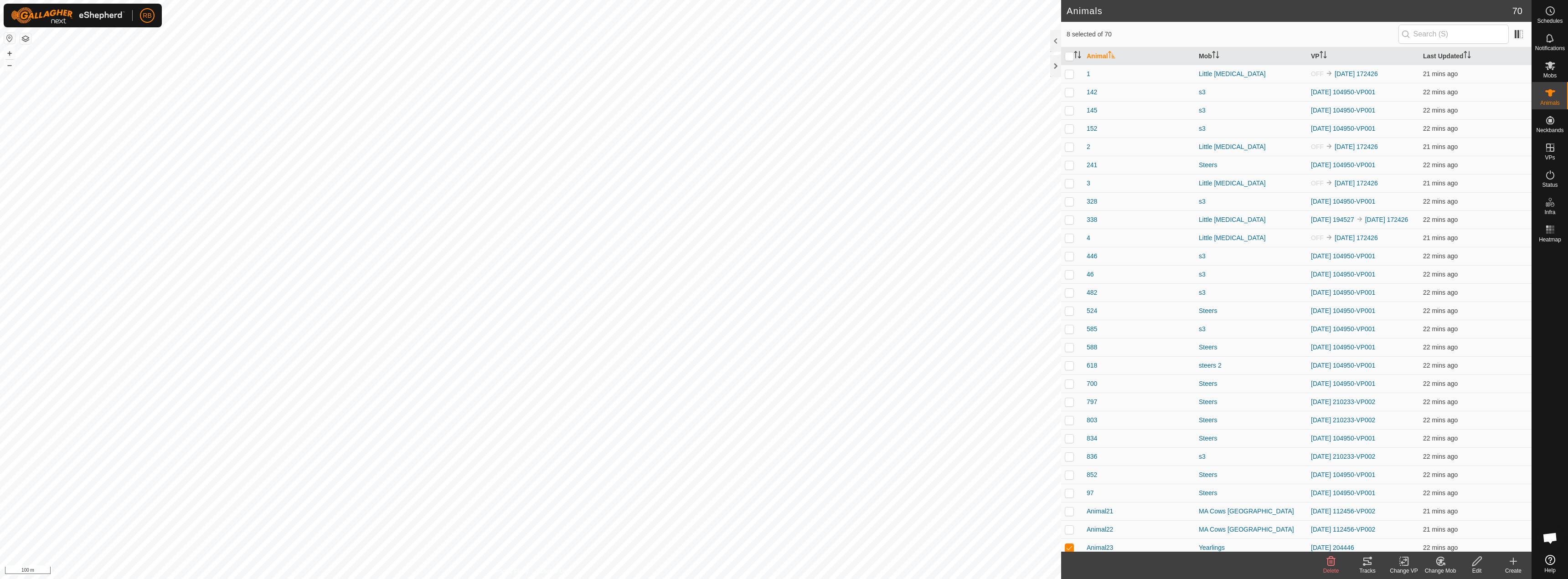
click at [1367, 564] on icon at bounding box center [1367, 561] width 8 height 7
